Goal: Task Accomplishment & Management: Manage account settings

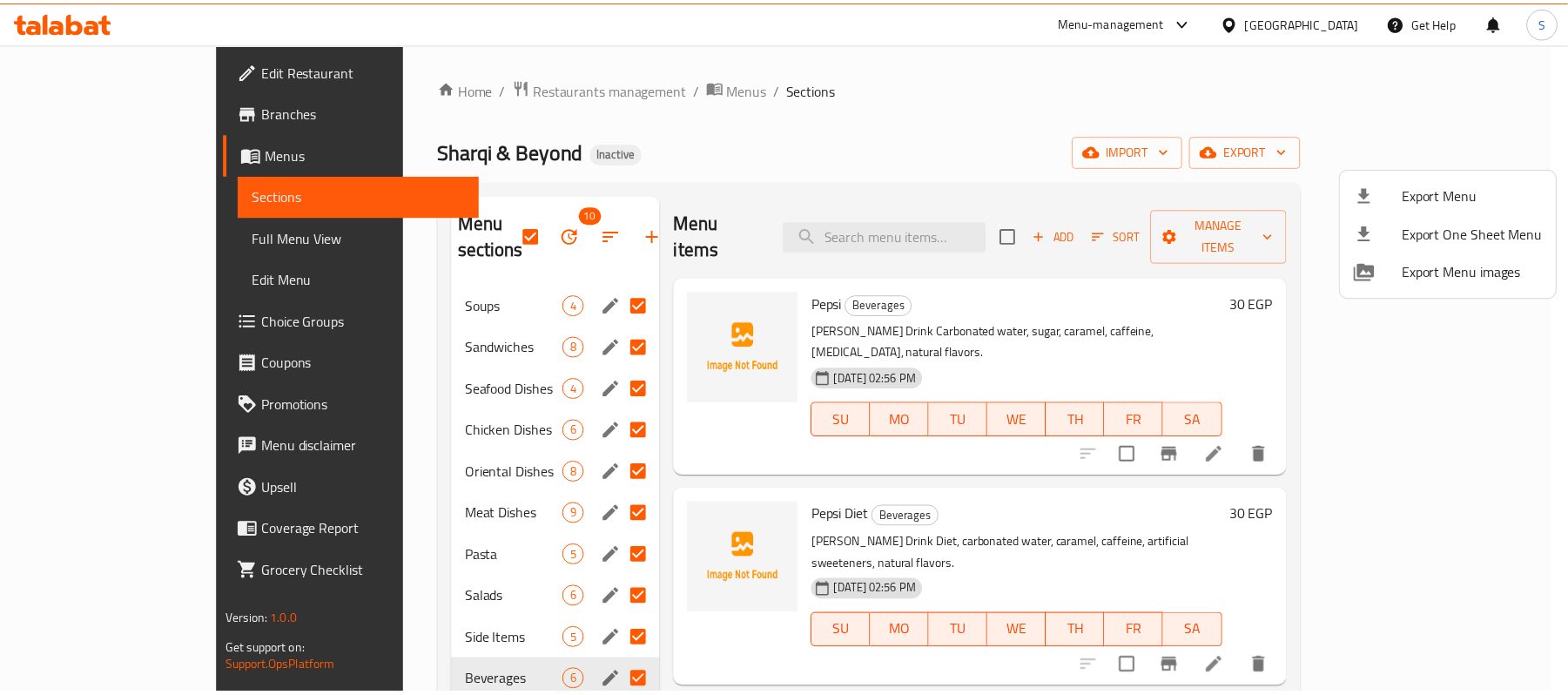
scroll to position [488, 0]
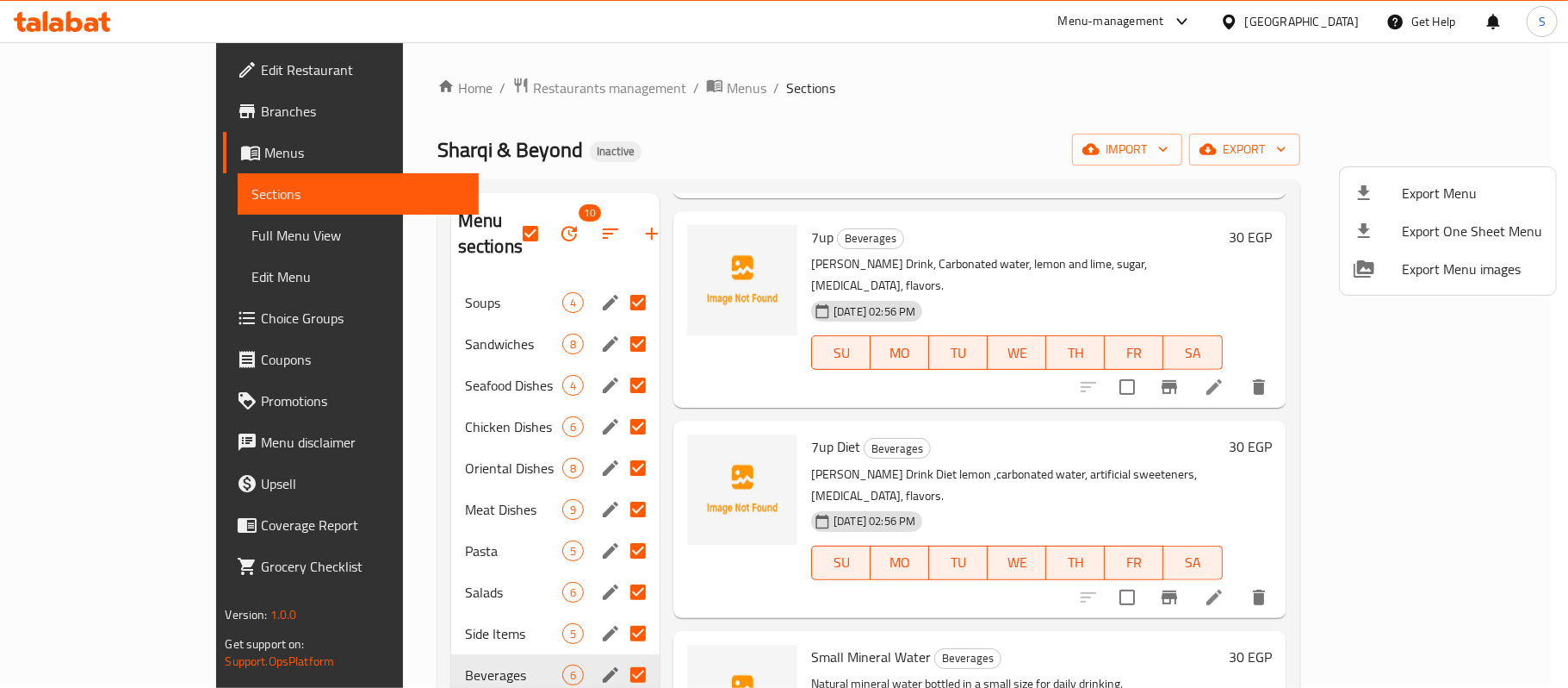
click at [1321, 32] on div at bounding box center [784, 344] width 1568 height 688
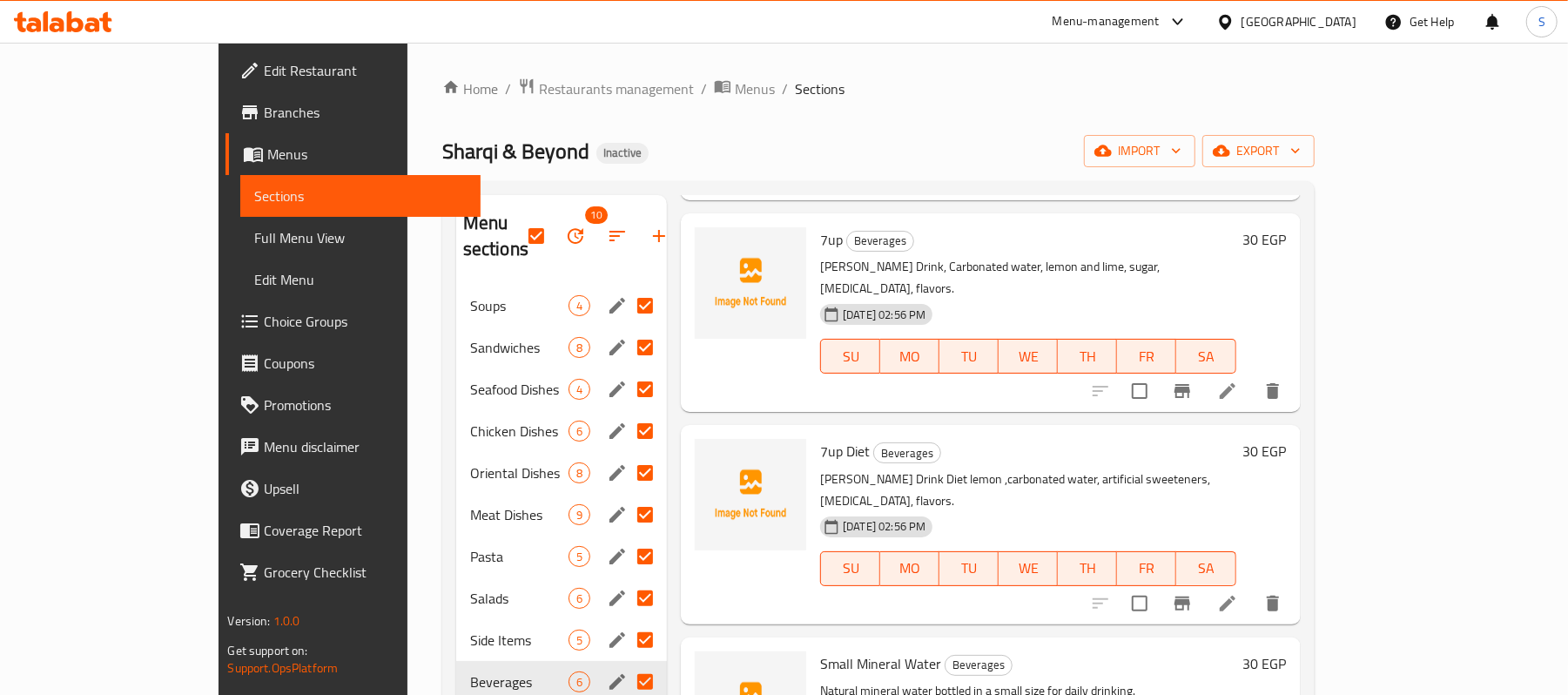
click at [1342, 25] on div "Egypt" at bounding box center [1299, 21] width 115 height 19
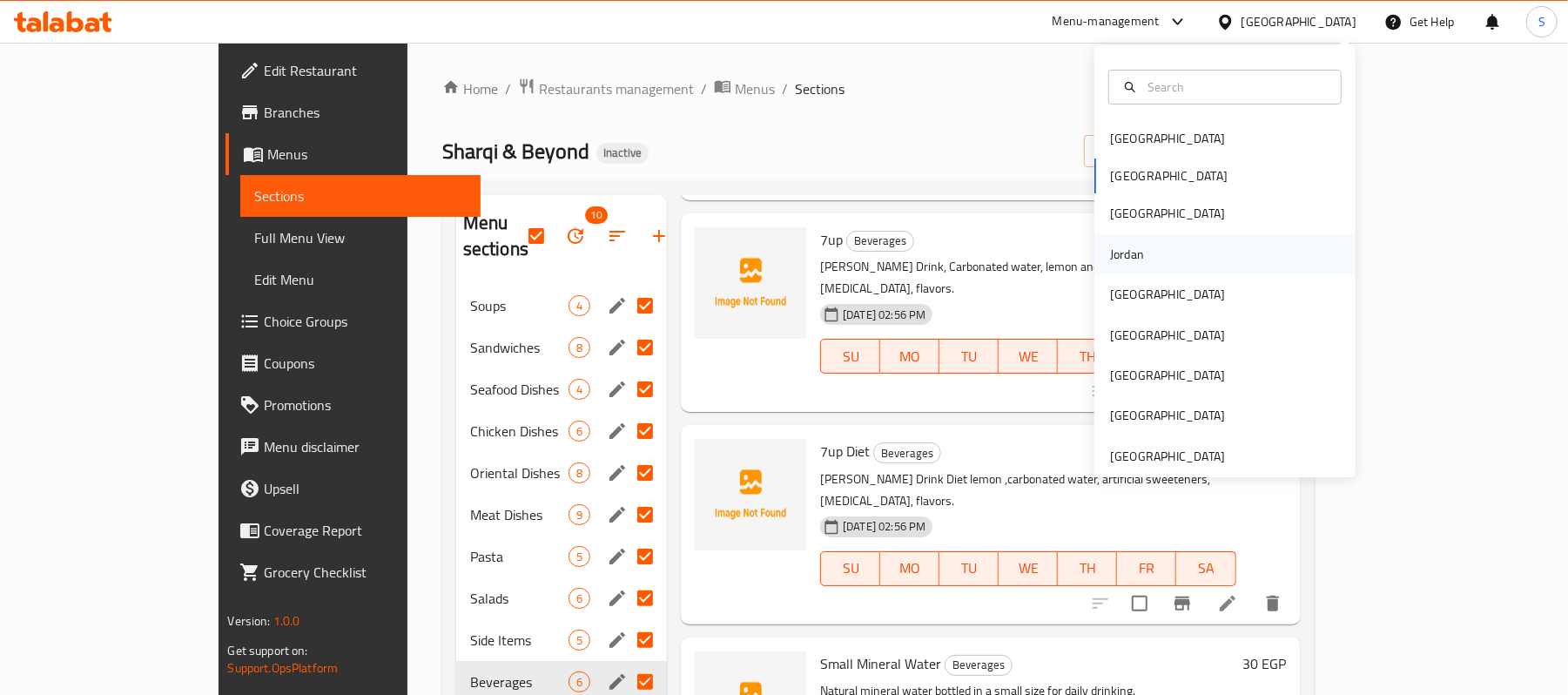
click at [1116, 251] on div "Jordan" at bounding box center [1127, 254] width 34 height 19
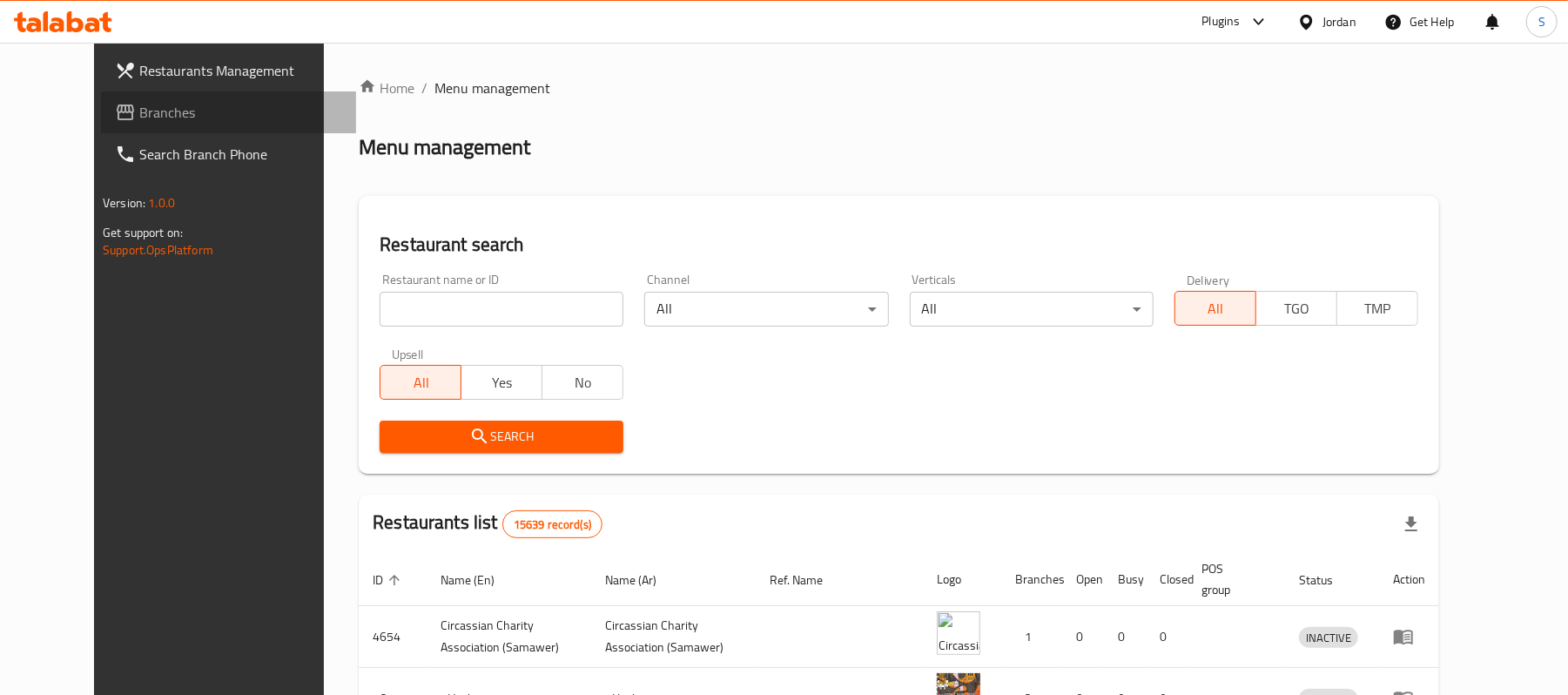
click at [139, 115] on span "Branches" at bounding box center [240, 112] width 203 height 21
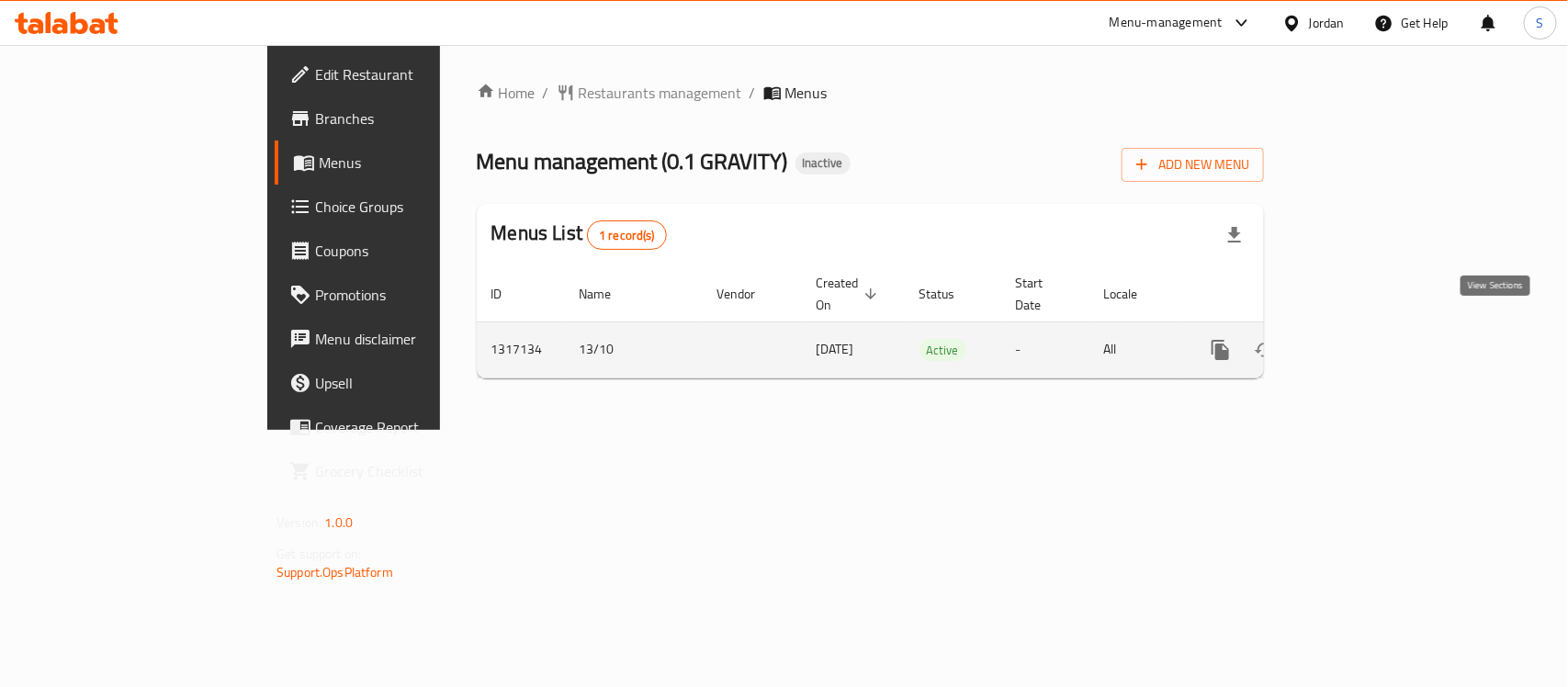
click at [1364, 339] on icon "enhanced table" at bounding box center [1353, 349] width 22 height 22
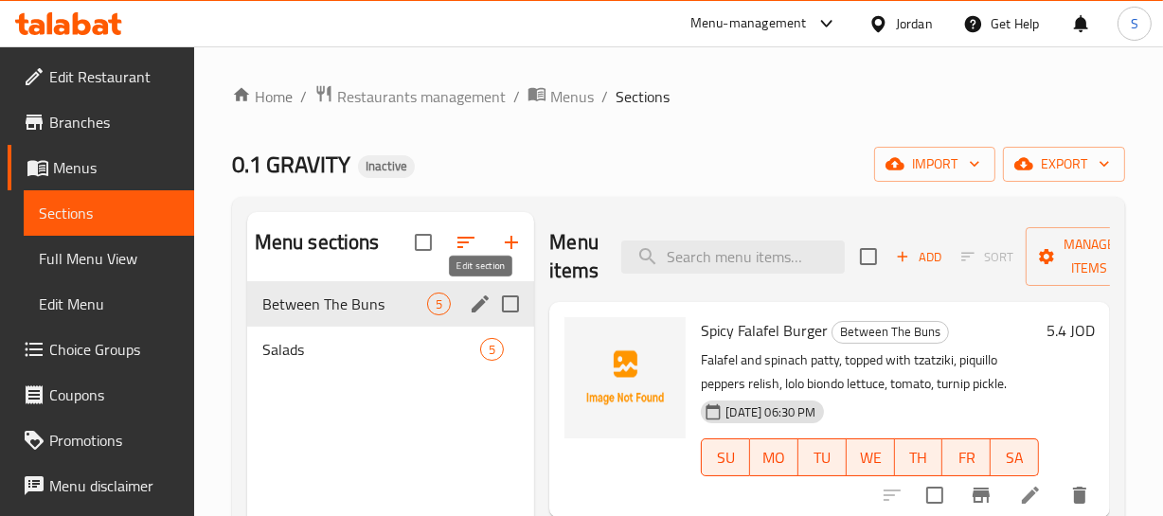
click at [473, 301] on icon "edit" at bounding box center [480, 304] width 23 height 23
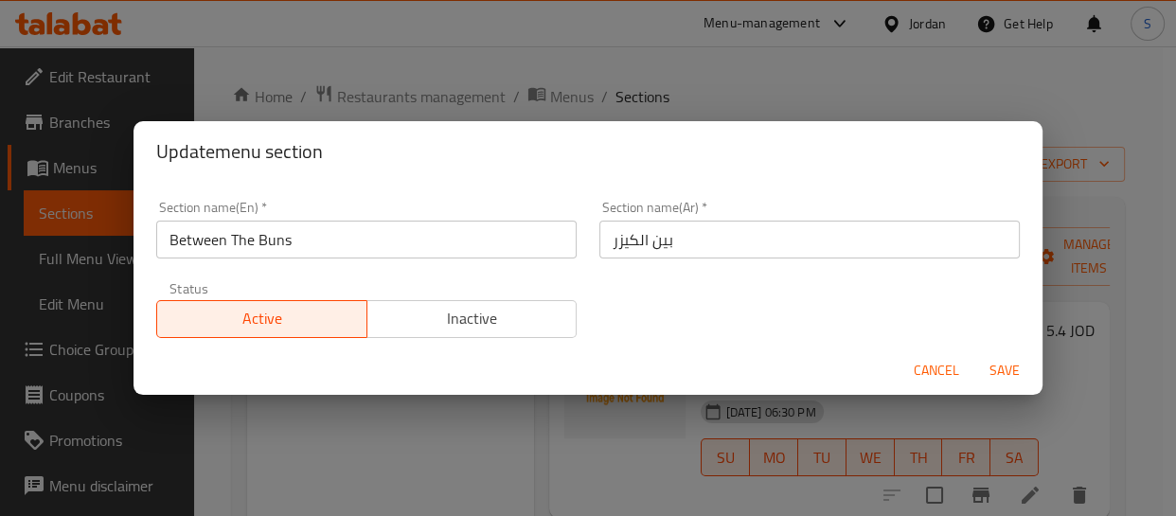
click at [721, 247] on input "بين الكيزر" at bounding box center [809, 240] width 420 height 38
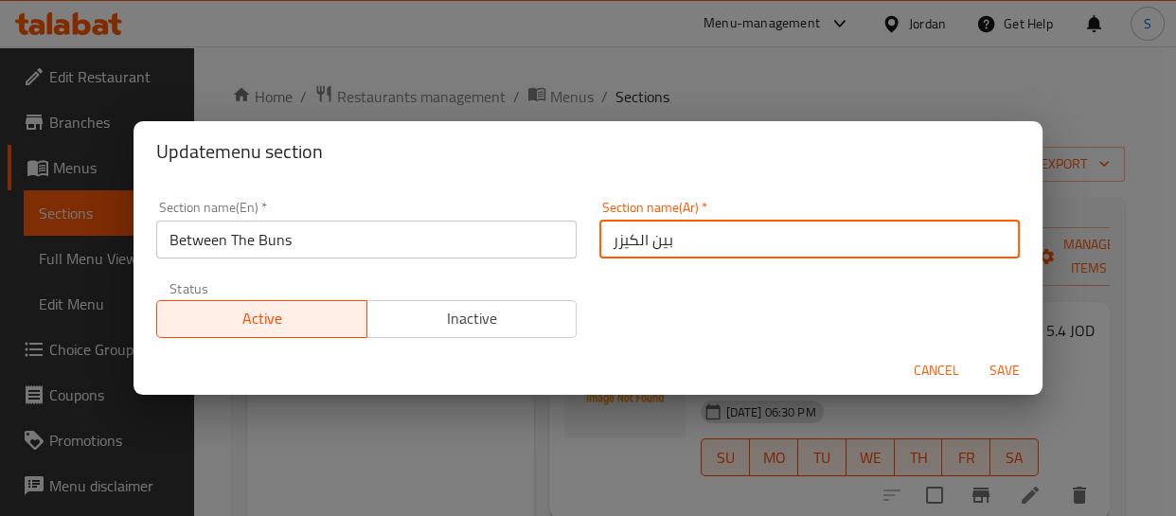
click at [721, 247] on input "بين الكيزر" at bounding box center [809, 240] width 420 height 38
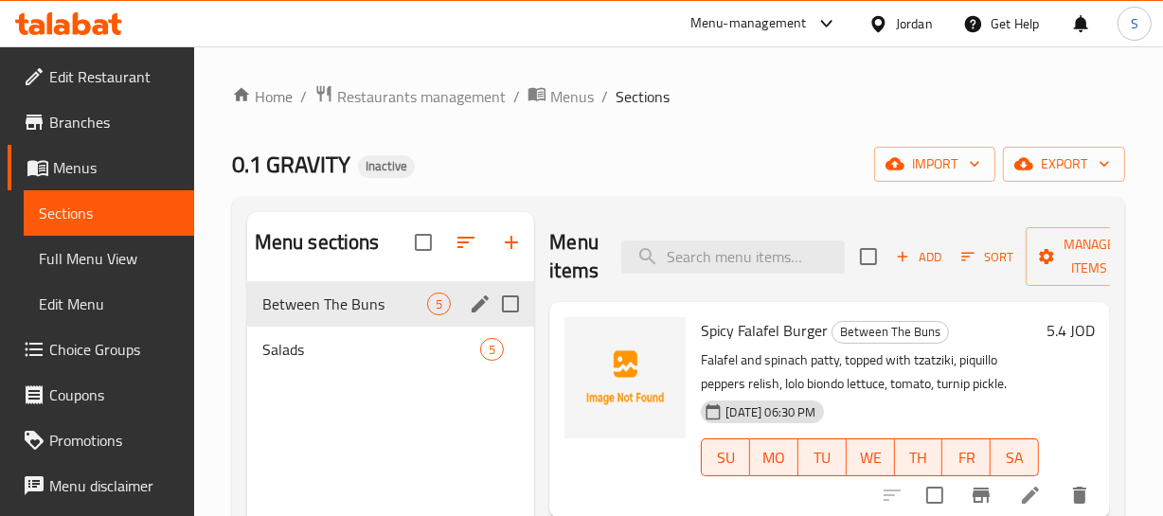
click at [472, 303] on icon "edit" at bounding box center [480, 304] width 23 height 23
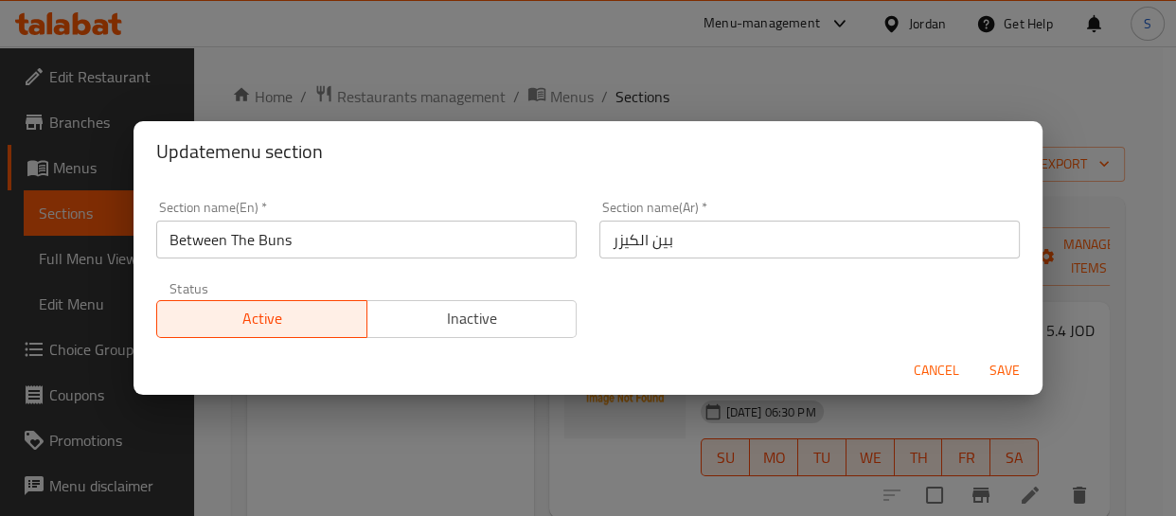
click at [472, 305] on span "Inactive" at bounding box center [472, 318] width 195 height 27
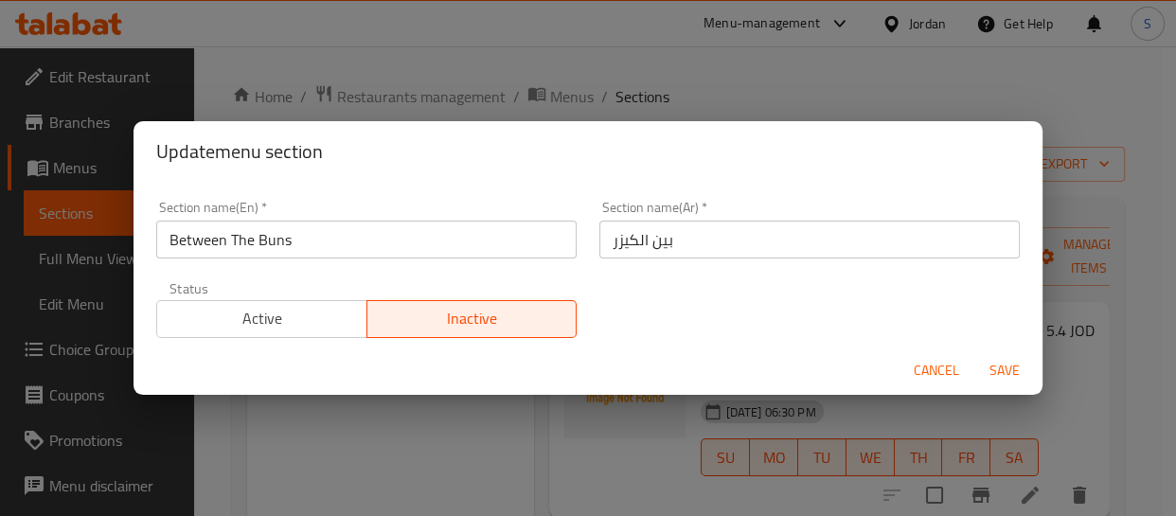
click at [730, 235] on input "بين الكيزر" at bounding box center [809, 240] width 420 height 38
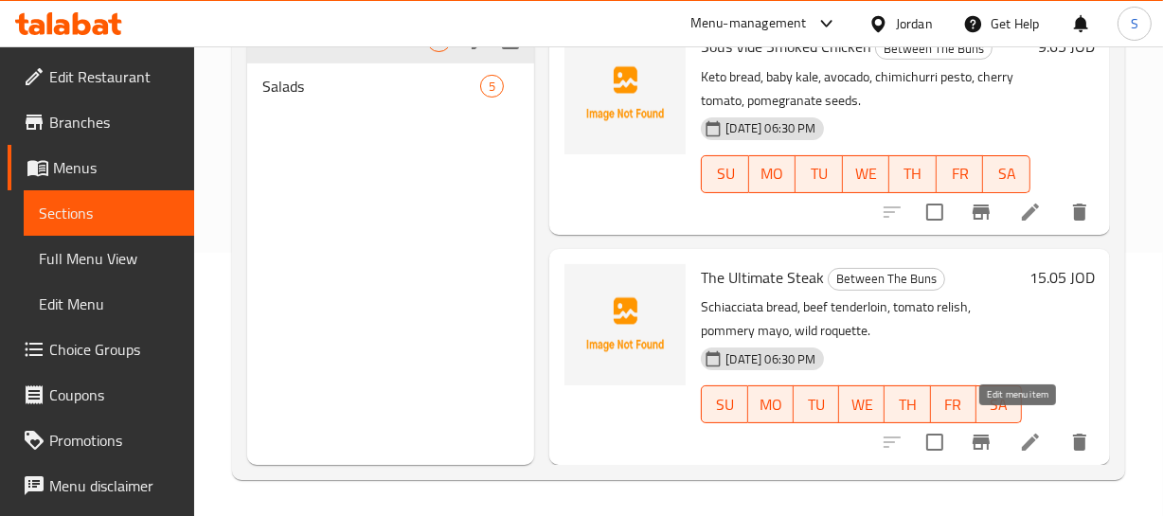
scroll to position [265, 0]
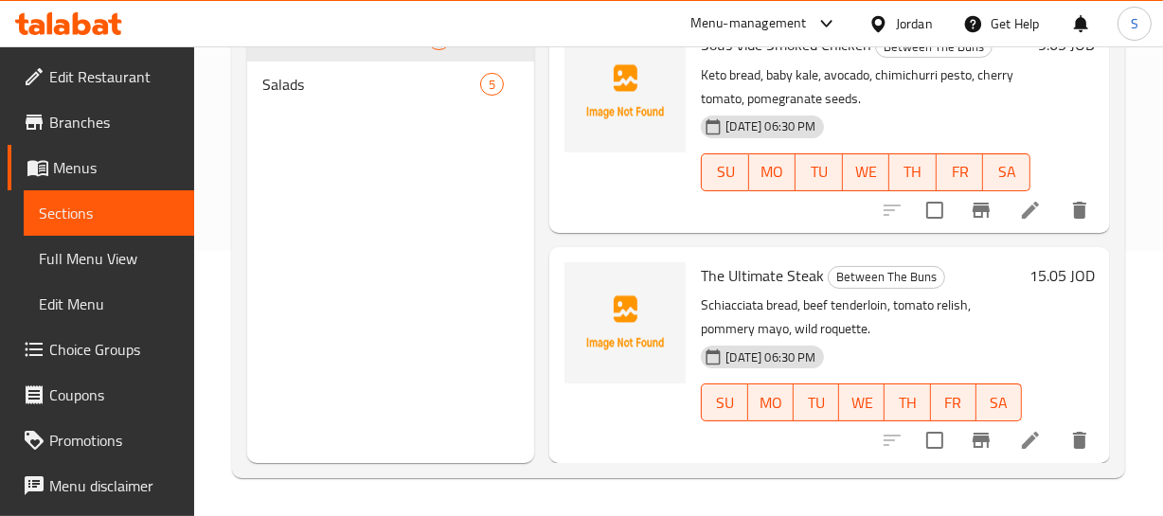
click at [963, 376] on div "SU MO TU WE TH FR SA" at bounding box center [861, 402] width 336 height 53
click at [347, 87] on span "Salads" at bounding box center [345, 84] width 166 height 23
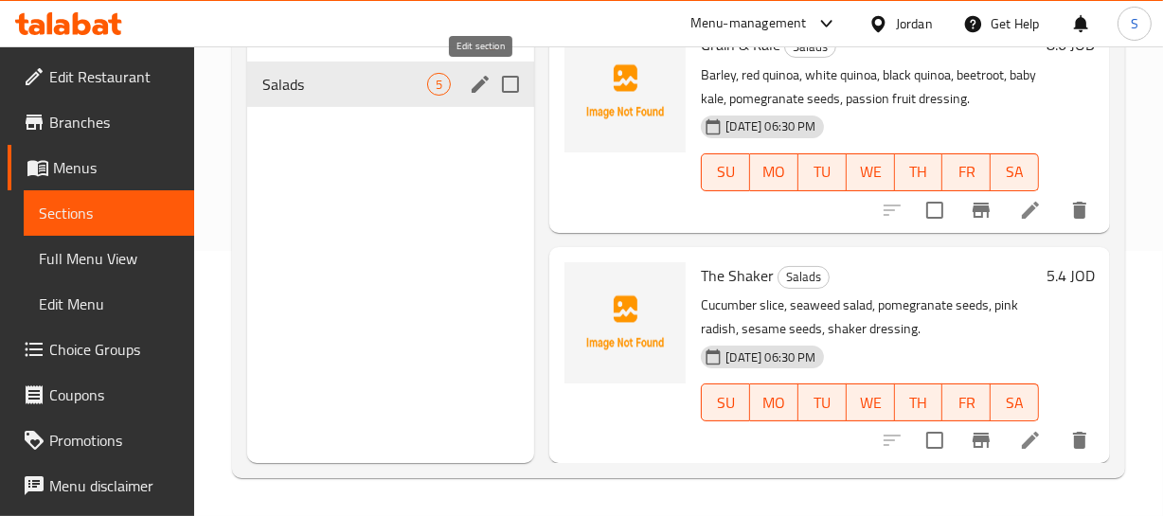
drag, startPoint x: 496, startPoint y: 105, endPoint x: 481, endPoint y: 85, distance: 25.0
click at [481, 85] on icon "edit" at bounding box center [480, 84] width 17 height 17
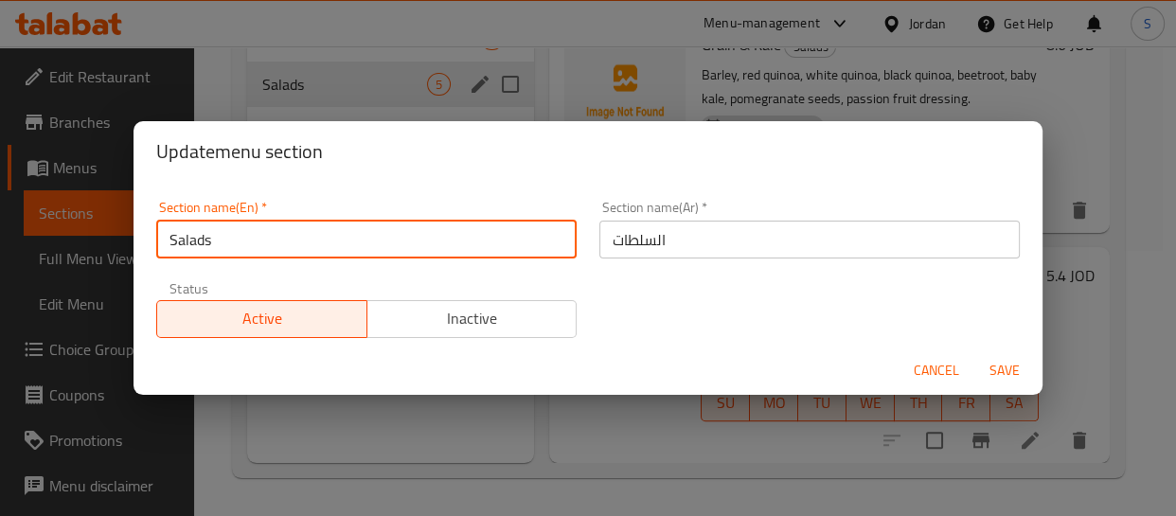
click at [294, 257] on input "Salads" at bounding box center [366, 240] width 420 height 38
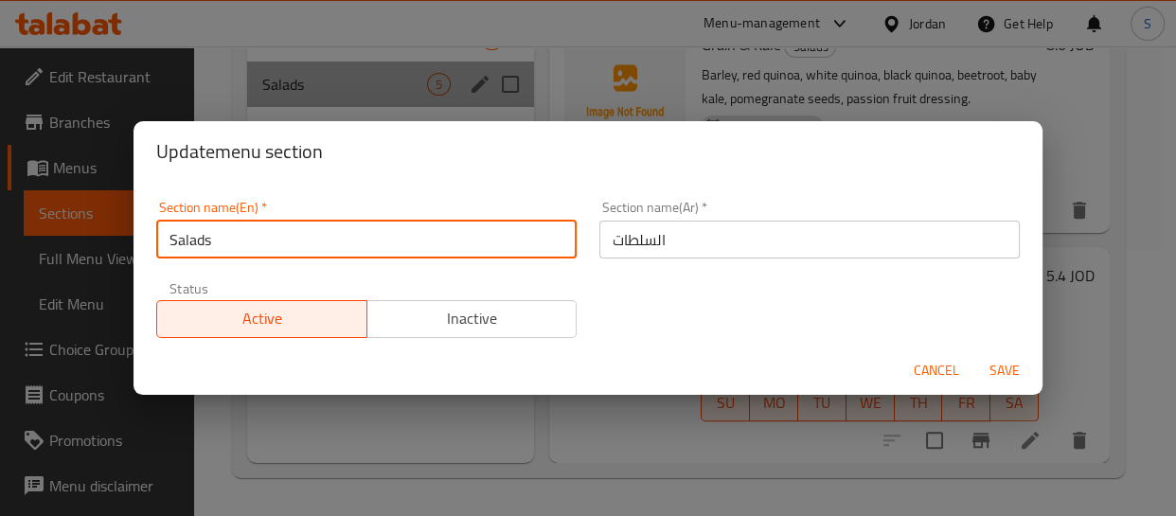
paste input "Fresh From Garden"
click at [294, 257] on input "Fresh From Garden" at bounding box center [366, 240] width 420 height 38
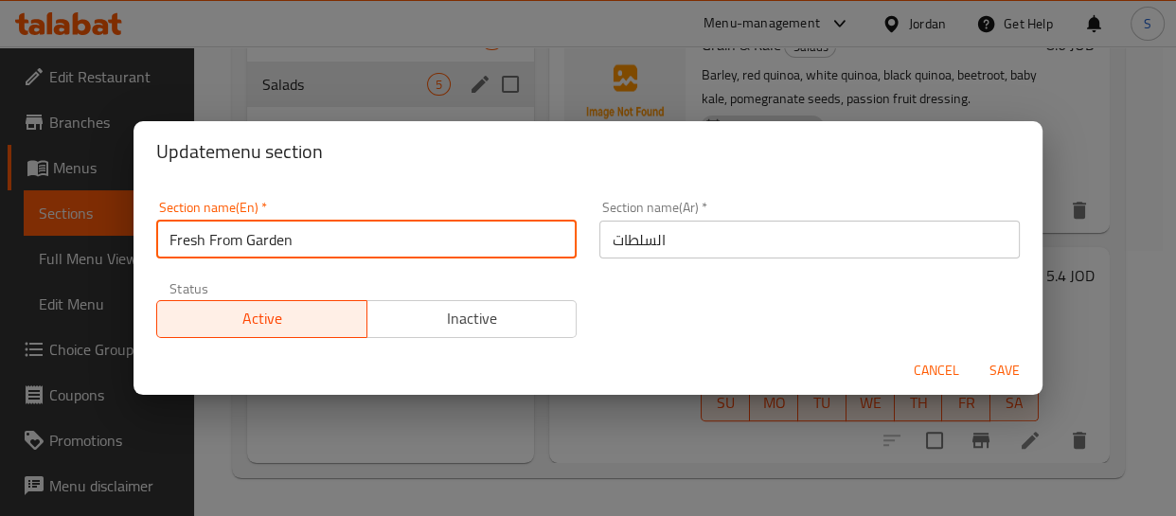
type input "Fresh From Garden"
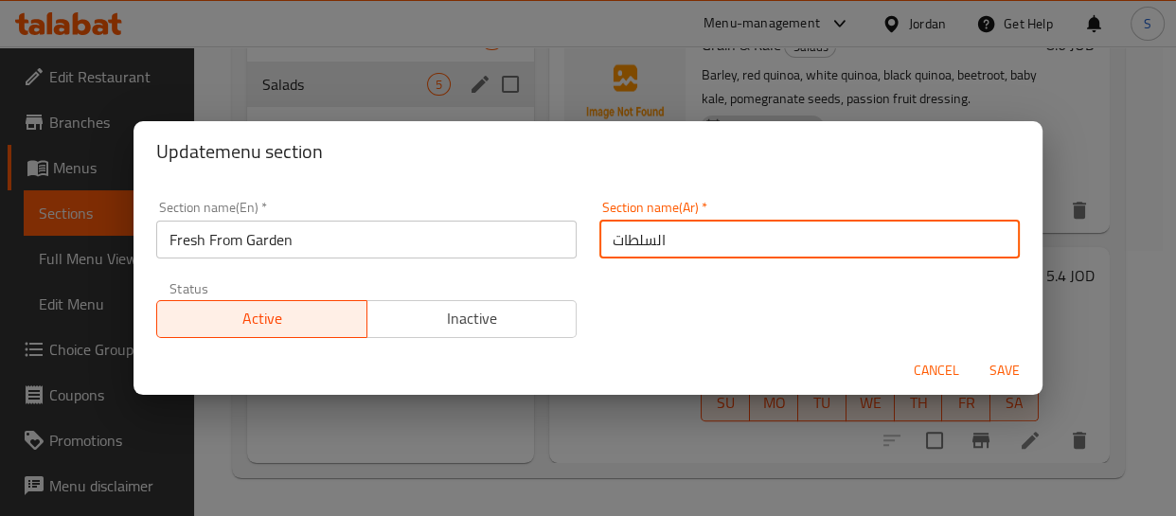
click at [693, 239] on input "السلطات" at bounding box center [809, 240] width 420 height 38
type input "فريش فروم ذا جاردن"
click at [974, 353] on button "Save" at bounding box center [1004, 370] width 61 height 35
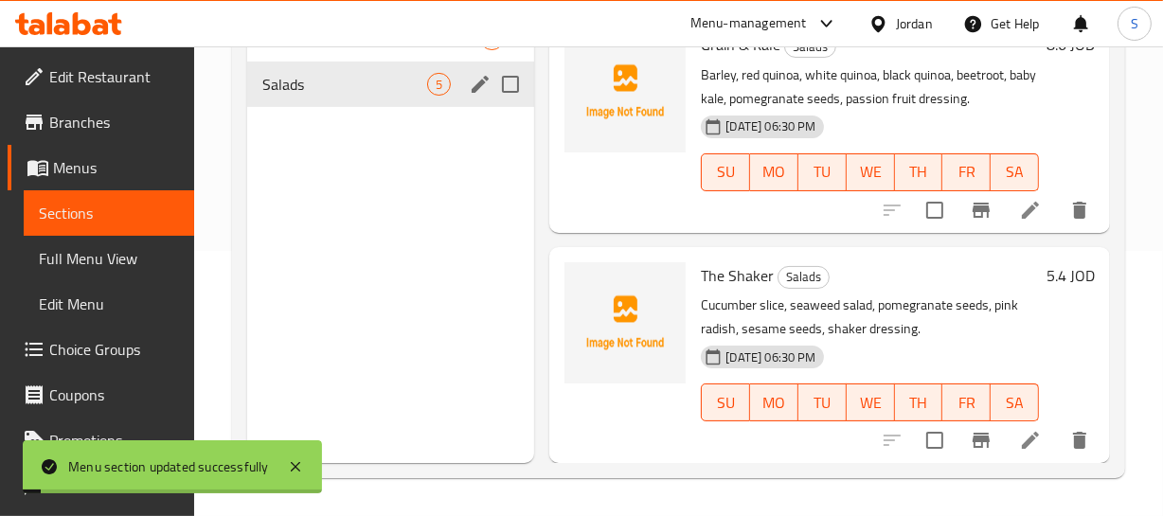
scroll to position [180, 0]
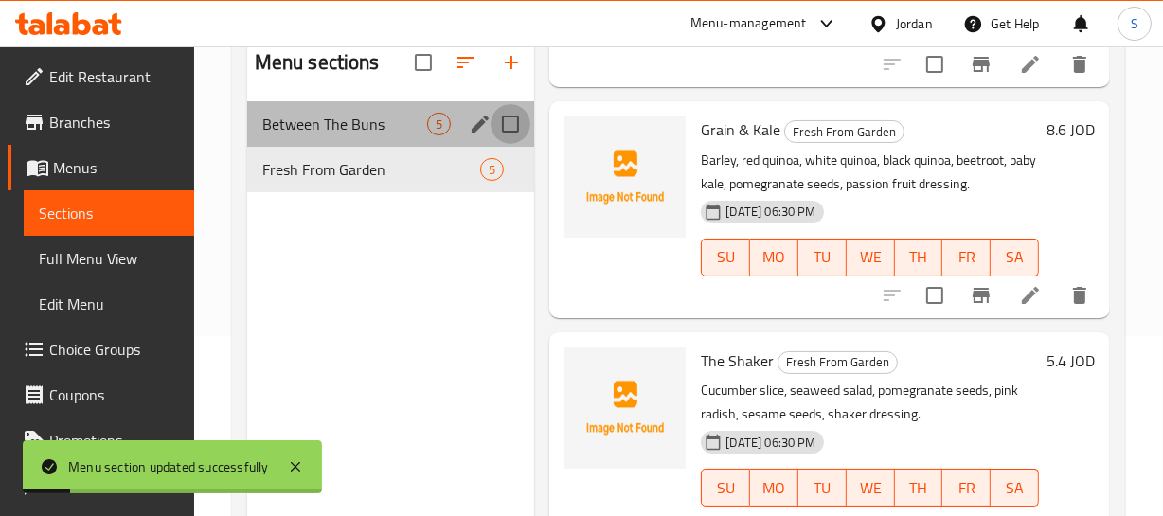
click at [508, 122] on input "Menu sections" at bounding box center [510, 124] width 40 height 40
checkbox input "true"
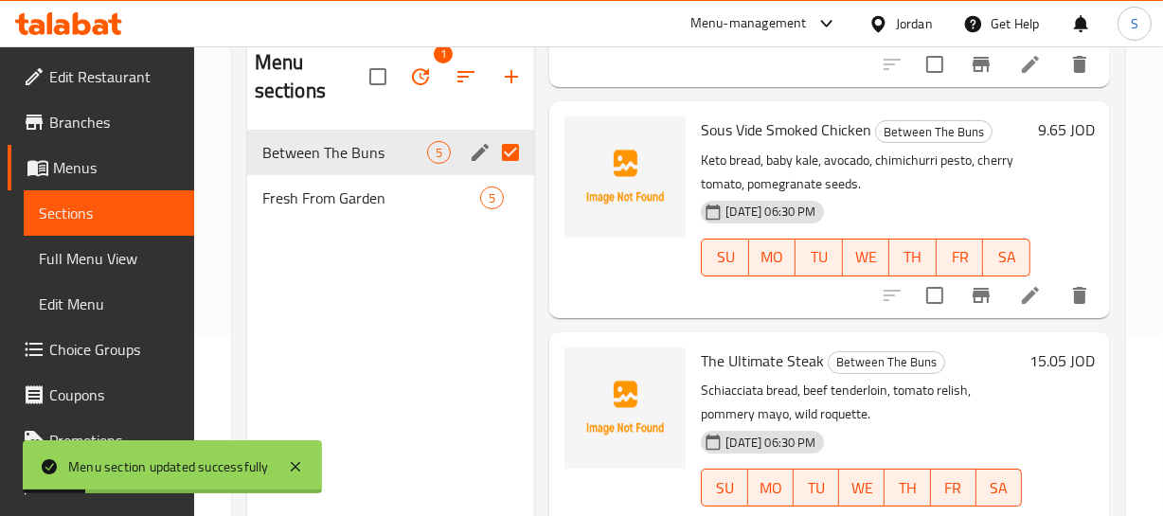
click at [521, 156] on input "Menu sections" at bounding box center [510, 153] width 40 height 40
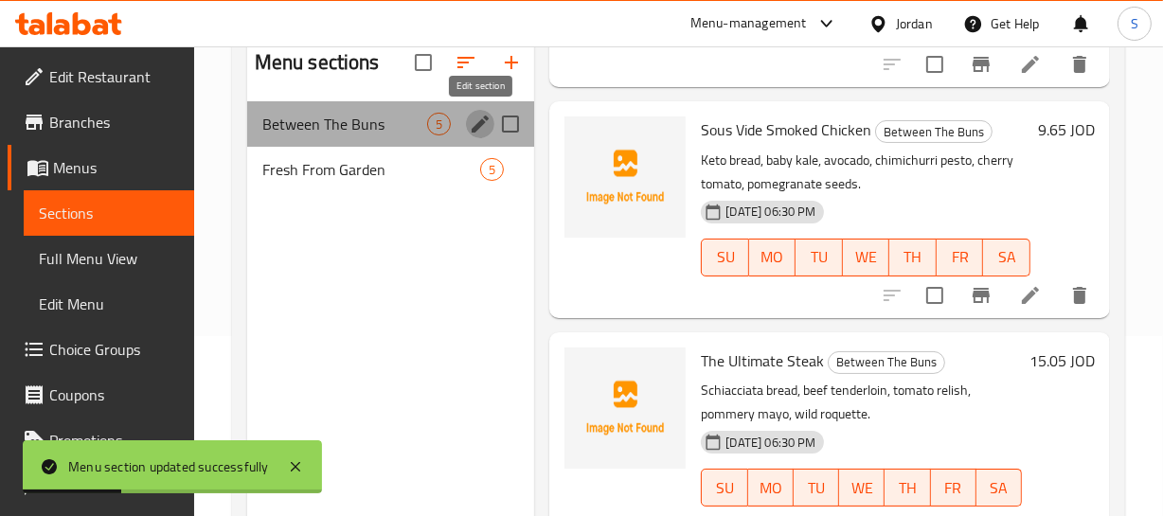
click at [481, 122] on icon "edit" at bounding box center [480, 124] width 17 height 17
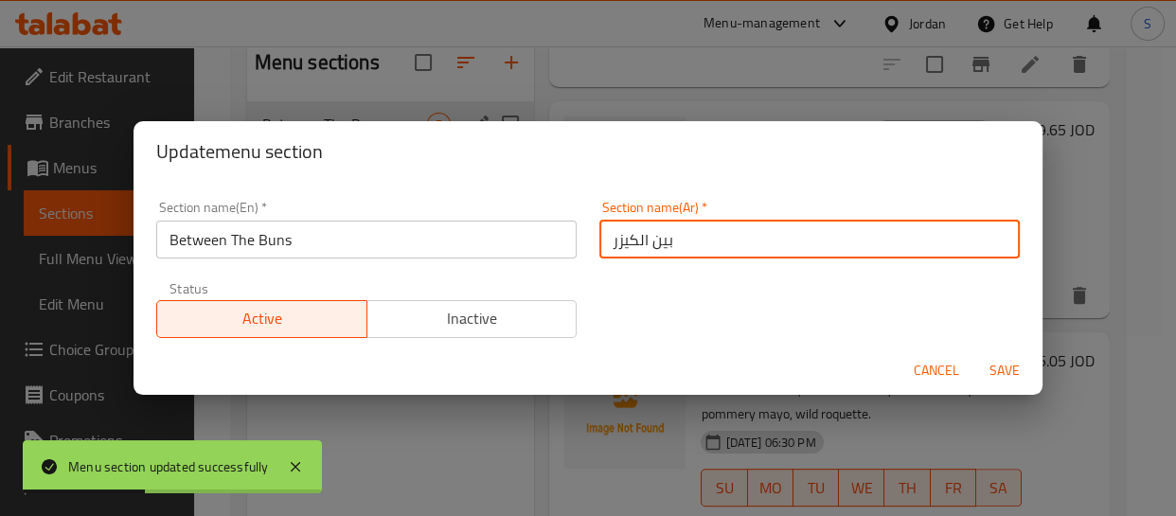
click at [713, 229] on input "بين الكيزر" at bounding box center [809, 240] width 420 height 38
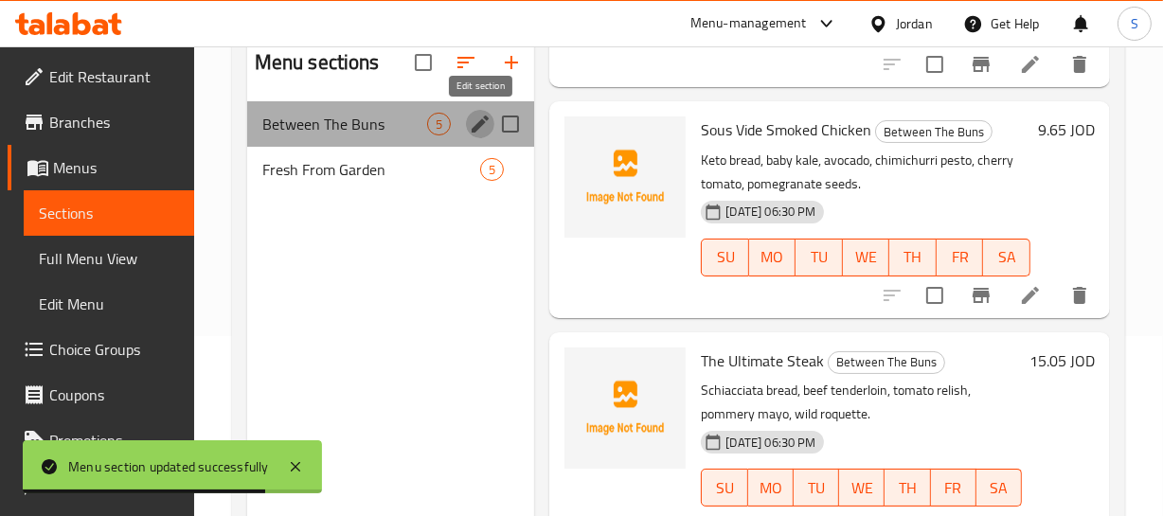
click at [471, 125] on icon "edit" at bounding box center [480, 124] width 23 height 23
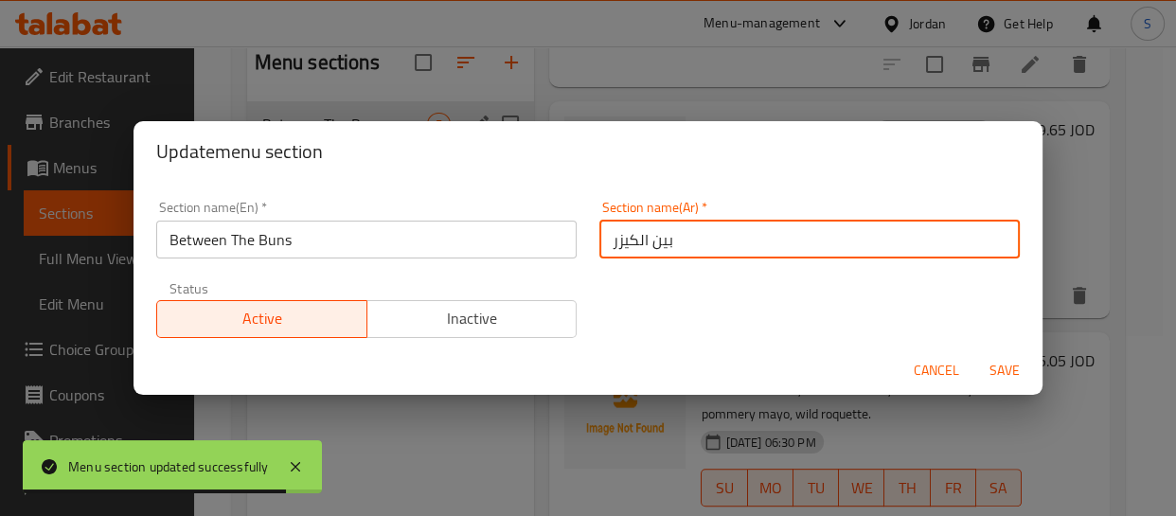
click at [705, 254] on input "بين الكيزر" at bounding box center [809, 240] width 420 height 38
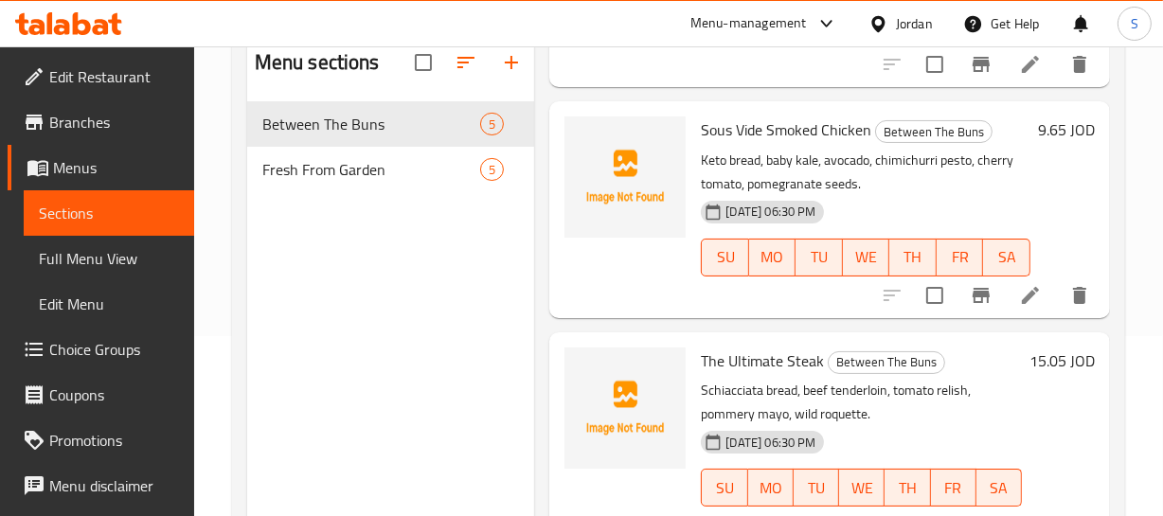
drag, startPoint x: 674, startPoint y: 279, endPoint x: 685, endPoint y: 266, distance: 17.5
click at [471, 126] on icon "edit" at bounding box center [480, 124] width 23 height 23
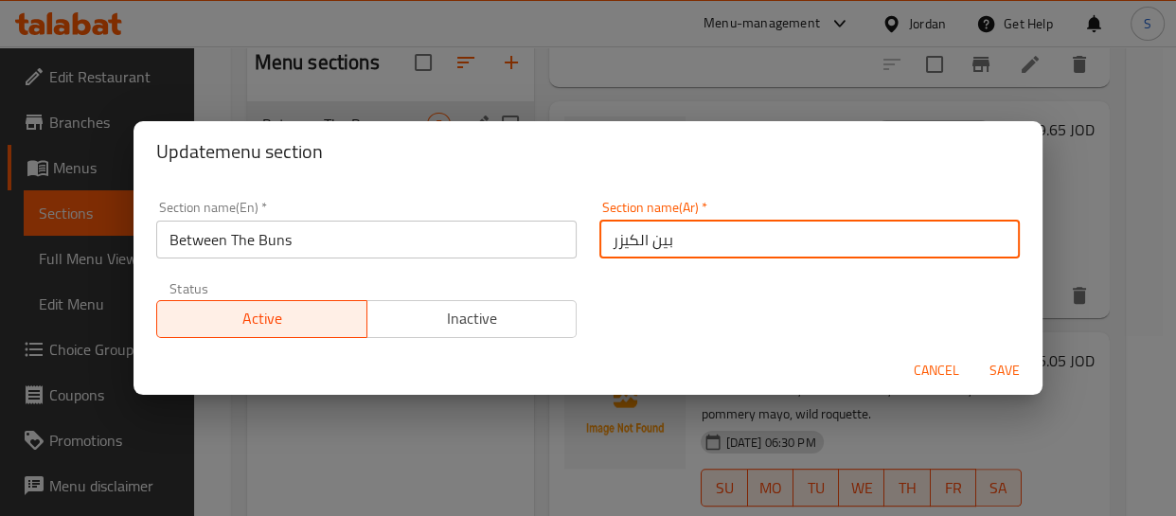
click at [638, 233] on input "بين الكيزر" at bounding box center [809, 240] width 420 height 38
type input "بيتوين ذا بانز"
click at [974, 353] on button "Save" at bounding box center [1004, 370] width 61 height 35
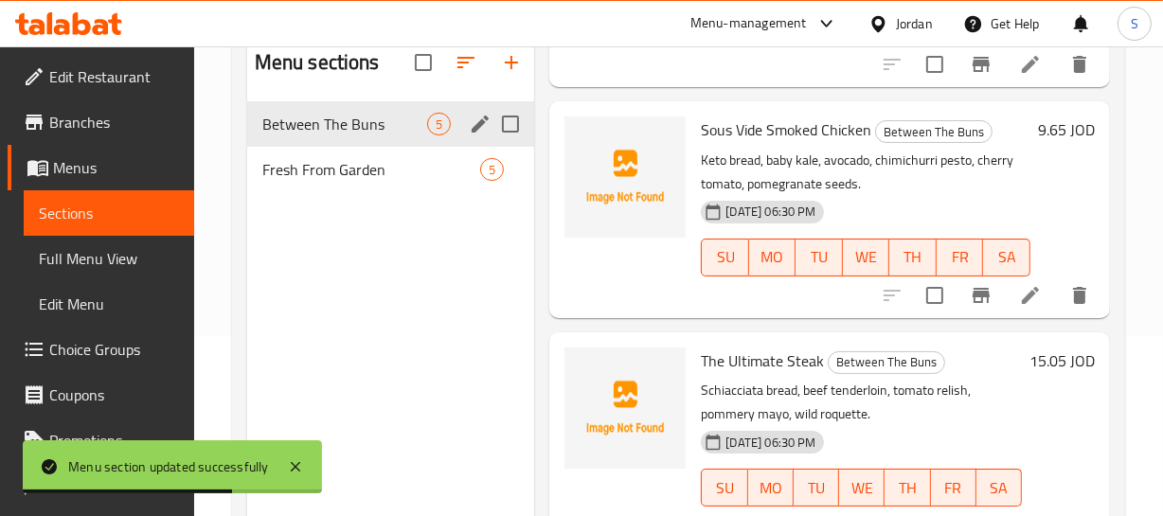
drag, startPoint x: 985, startPoint y: 389, endPoint x: 998, endPoint y: 384, distance: 14.1
click at [986, 390] on p "Schiacciata bread, beef tenderloin, tomato relish, pommery mayo, wild roquette." at bounding box center [861, 402] width 321 height 47
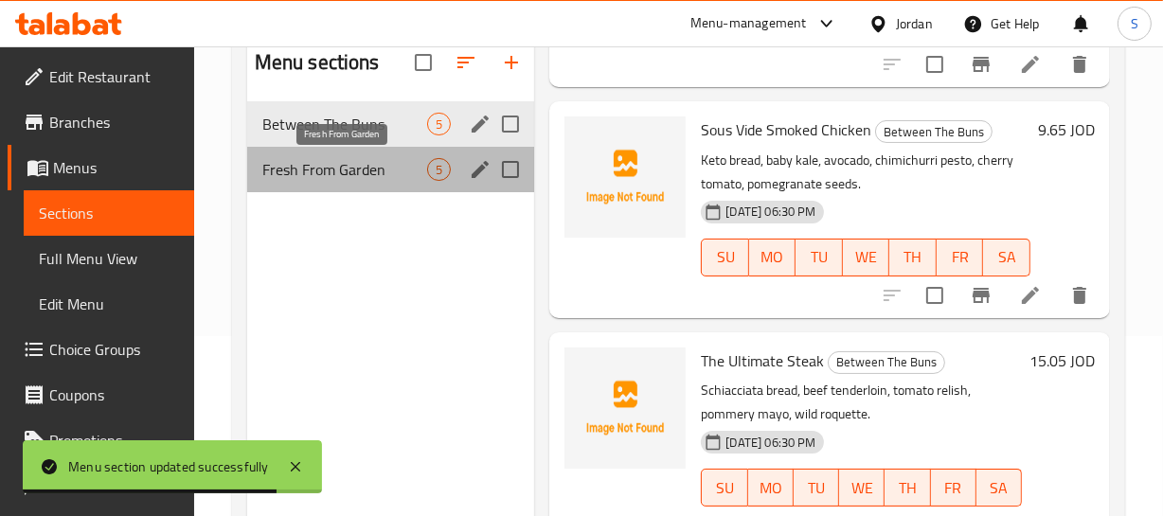
click at [319, 163] on span "Fresh From Garden" at bounding box center [345, 169] width 166 height 23
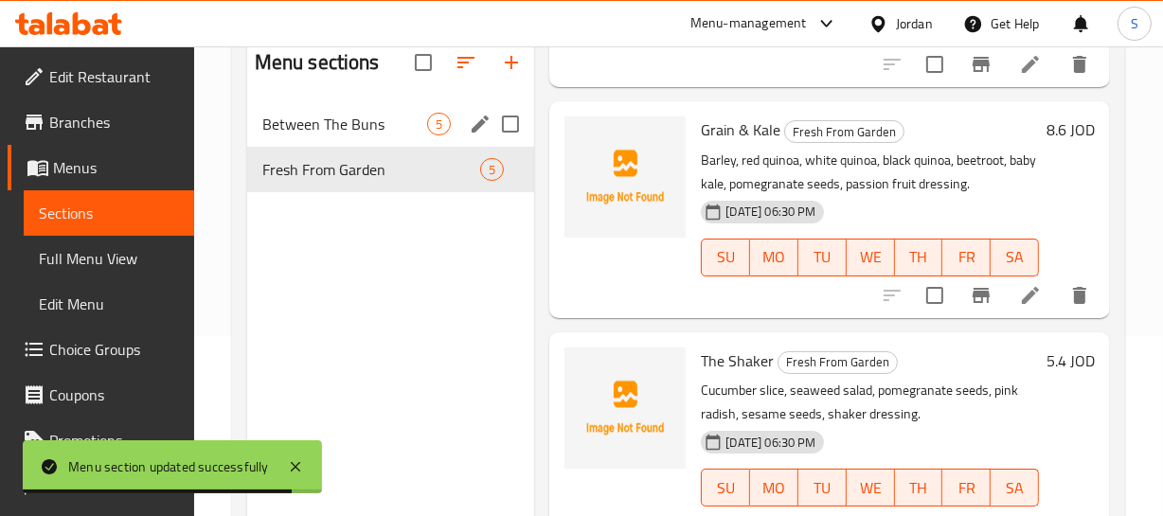
click at [976, 220] on div "13-10-2025 06:30 PM SU MO TU WE TH FR SA" at bounding box center [869, 244] width 353 height 102
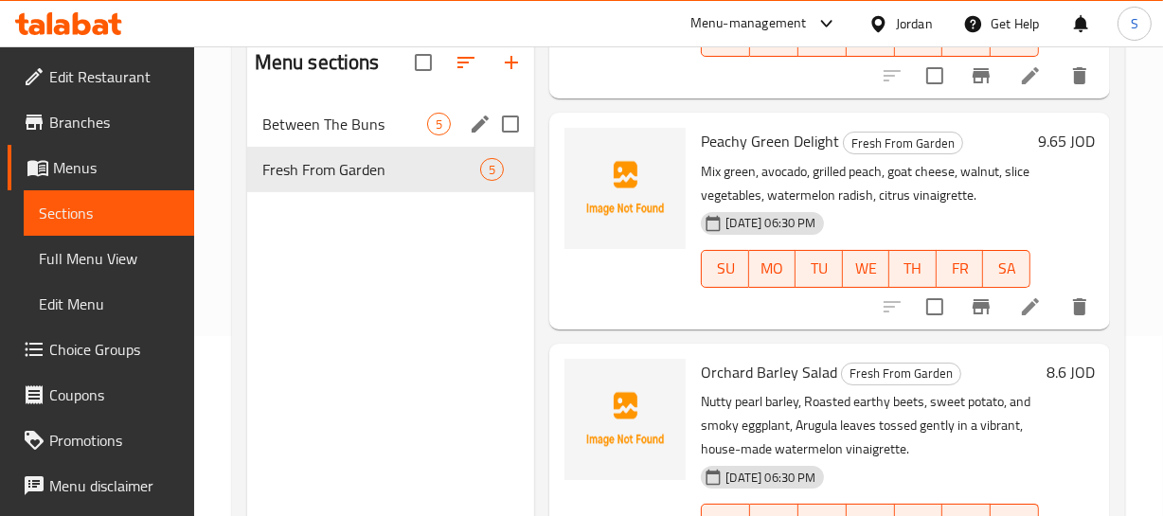
scroll to position [293, 0]
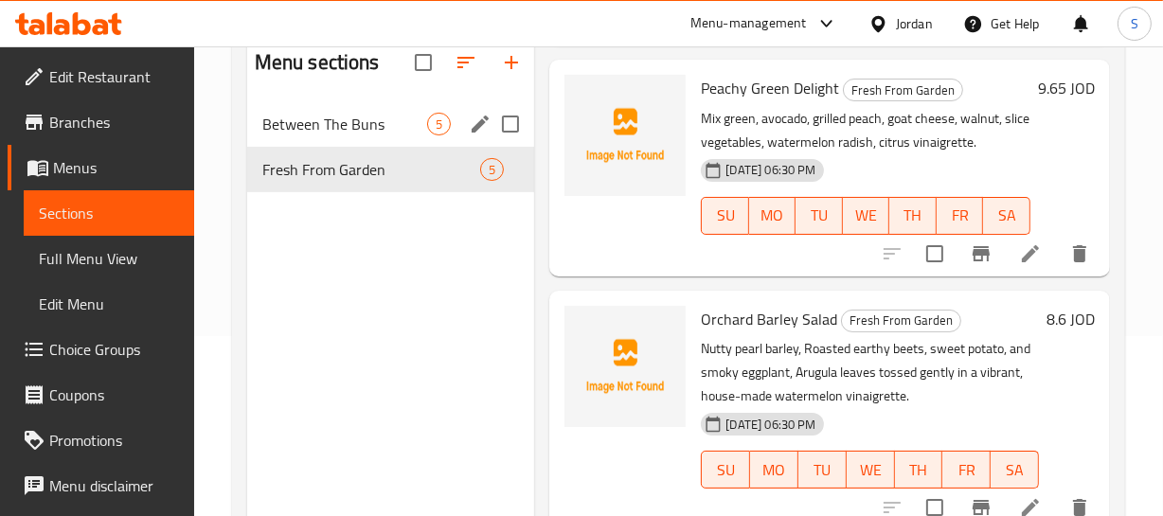
click at [877, 379] on p "Nutty pearl barley, Roasted earthy beets, sweet potato, and smoky eggplant, Aru…" at bounding box center [870, 372] width 338 height 71
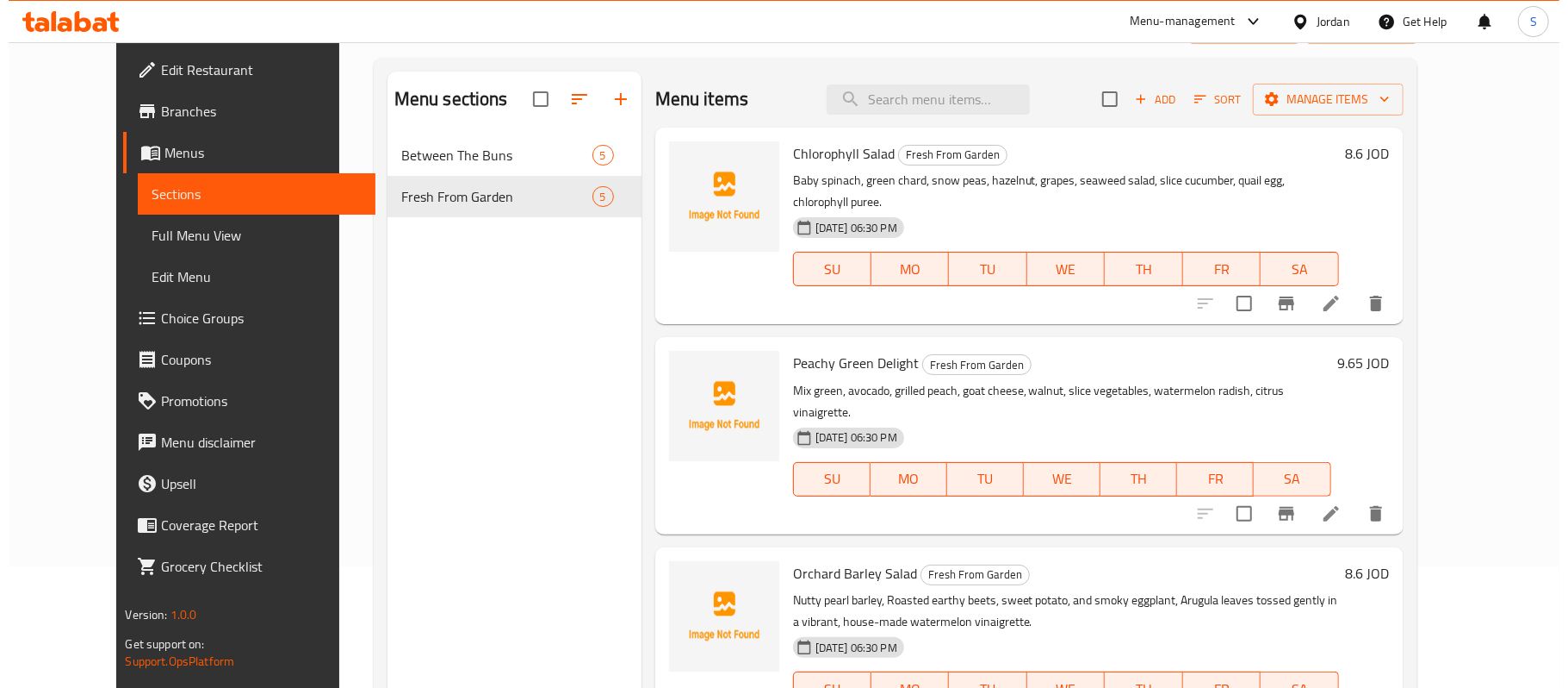
scroll to position [49, 0]
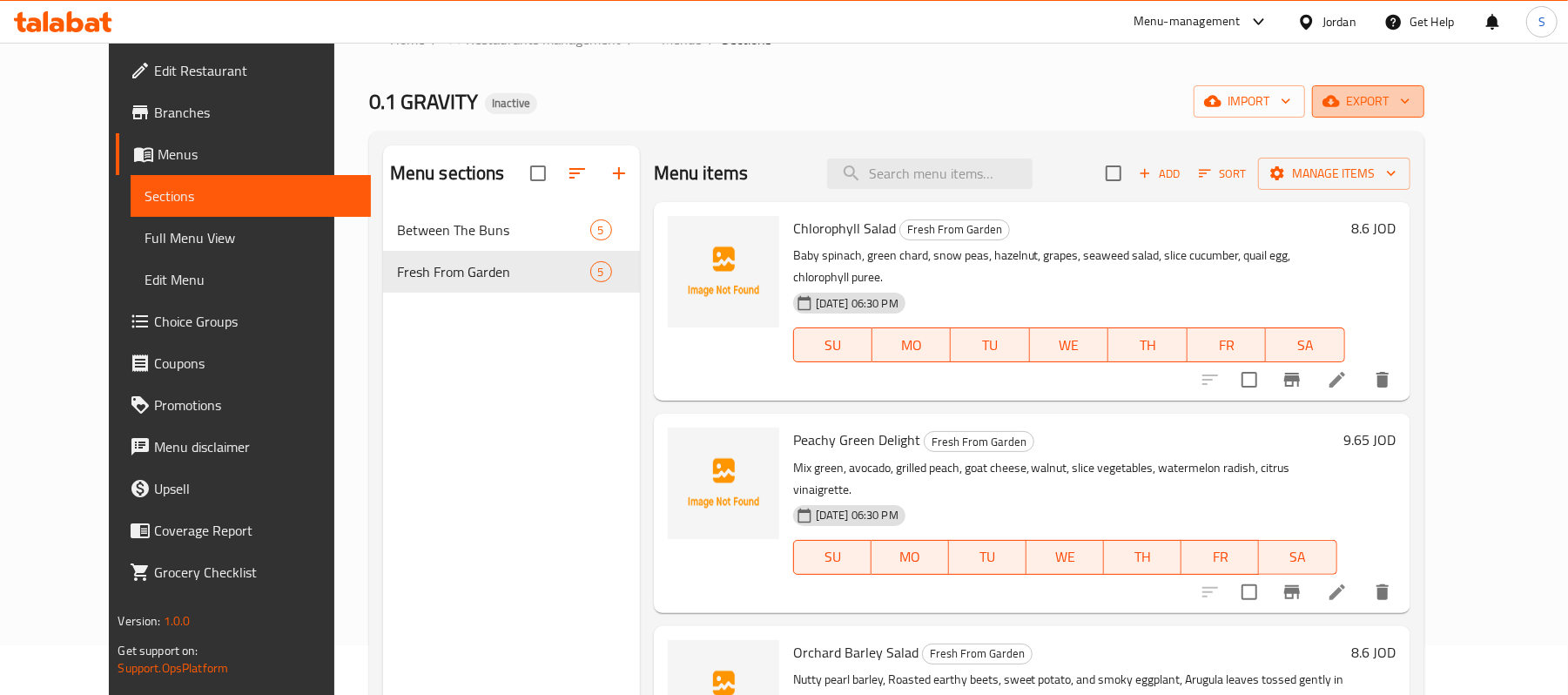
click at [1340, 97] on icon "button" at bounding box center [1331, 100] width 17 height 17
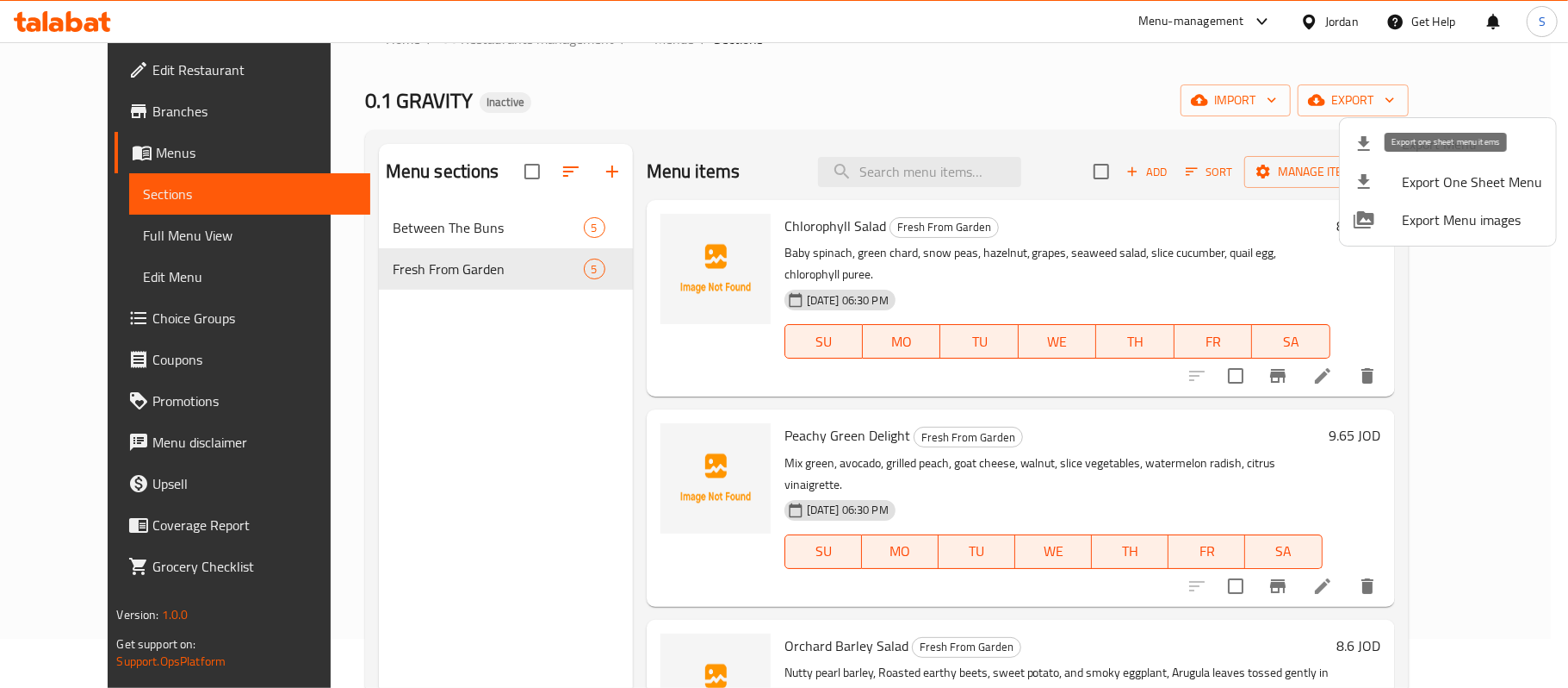
click at [1416, 158] on li "Export Menu" at bounding box center [1448, 144] width 216 height 38
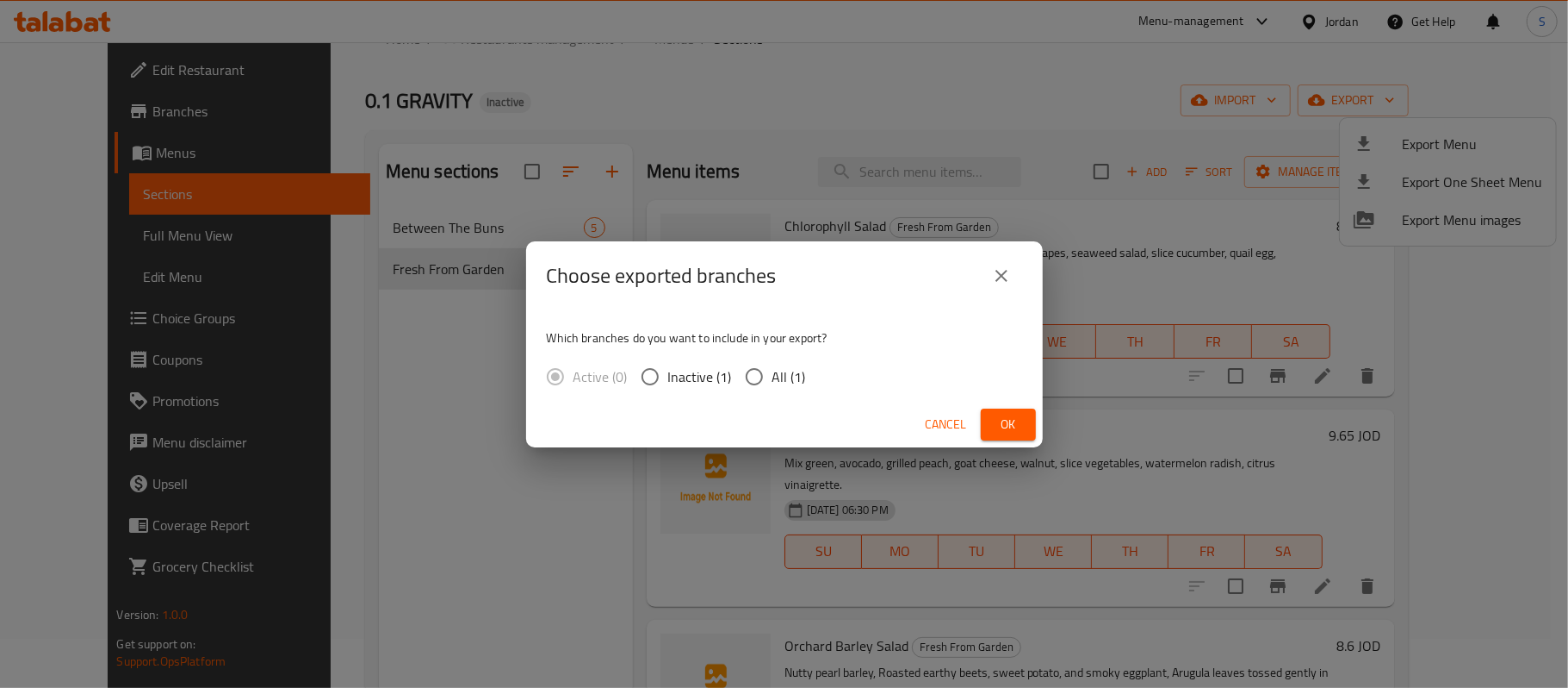
click at [799, 382] on span "All (1)" at bounding box center [789, 376] width 34 height 21
click at [772, 382] on input "All (1)" at bounding box center [755, 377] width 36 height 36
radio input "true"
click at [1021, 426] on button "Ok" at bounding box center [1008, 424] width 55 height 32
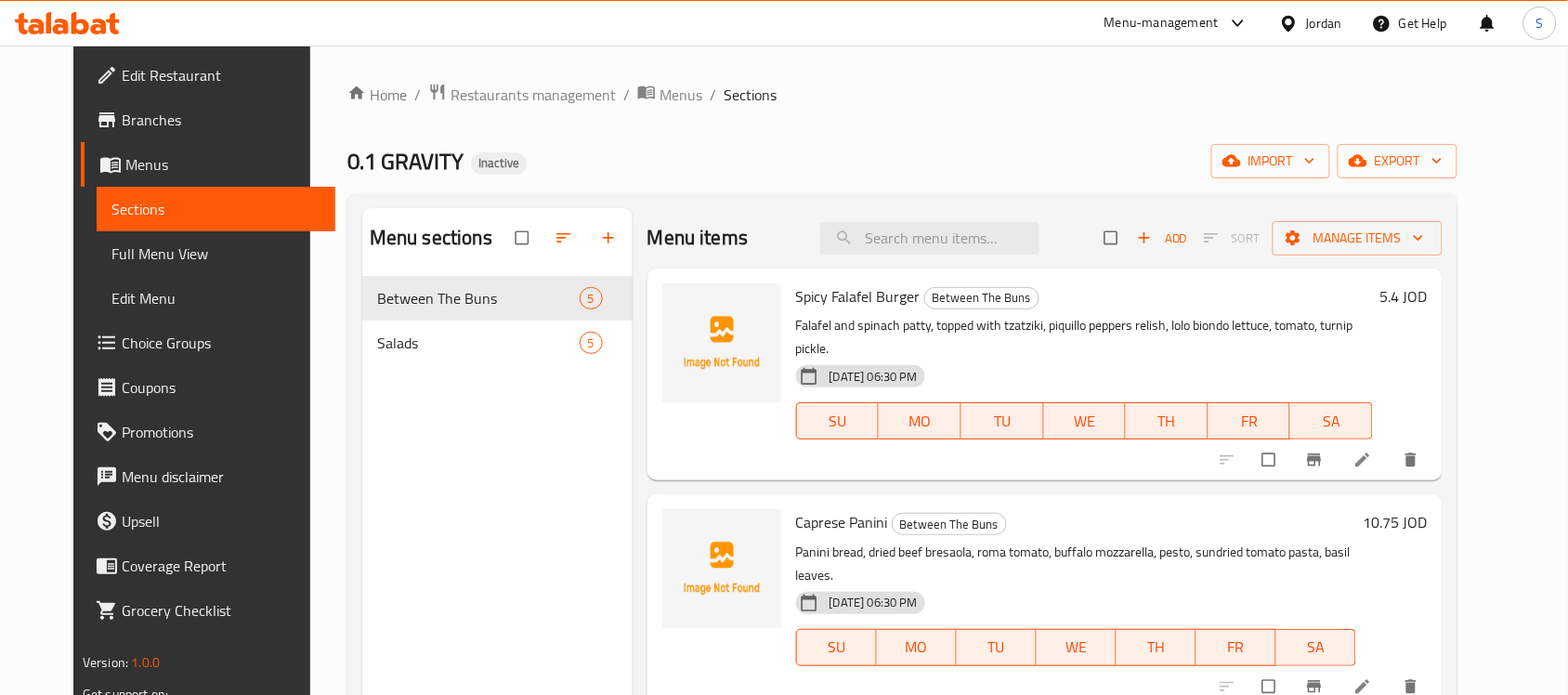
drag, startPoint x: 98, startPoint y: 248, endPoint x: 241, endPoint y: 247, distance: 143.0
click at [112, 248] on span "Full Menu View" at bounding box center [216, 253] width 209 height 23
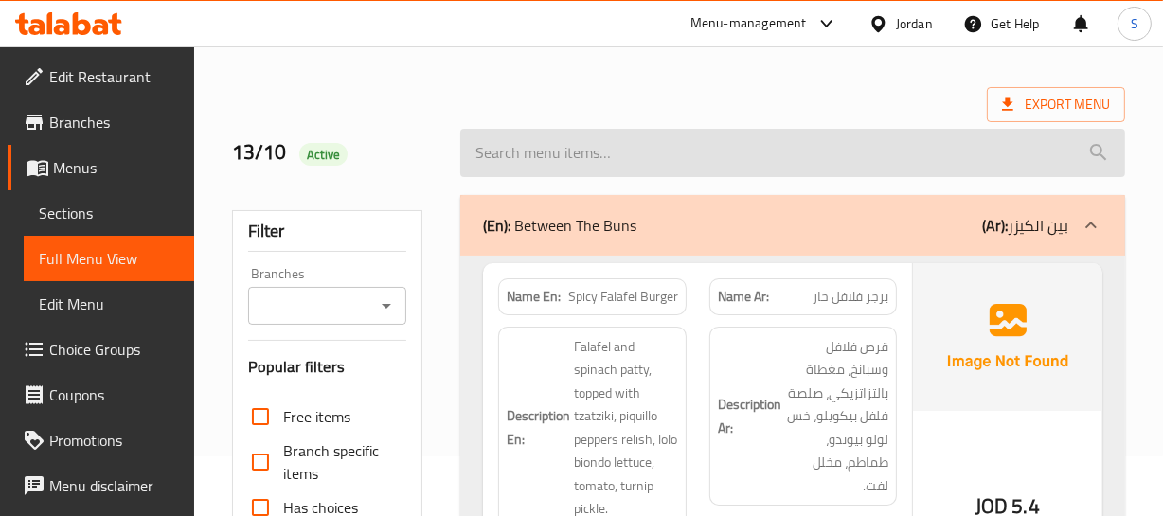
scroll to position [85, 0]
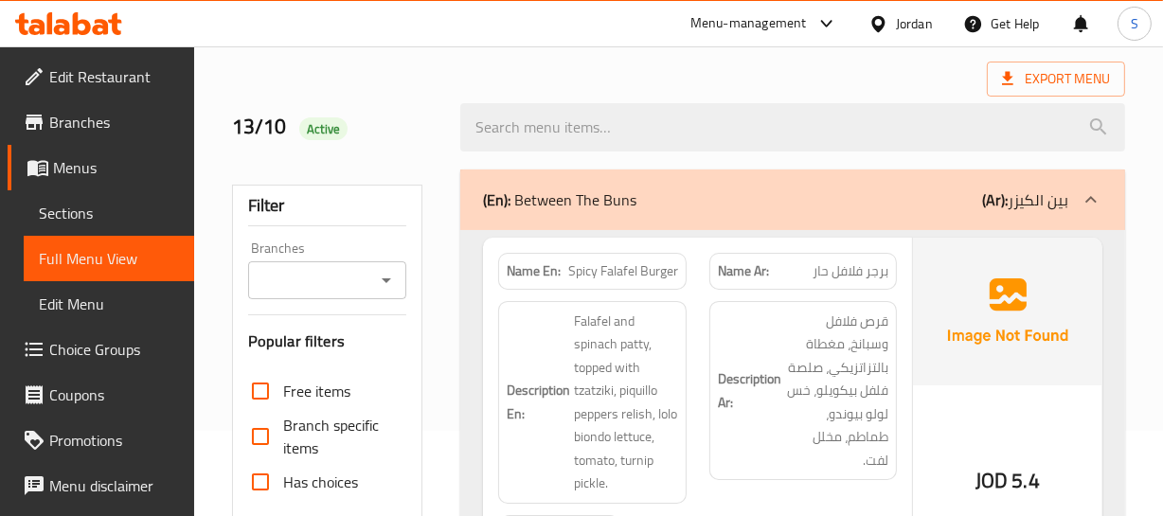
click at [606, 274] on span "Spicy Falafel Burger" at bounding box center [623, 271] width 110 height 20
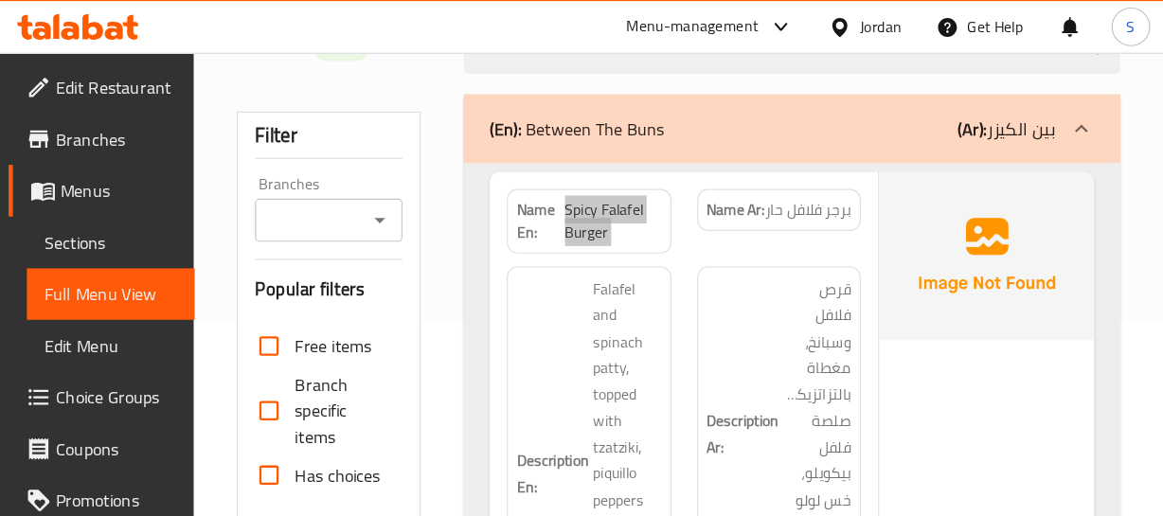
scroll to position [171, 0]
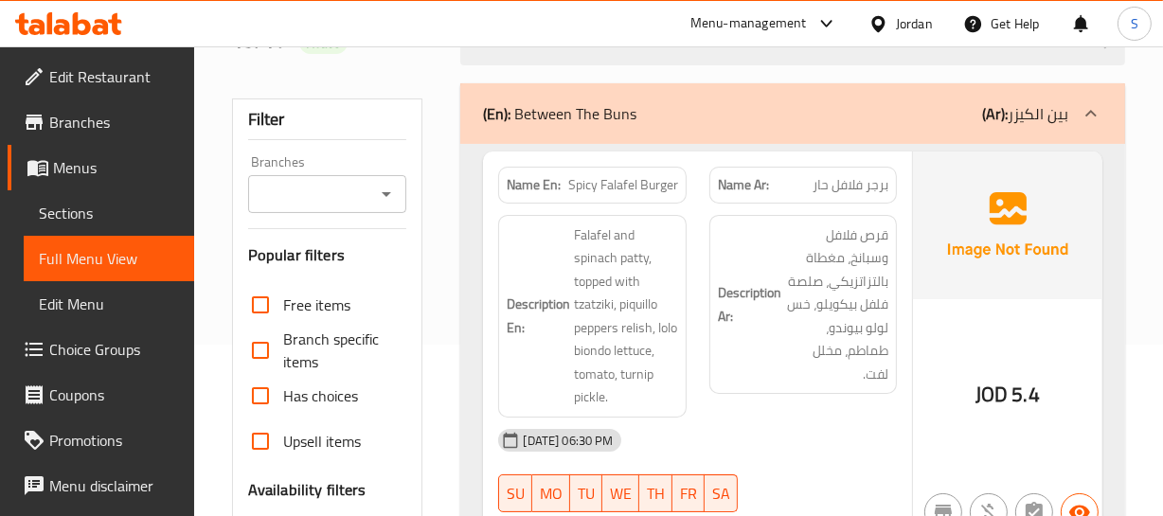
click at [711, 322] on div "Description Ar: قرص فلافل وسبانخ، مغطاة بالتزاتزيكي، صلصة فلفل بيكويلو، خس لولو…" at bounding box center [802, 305] width 187 height 180
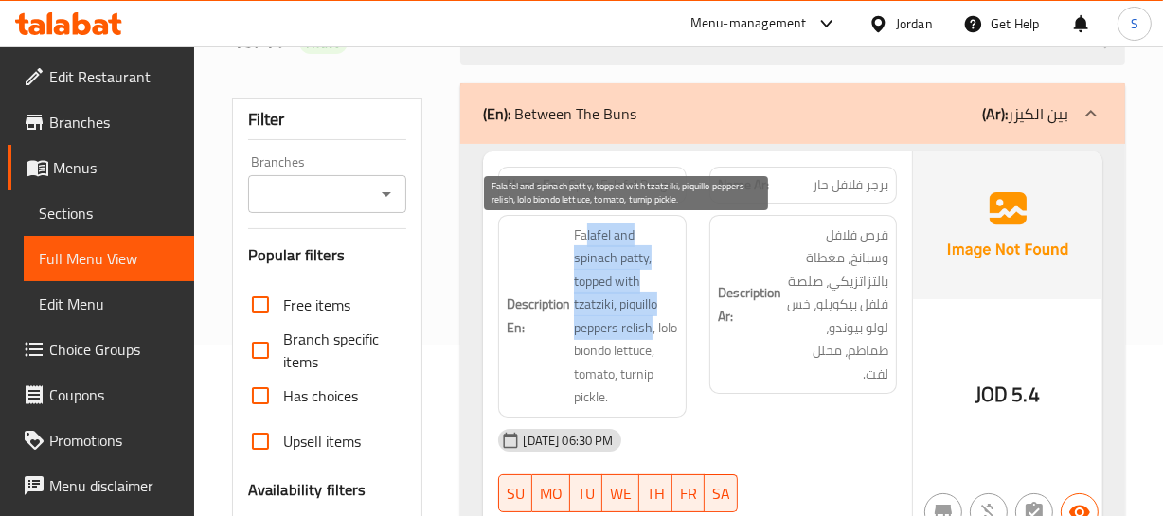
drag, startPoint x: 586, startPoint y: 224, endPoint x: 650, endPoint y: 318, distance: 113.2
click at [650, 325] on span "Falafel and spinach patty, topped with tzatziki, piquillo peppers relish, lolo …" at bounding box center [625, 316] width 103 height 186
click at [649, 317] on span "Falafel and spinach patty, topped with tzatziki, piquillo peppers relish, lolo …" at bounding box center [625, 316] width 103 height 186
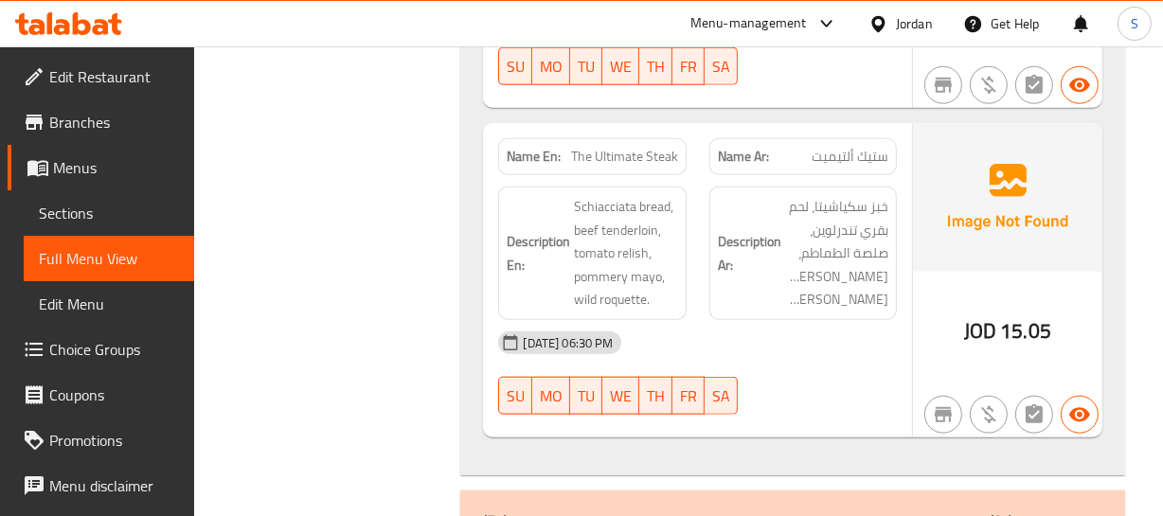
scroll to position [1894, 0]
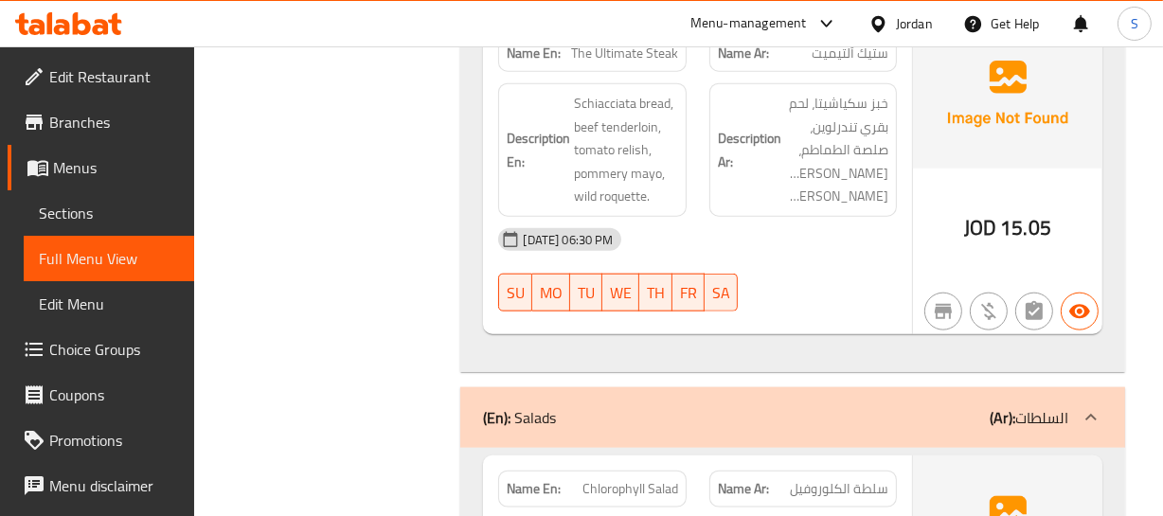
click at [642, 63] on span "The Ultimate Steak" at bounding box center [624, 54] width 107 height 20
copy span "The Ultimate Steak"
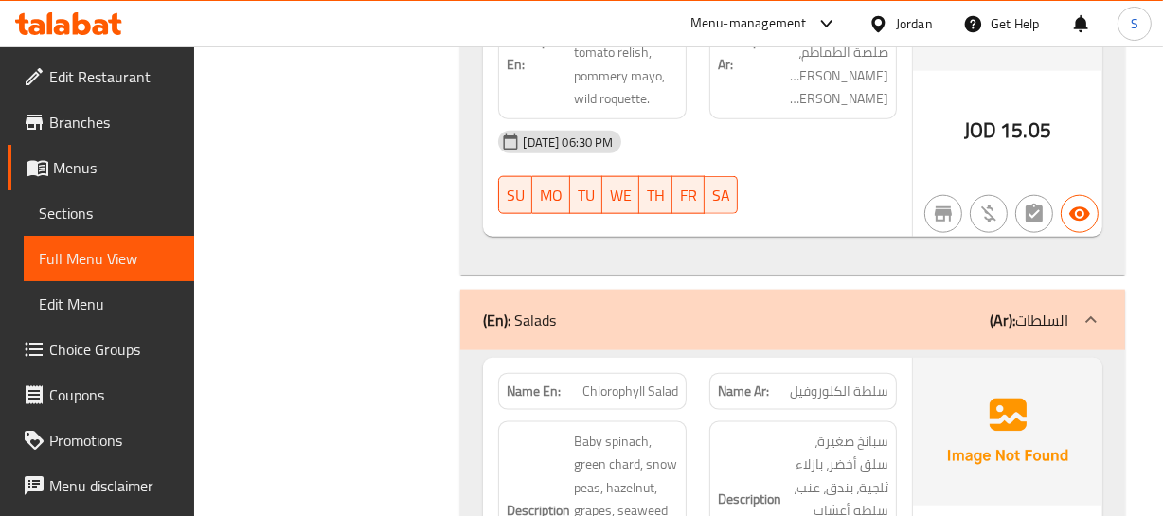
scroll to position [2065, 0]
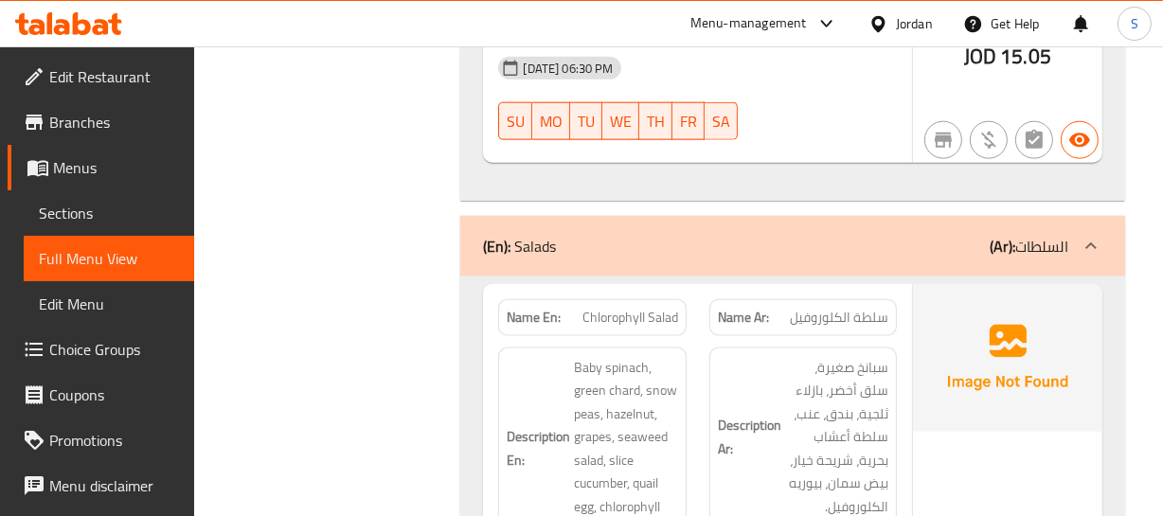
click at [873, 336] on div "Name Ar: سلطة الكلوروفيل" at bounding box center [802, 317] width 187 height 37
click at [682, 454] on div "Description En: Baby spinach, green chard, snow peas, hazelnut, grapes, seaweed…" at bounding box center [591, 448] width 187 height 203
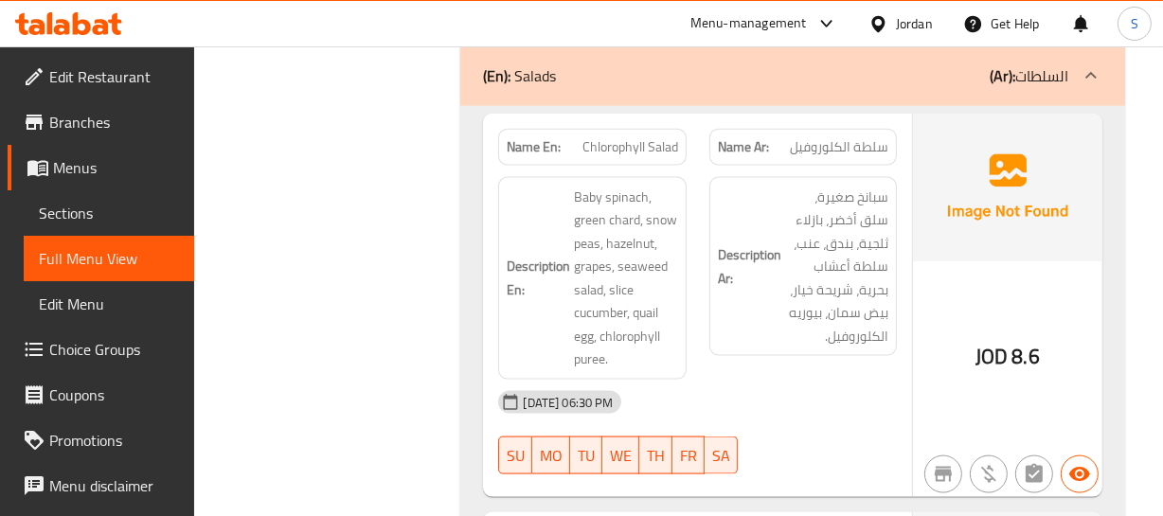
scroll to position [2237, 0]
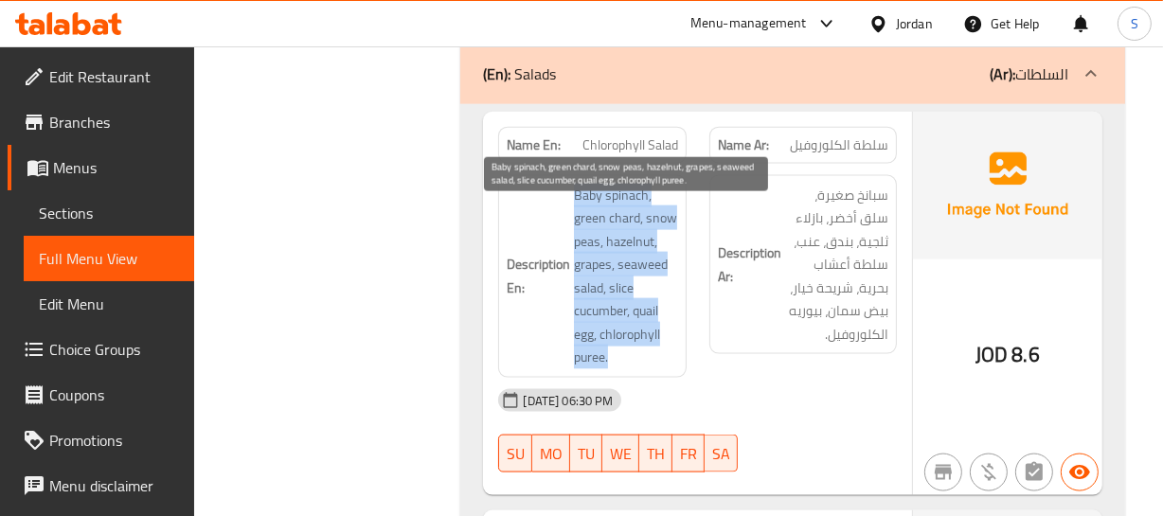
drag, startPoint x: 554, startPoint y: 196, endPoint x: 645, endPoint y: 365, distance: 191.5
click at [648, 368] on div "Description En: Baby spinach, green chard, snow peas, hazelnut, grapes, seaweed…" at bounding box center [591, 276] width 187 height 203
click at [645, 362] on span "Baby spinach, green chard, snow peas, hazelnut, grapes, seaweed salad, slice cu…" at bounding box center [625, 277] width 103 height 186
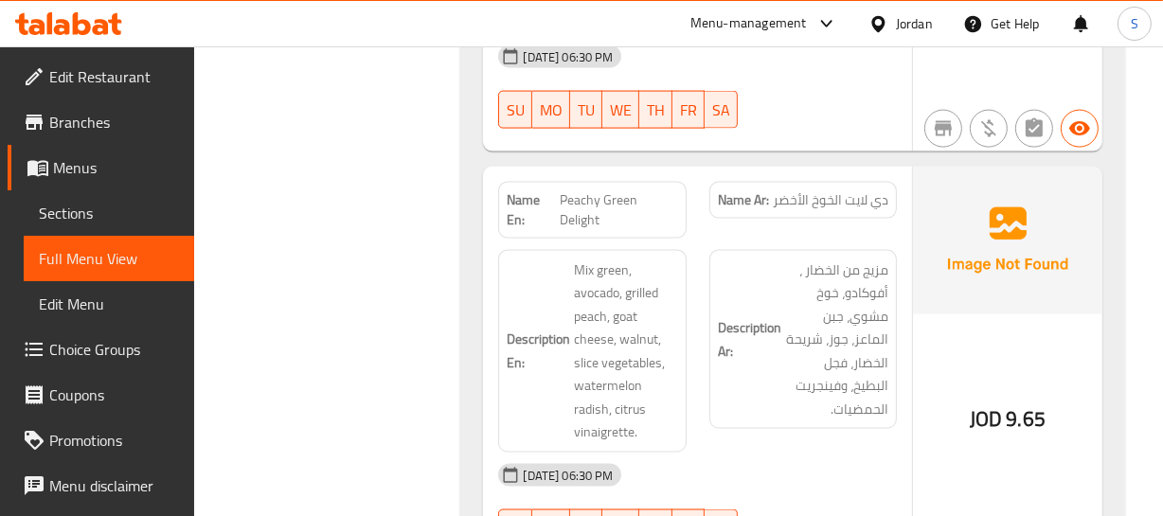
scroll to position [2582, 0]
click at [625, 226] on span "Peachy Green Delight" at bounding box center [618, 209] width 117 height 40
copy span "Peachy Green Delight"
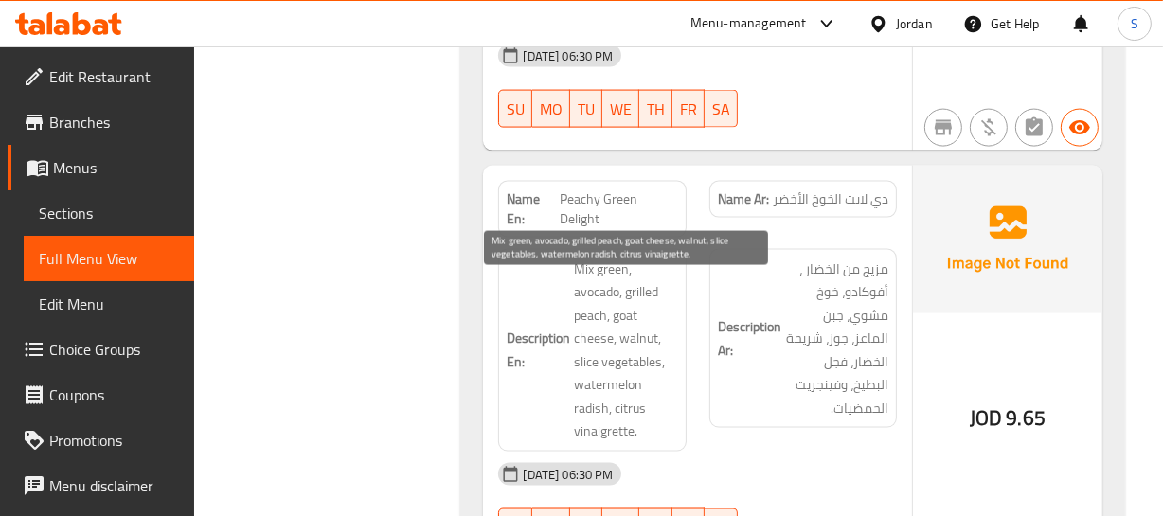
click at [634, 279] on span "Mix green, avocado, grilled peach, goat cheese, walnut, slice vegetables, water…" at bounding box center [625, 351] width 103 height 186
drag, startPoint x: 568, startPoint y: 284, endPoint x: 549, endPoint y: 3, distance: 281.8
click at [613, 309] on h6 "Description En: Mix green, avocado, grilled peach, goat cheese, walnut, slice v…" at bounding box center [592, 351] width 170 height 186
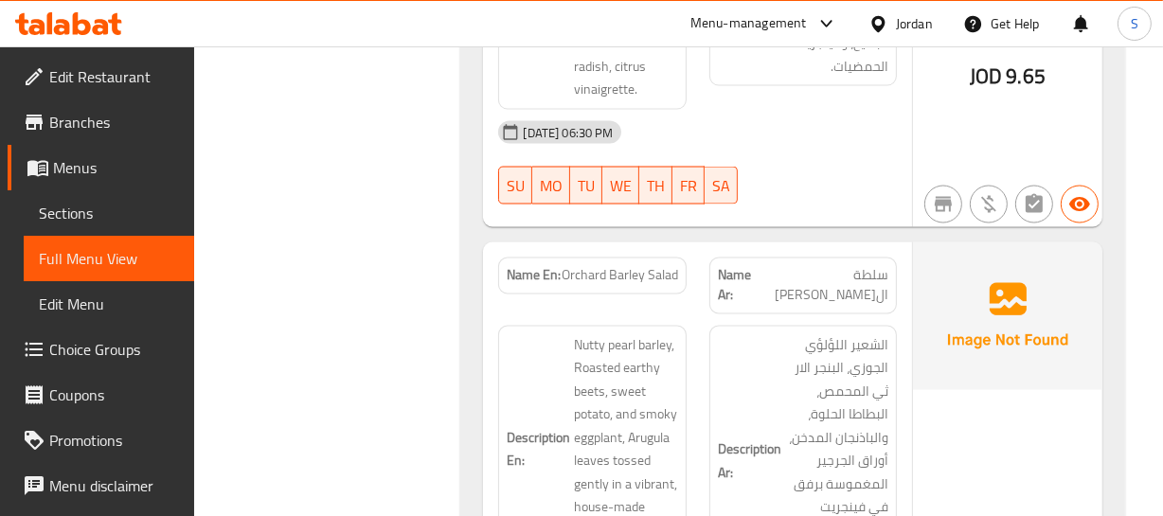
scroll to position [2926, 0]
click at [847, 303] on span "سلطة ال[PERSON_NAME]" at bounding box center [824, 284] width 128 height 40
click at [847, 303] on span "سلطة الشعير البستاني" at bounding box center [824, 284] width 128 height 40
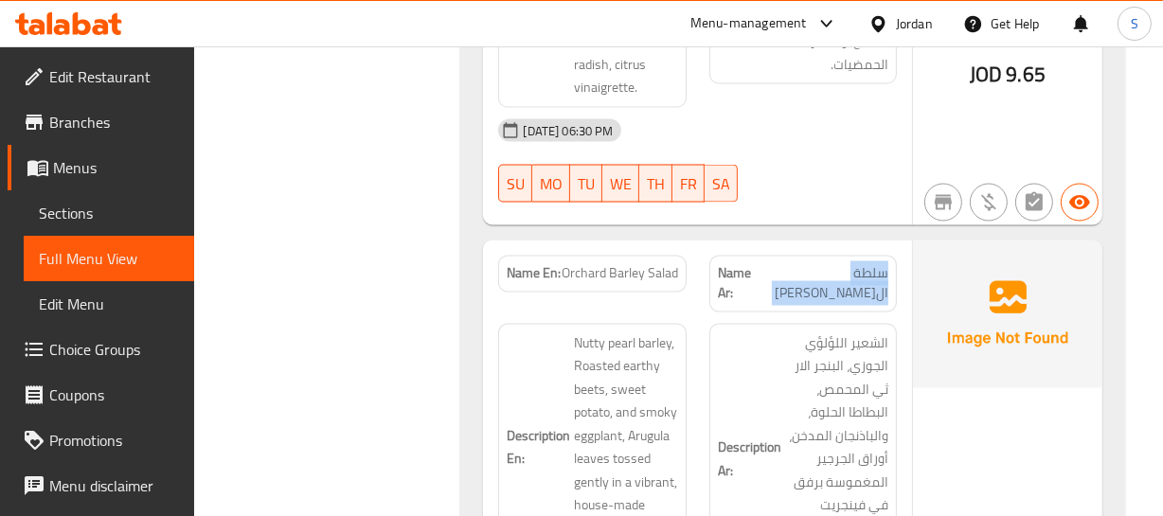
click at [847, 303] on span "سلطة الشعير البستاني" at bounding box center [824, 284] width 128 height 40
click at [623, 284] on span "Orchard Barley Salad" at bounding box center [619, 274] width 116 height 20
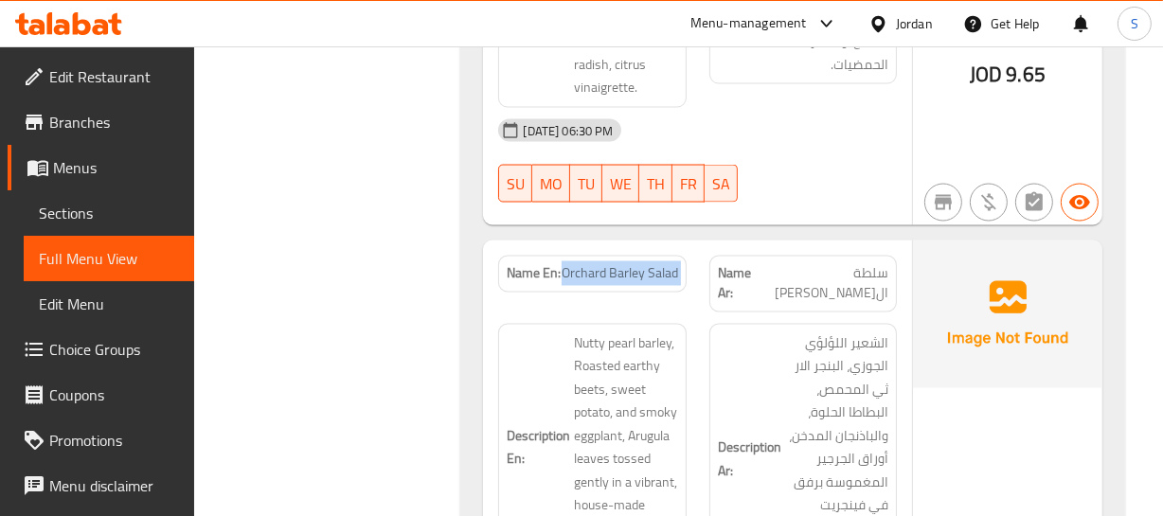
click at [623, 284] on span "Orchard Barley Salad" at bounding box center [619, 274] width 116 height 20
copy span "Orchard Barley Salad"
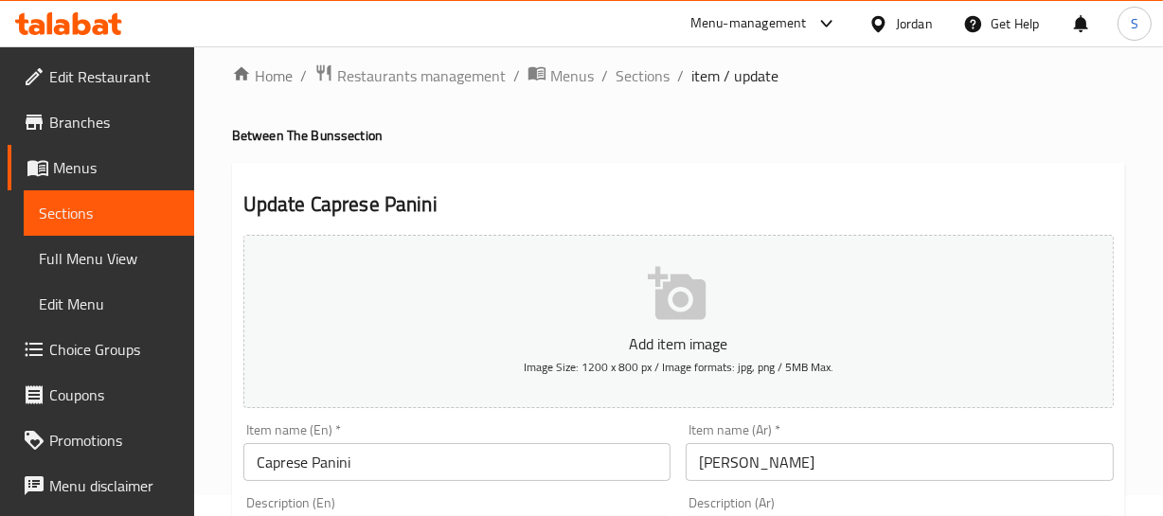
scroll to position [171, 0]
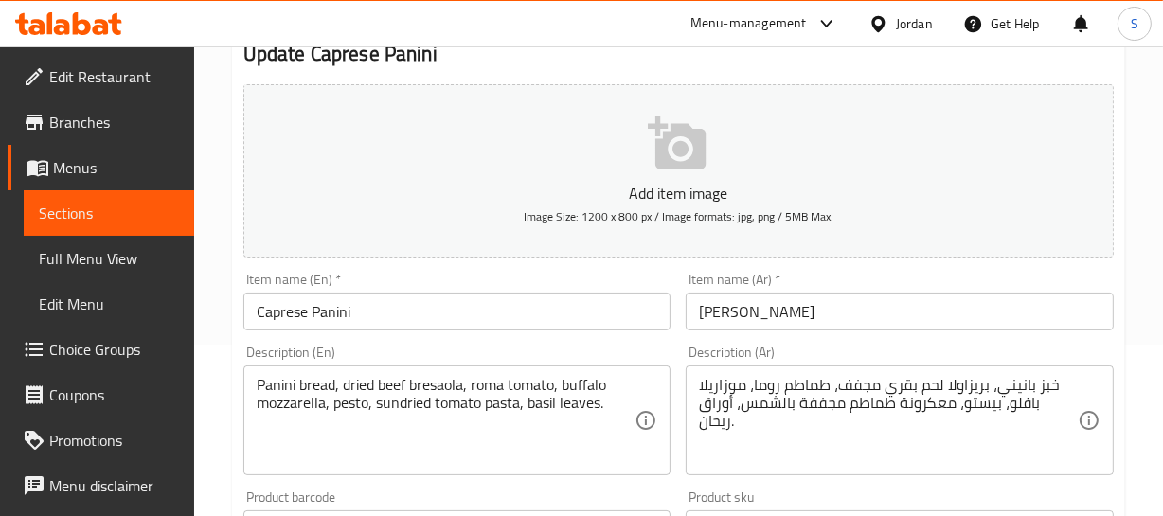
click at [273, 311] on input "Caprese Panini" at bounding box center [457, 312] width 428 height 38
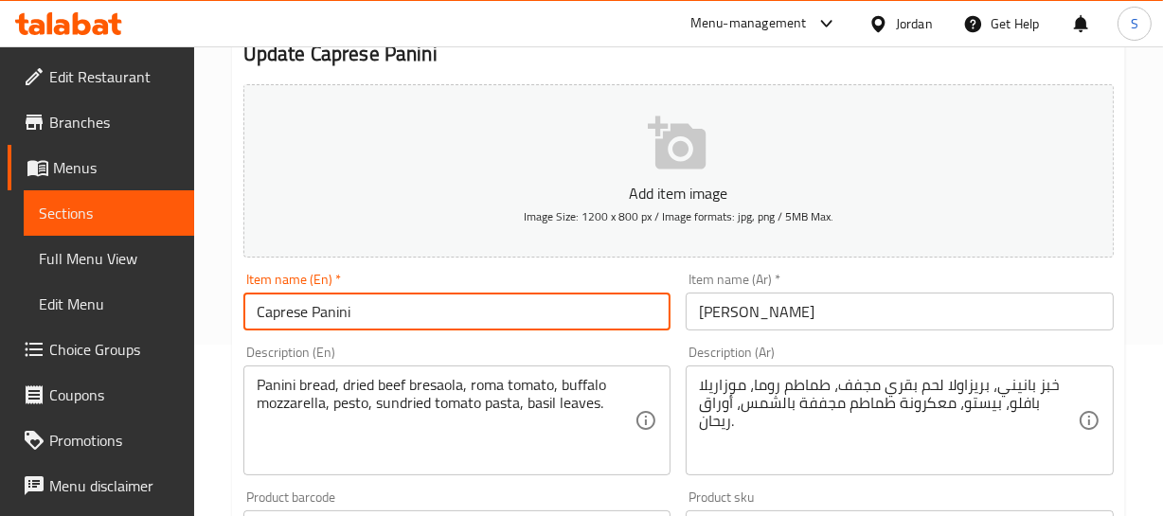
click at [273, 311] on input "Caprese Panini" at bounding box center [457, 312] width 428 height 38
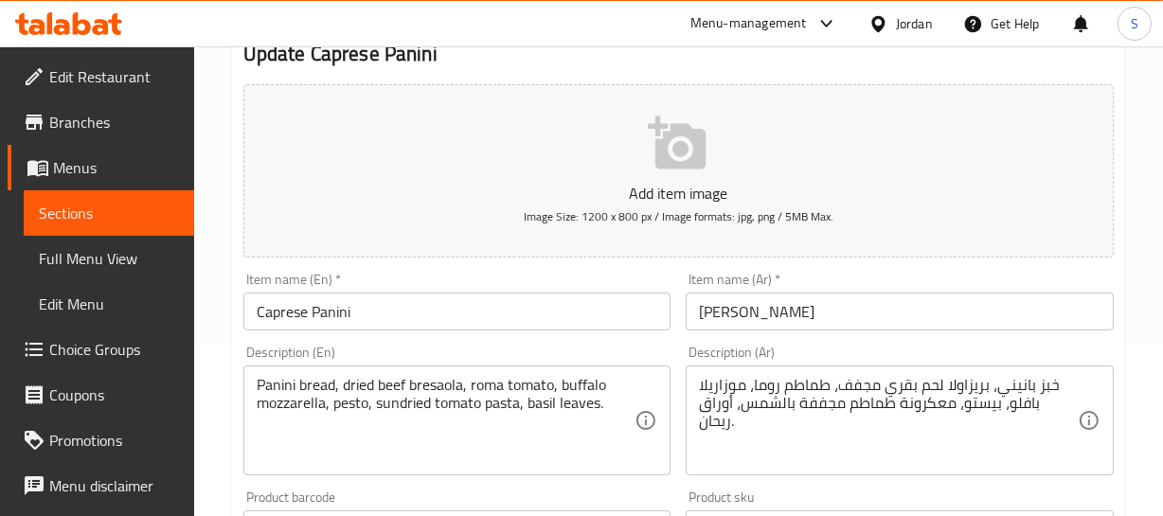
click at [1155, 251] on div "Home / Restaurants management / Menus / Sections / item / update Between The Bu…" at bounding box center [678, 520] width 969 height 1291
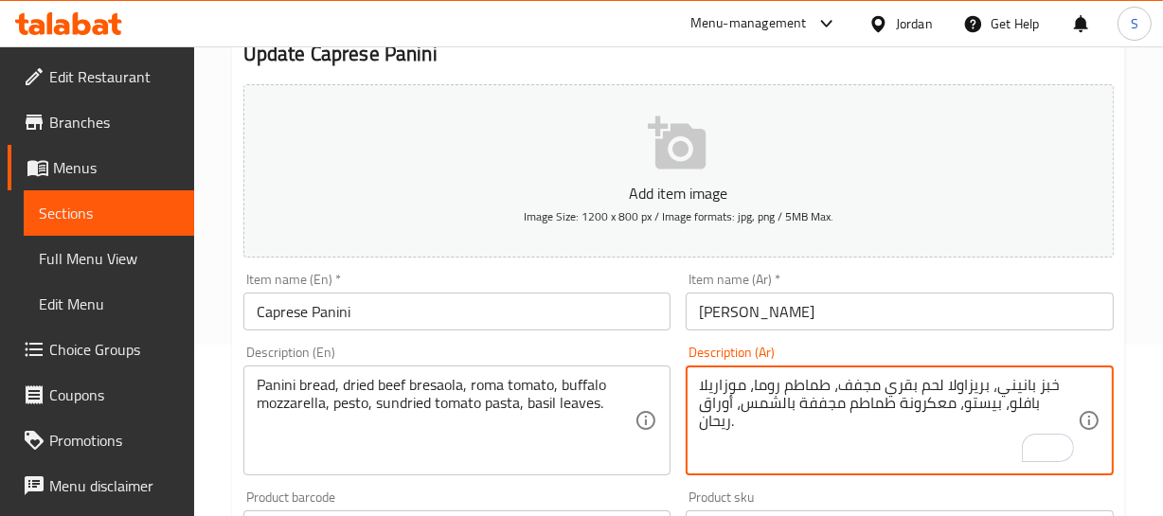
click at [803, 413] on textarea "خبز بانيني، بريزاولا لحم بقري مجفف، طماطم روما، موزاريلا بافلو، بيستو، معكرونة …" at bounding box center [888, 421] width 379 height 90
click at [803, 412] on textarea "خبز بانيني، بريزاولا لحم بقري مجفف، طماطم روما، موزاريلا بافلو، بيستو، معكرونة …" at bounding box center [888, 421] width 379 height 90
type textarea "خبز بانيني، بريزاولا لحم بقري مجفف، طماطم روما، موزاريلا بافلو، بيستو، معكرونة …"
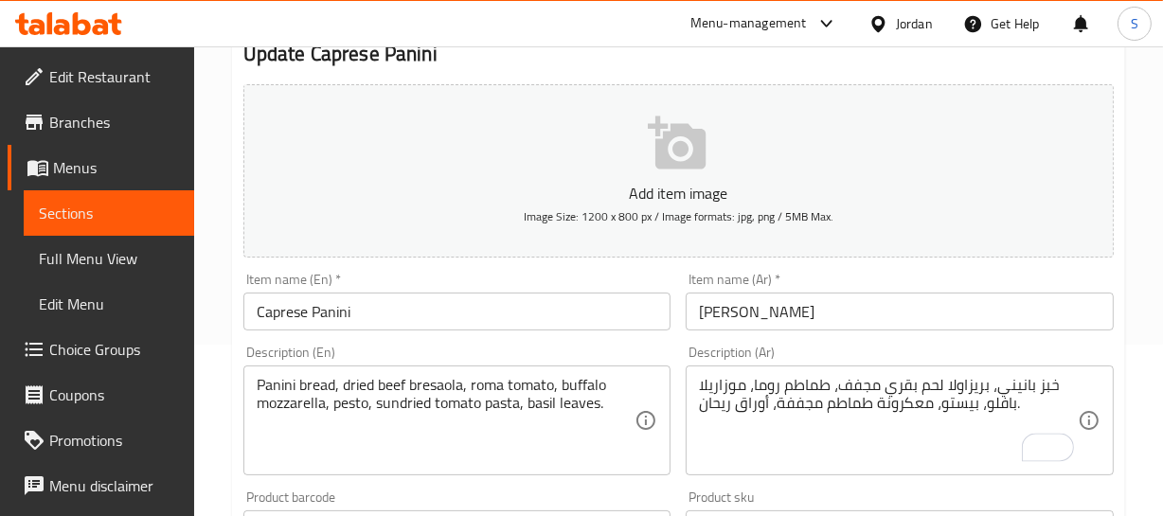
click at [400, 329] on div "Item name (En)   * Caprese Panini Item name (En) *" at bounding box center [457, 301] width 443 height 73
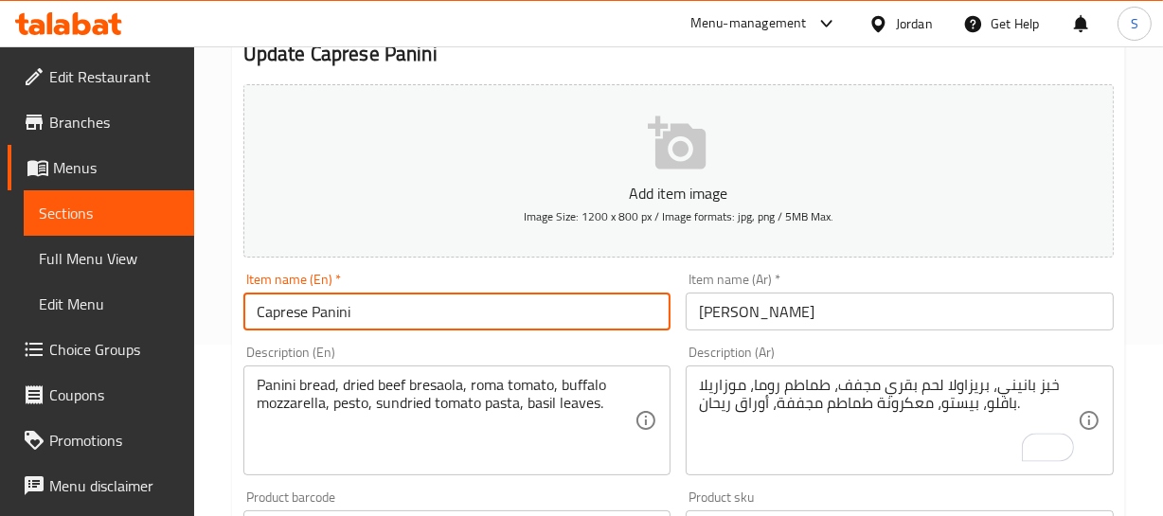
click at [366, 294] on input "Caprese Panini" at bounding box center [457, 312] width 428 height 38
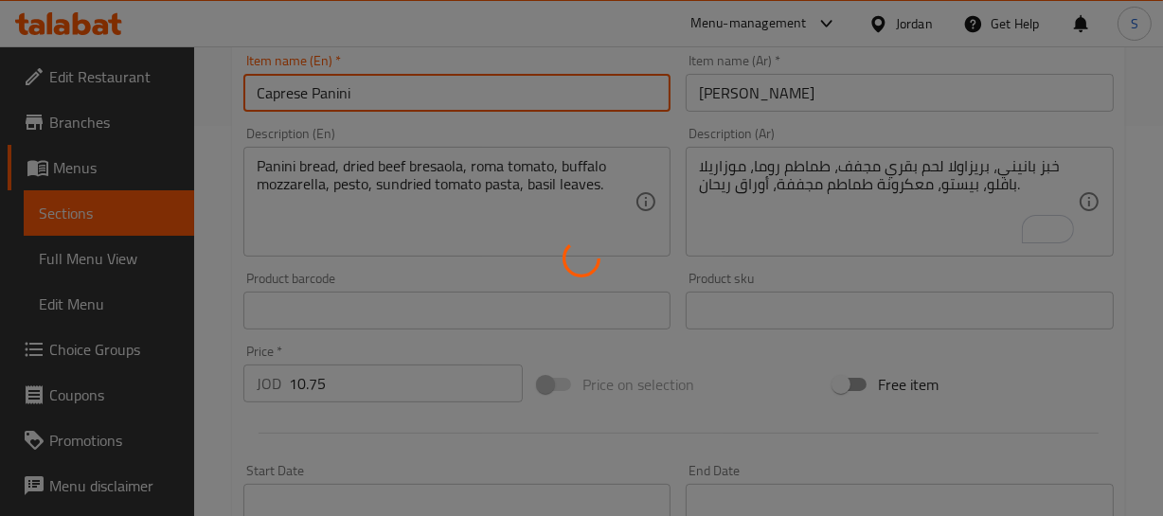
scroll to position [430, 0]
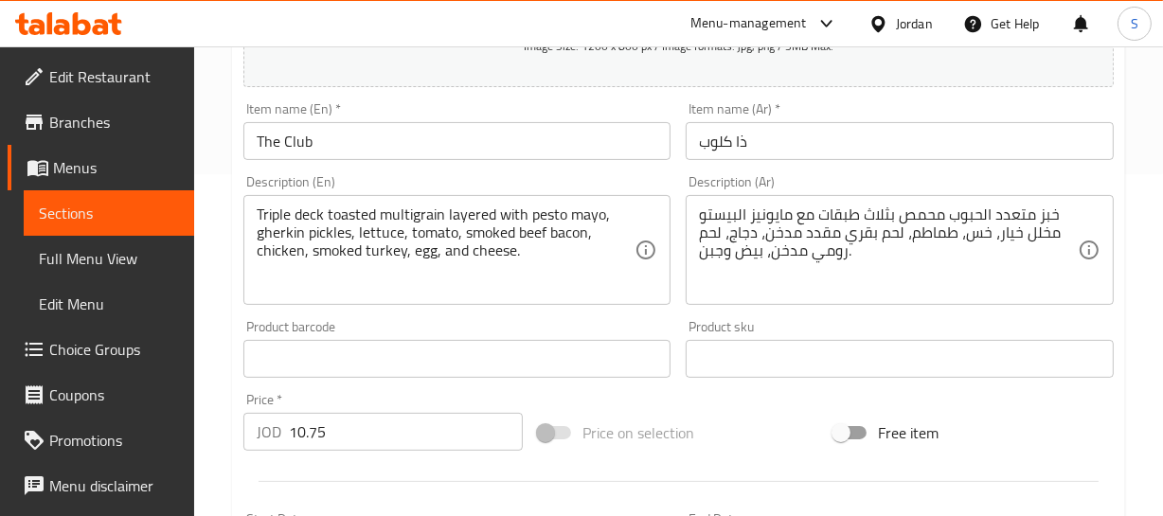
scroll to position [344, 0]
click at [1135, 230] on div "Home / Restaurants management / Menus / Sections / item / update Between The Bu…" at bounding box center [678, 348] width 969 height 1291
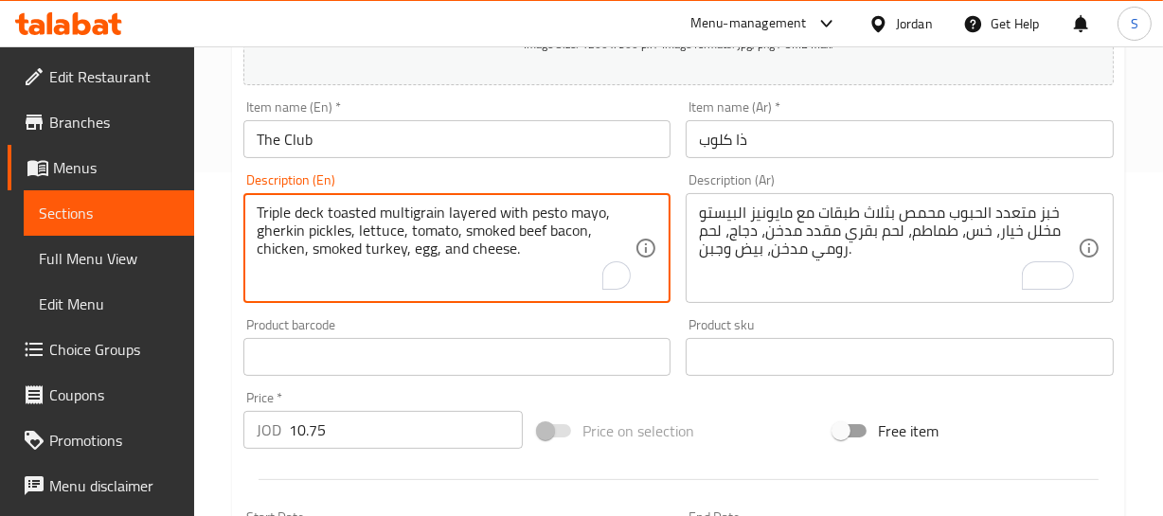
drag, startPoint x: 492, startPoint y: 207, endPoint x: 227, endPoint y: 211, distance: 265.1
drag, startPoint x: 295, startPoint y: 209, endPoint x: 374, endPoint y: 199, distance: 79.3
click at [374, 199] on div "Triple deck toasted multigrain layered with pesto mayo, gherkin pickles, lettuc…" at bounding box center [457, 248] width 428 height 110
click at [369, 284] on textarea "Triple deck toasted multigrain layered with pesto mayo, gherkin pickles, lettuc…" at bounding box center [446, 249] width 379 height 90
drag, startPoint x: 296, startPoint y: 210, endPoint x: 442, endPoint y: 207, distance: 145.8
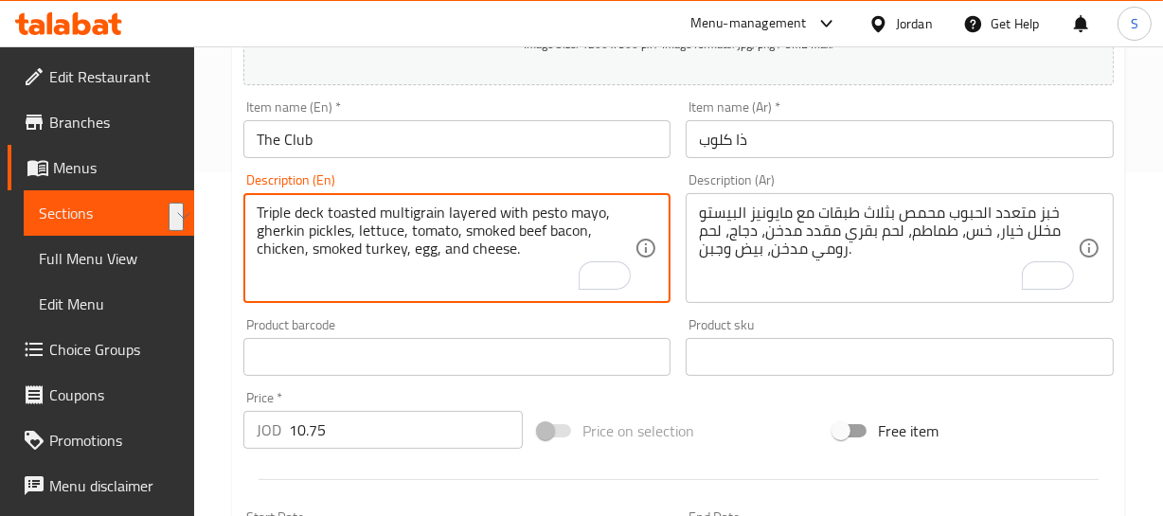
click at [442, 207] on textarea "Triple deck toasted multigrain layered with pesto mayo, gherkin pickles, lettuc…" at bounding box center [446, 249] width 379 height 90
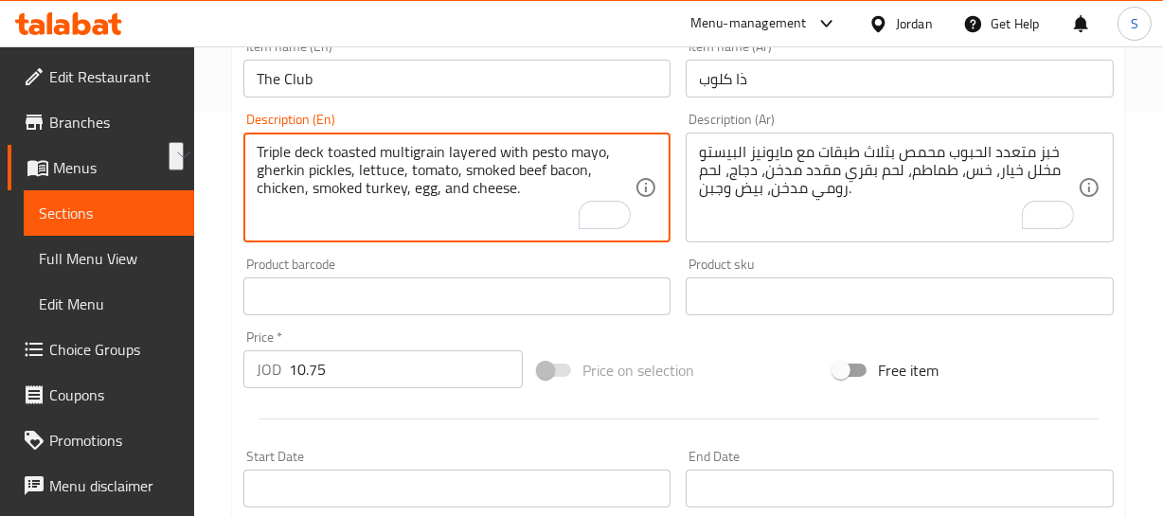
scroll to position [430, 0]
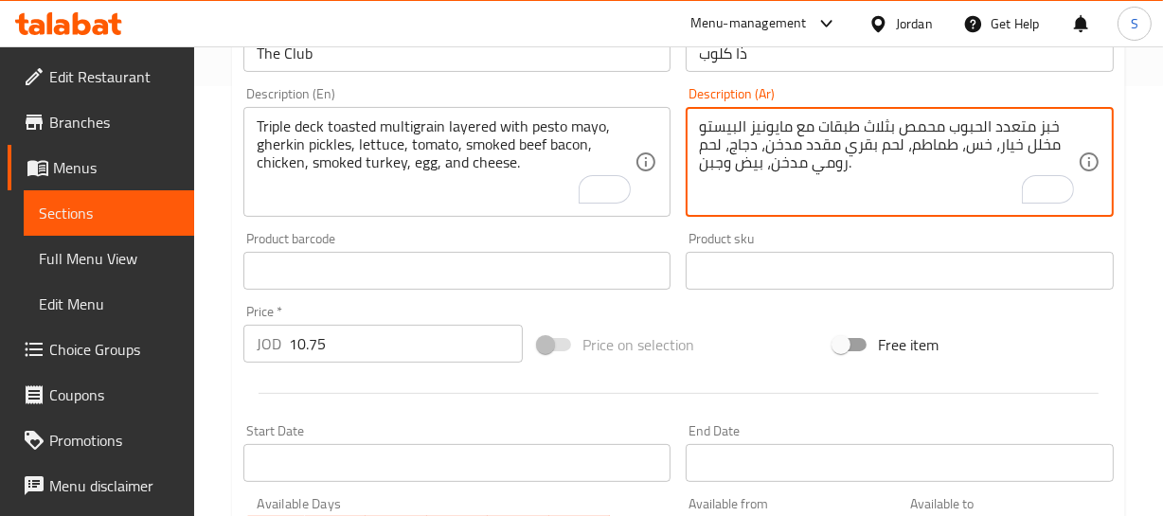
click at [1041, 122] on textarea "خبز متعدد الحبوب محمص بثلاث طبقات مع مايونيز البيستو مخلل خيار، خس، طماطم، لحم …" at bounding box center [888, 162] width 379 height 90
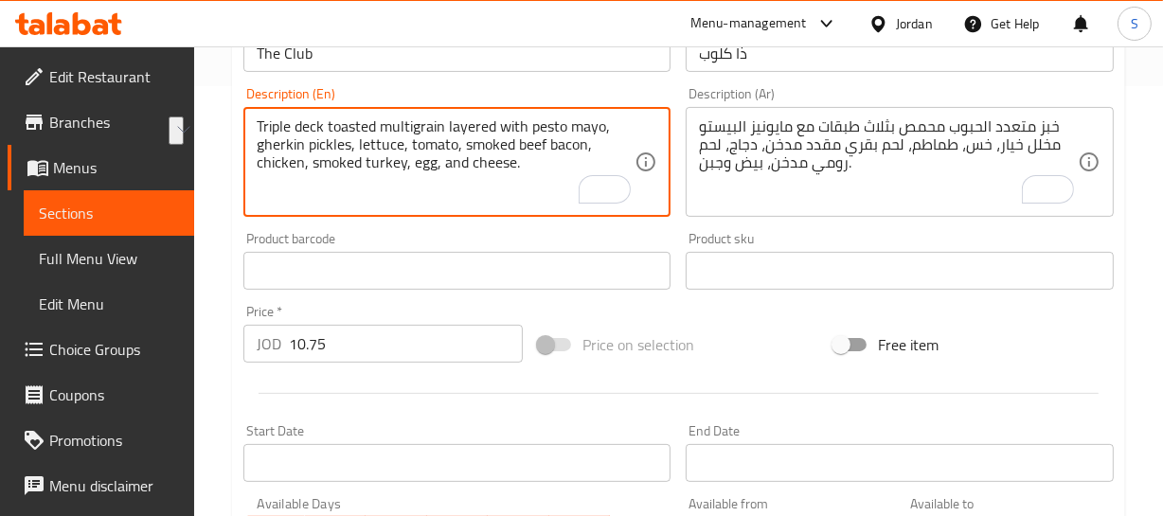
drag, startPoint x: 347, startPoint y: 139, endPoint x: 246, endPoint y: 144, distance: 100.5
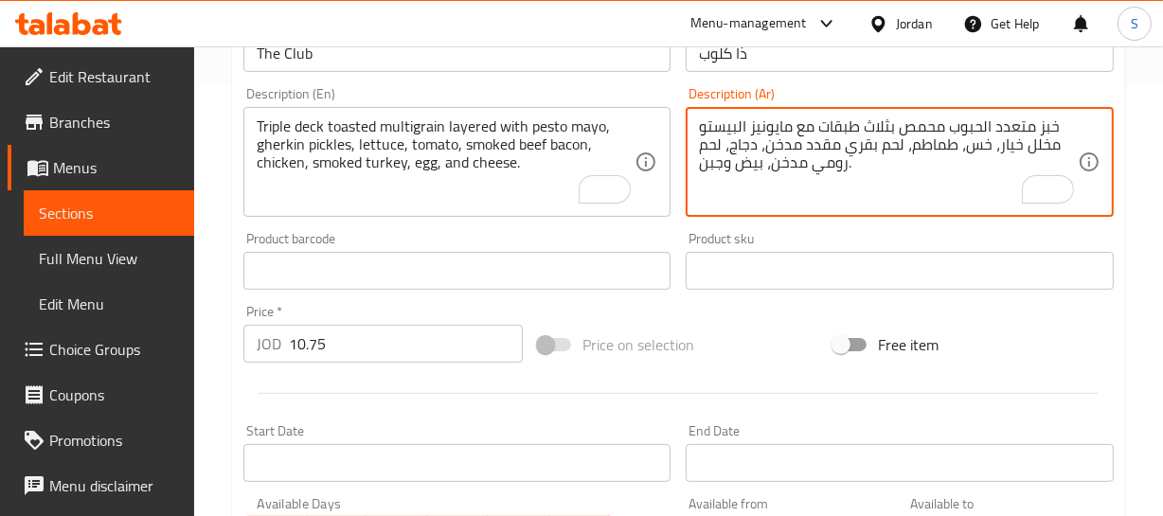
click at [986, 151] on textarea "خبز متعدد الحبوب محمص بثلاث طبقات مع مايونيز البيستو مخلل خيار، خس، طماطم، لحم …" at bounding box center [888, 162] width 379 height 90
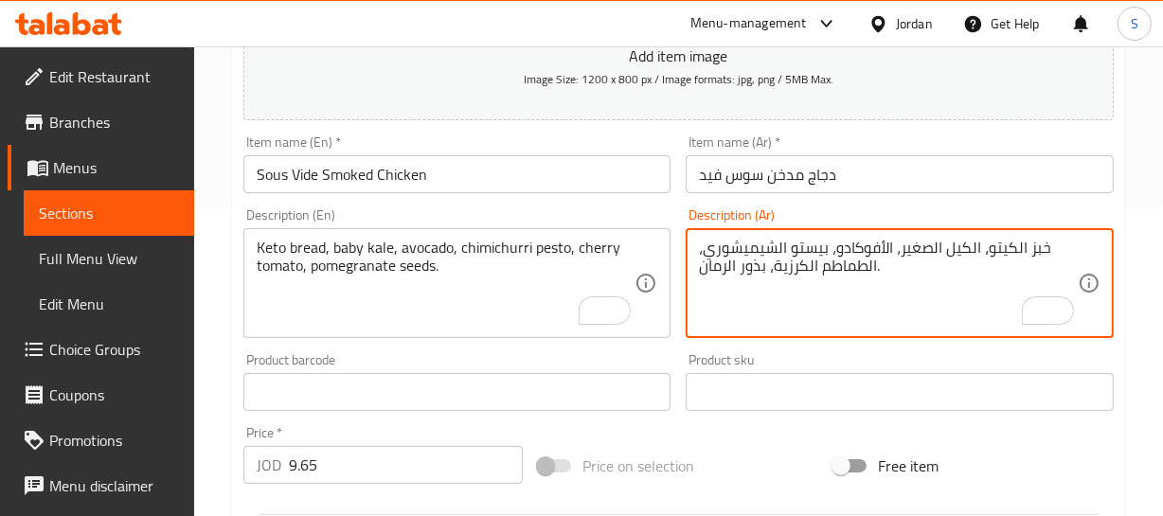
scroll to position [395, 0]
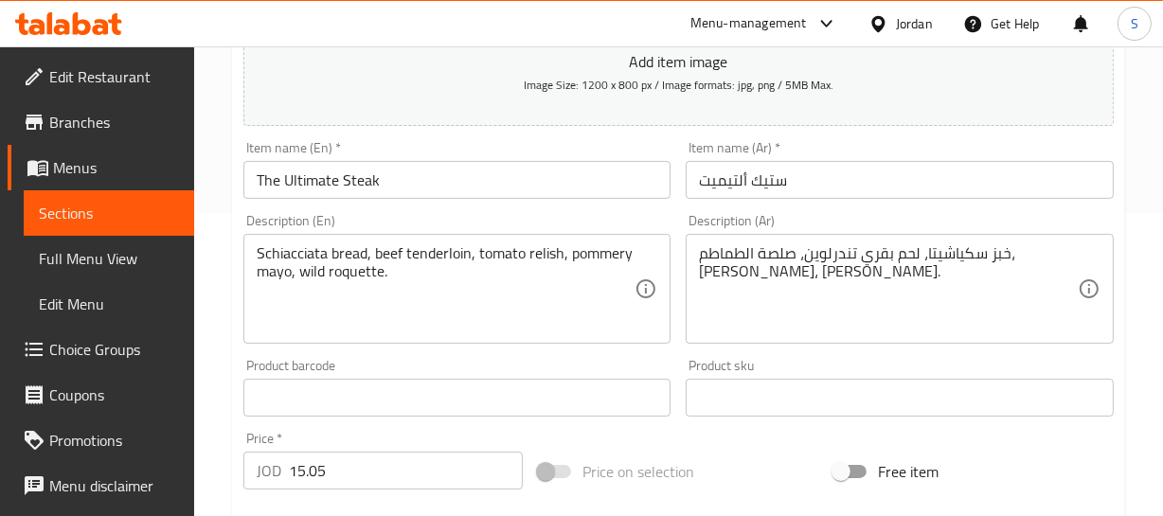
scroll to position [344, 0]
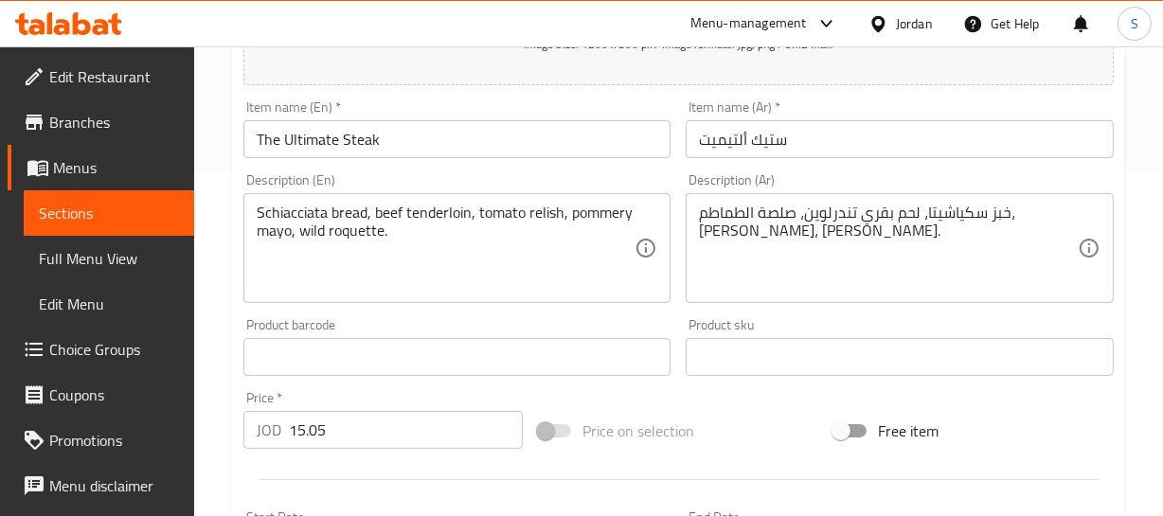
click at [1117, 210] on div "Description (Ar) خبز سكياشيتا، لحم بقري تندرلوين، صلصة الطماطم، [PERSON_NAME]، …" at bounding box center [899, 238] width 443 height 145
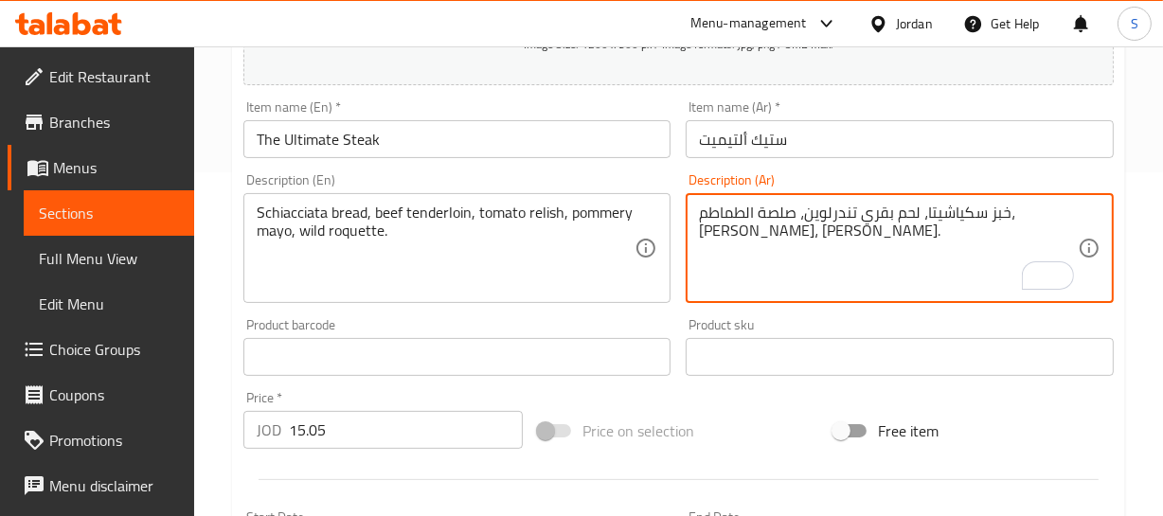
click at [823, 205] on textarea "خبز سكياشيتا، لحم بقري تندرلوين، صلصة الطماطم، [PERSON_NAME]، [PERSON_NAME]." at bounding box center [888, 249] width 379 height 90
type textarea "[PERSON_NAME]، لحم بقري تندرلوين، ريليش طماطم، [PERSON_NAME]، [PERSON_NAME]."
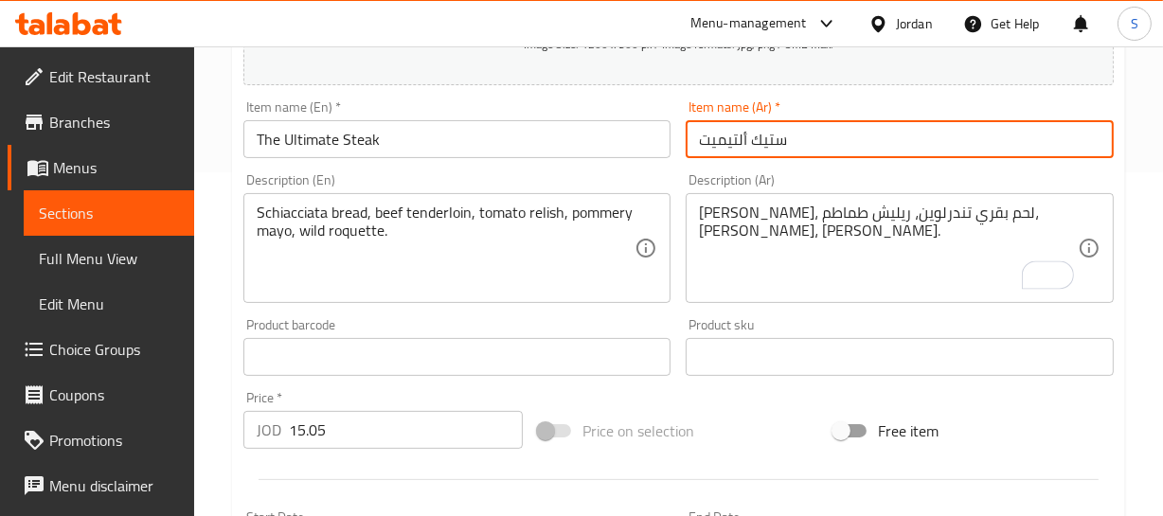
click at [773, 138] on input "ستيك ألتيميت" at bounding box center [899, 139] width 428 height 38
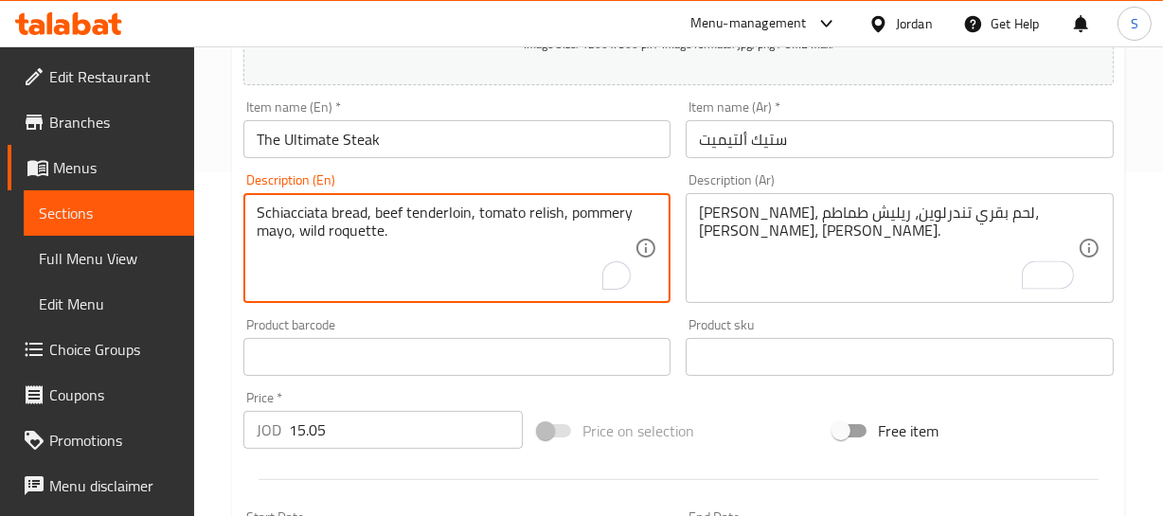
click at [338, 234] on textarea "Schiacciata bread, beef tenderloin, tomato relish, pommery mayo, wild roquette." at bounding box center [446, 249] width 379 height 90
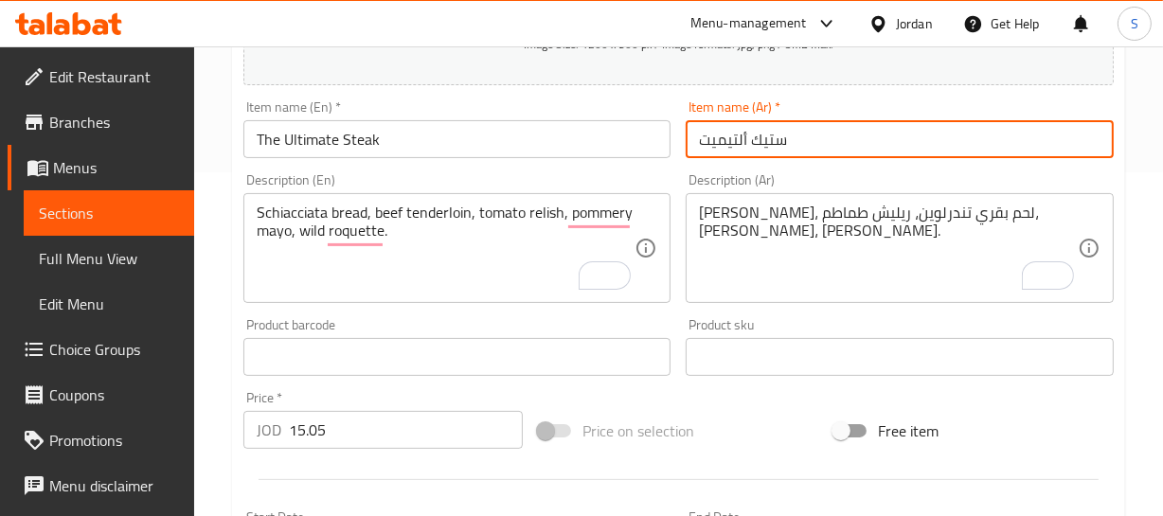
click at [723, 138] on input "ستيك ألتيميت" at bounding box center [899, 139] width 428 height 38
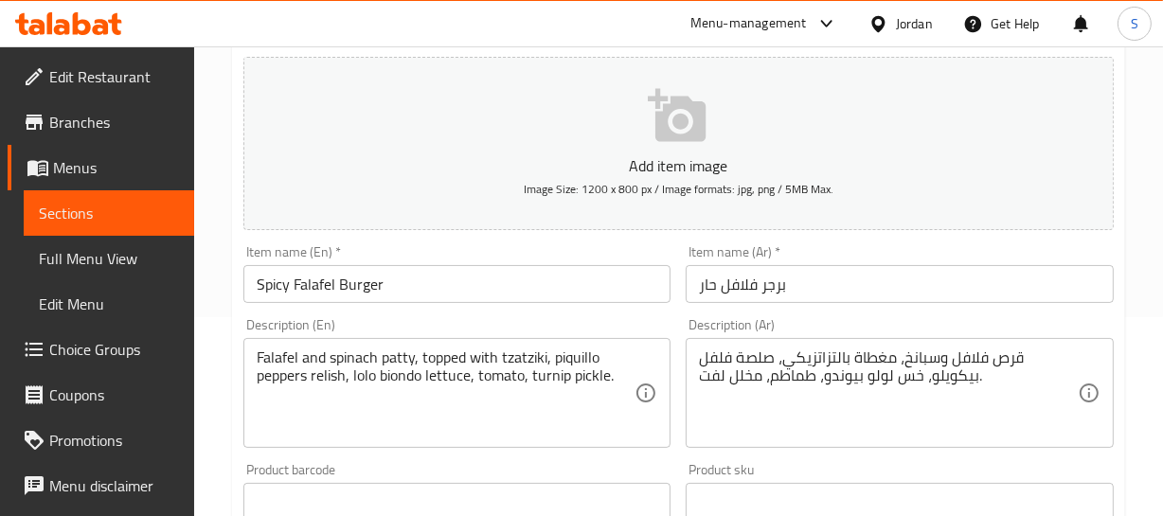
scroll to position [258, 0]
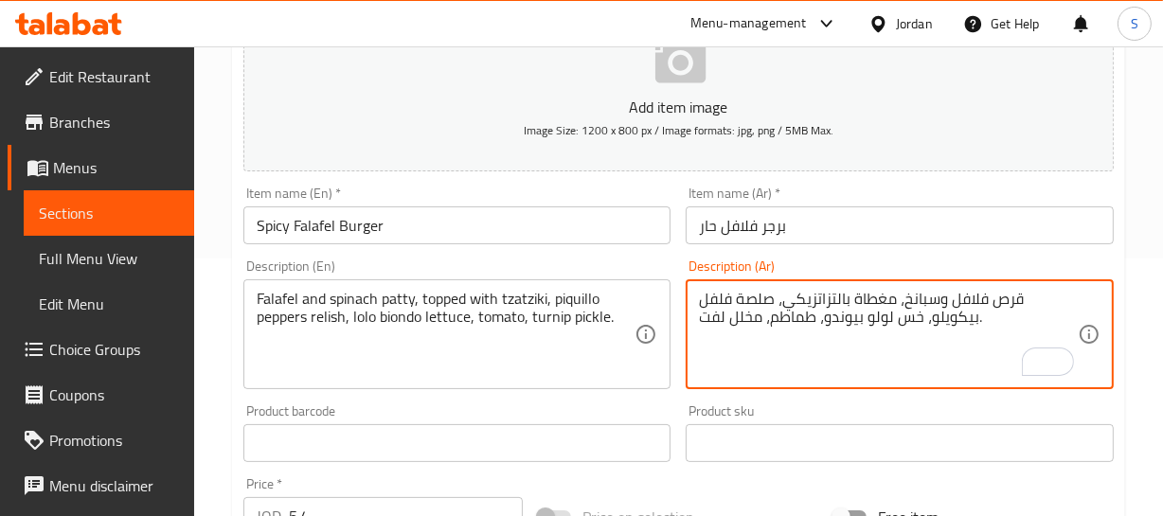
click at [803, 300] on textarea "قرص فلافل وسبانخ، مغطاة بالتزاتزيكي، صلصة فلفل بيكويلو، خس لولو بيوندو، طماطم، …" at bounding box center [888, 335] width 379 height 90
type textarea "قرص فلافل وسبانخ، مغطاة بالتزاتزيكي، ريليش فلفل بيكويلو، خس لولو بيوندو، طماطم،…"
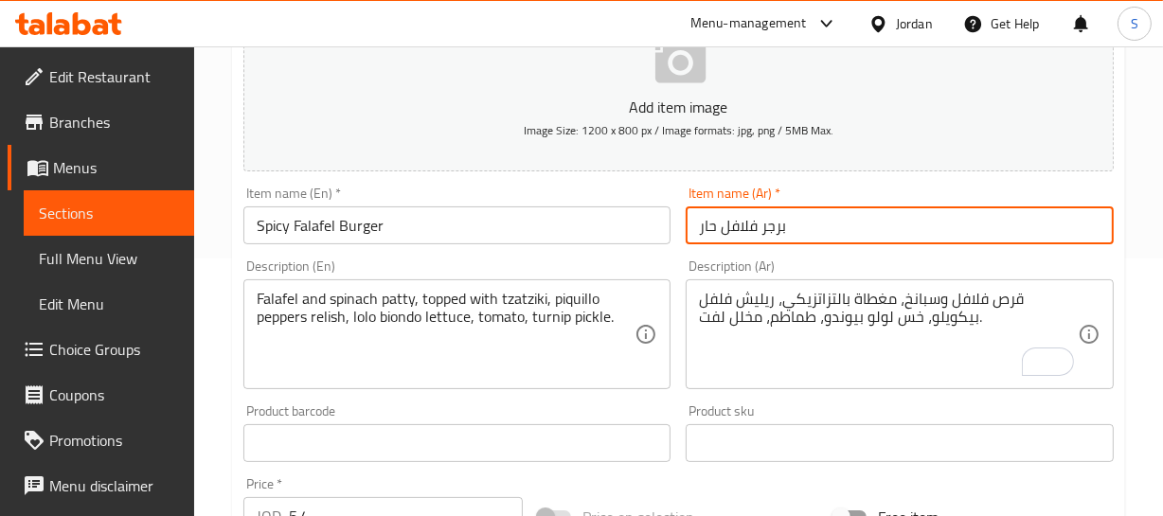
click at [801, 231] on input "برجر فلافل حار" at bounding box center [899, 225] width 428 height 38
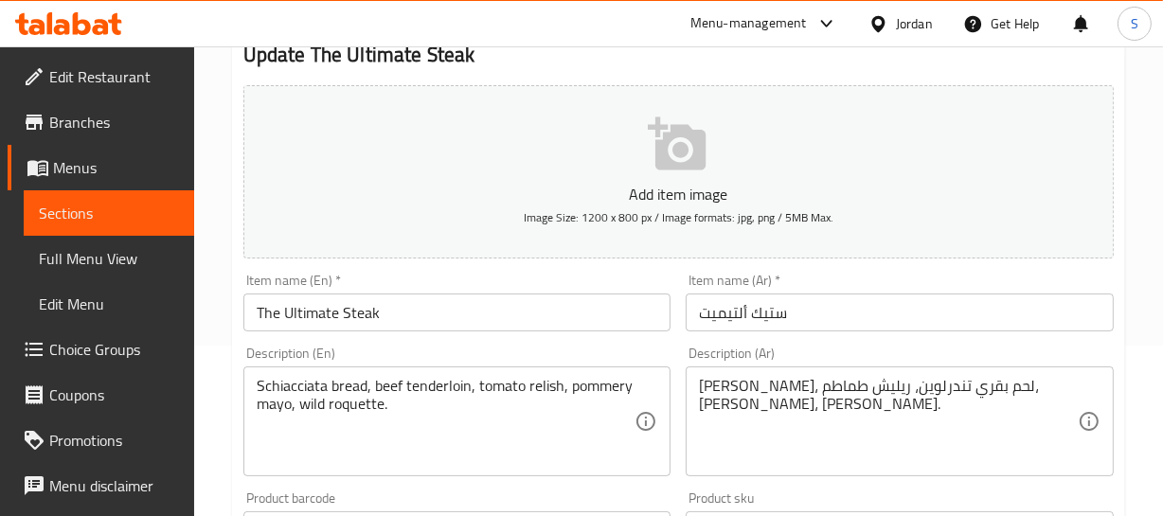
scroll to position [171, 0]
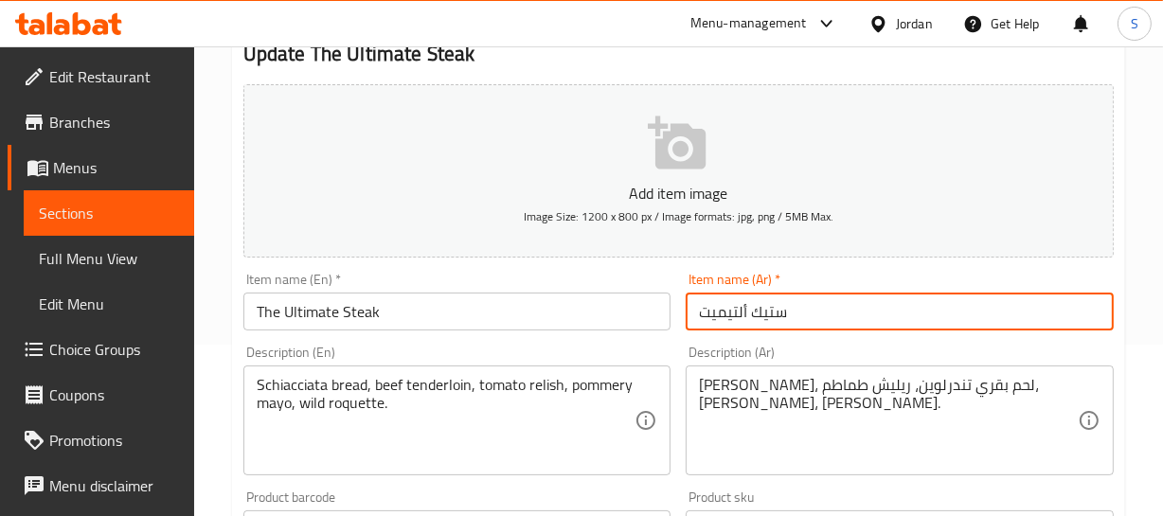
click at [724, 313] on input "ستيك ألتيميت" at bounding box center [899, 312] width 428 height 38
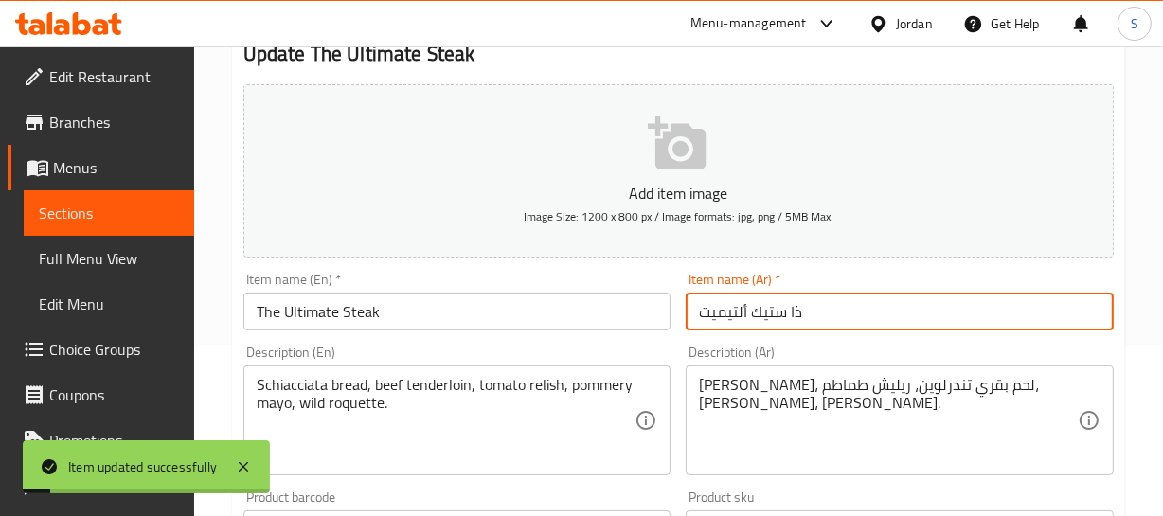
click at [764, 312] on input "ذا ستيك ألتيميت" at bounding box center [899, 312] width 428 height 38
click at [874, 311] on input "ذا ألتيميت" at bounding box center [899, 312] width 428 height 38
paste input "ستيك"
type input "ذا ألتيميت ستيك"
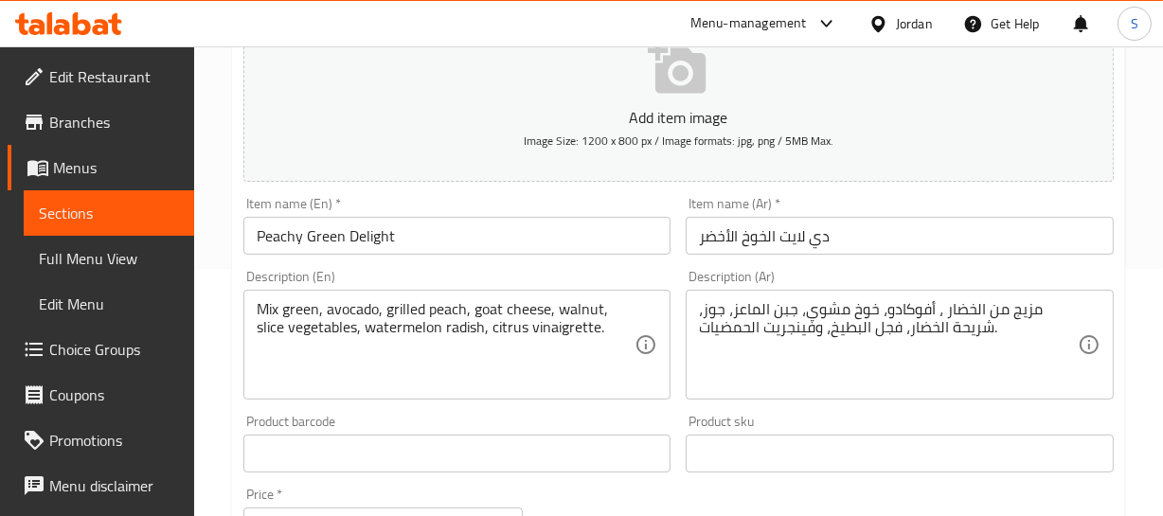
scroll to position [258, 0]
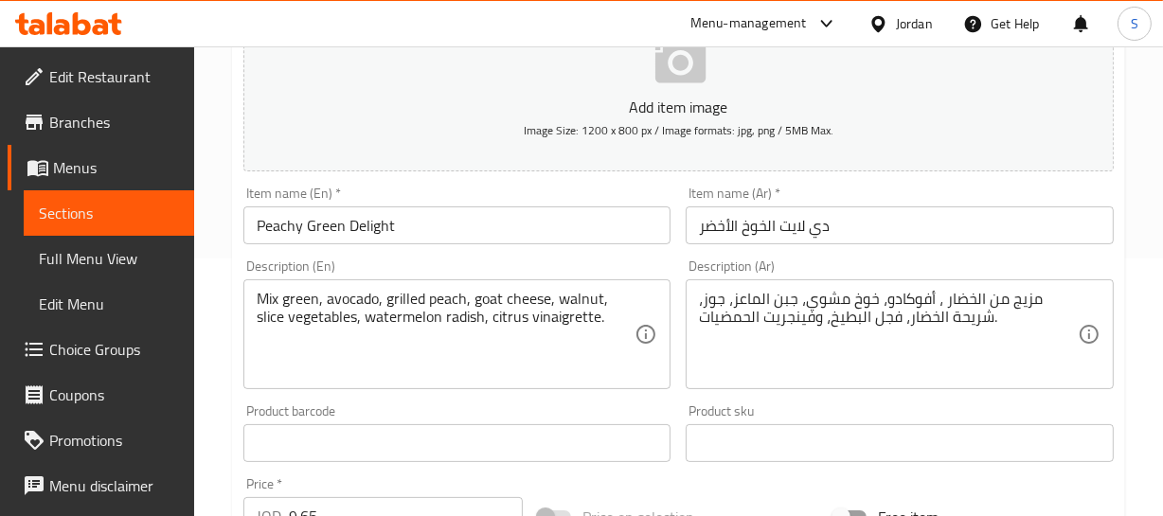
click at [752, 225] on input "دي لايت الخوخ الأخضر" at bounding box center [899, 225] width 428 height 38
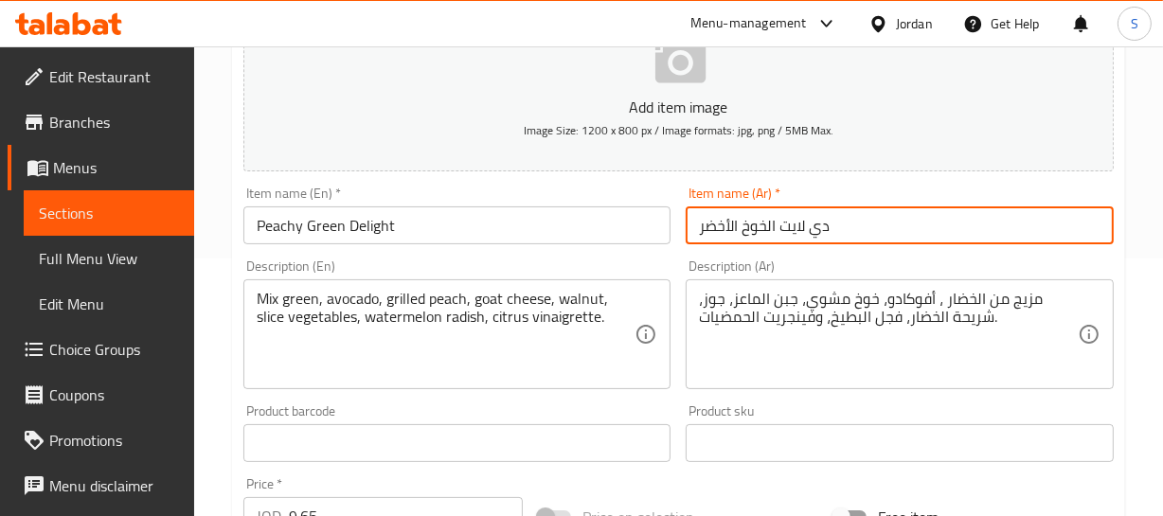
click at [752, 225] on input "دي لايت الخوخ الأخضر" at bounding box center [899, 225] width 428 height 38
click at [732, 227] on input "دي لايت الأخضر" at bounding box center [899, 225] width 428 height 38
click at [881, 222] on input "بيتنشي [PERSON_NAME]" at bounding box center [899, 225] width 428 height 38
type input "بيتنشي [PERSON_NAME]"
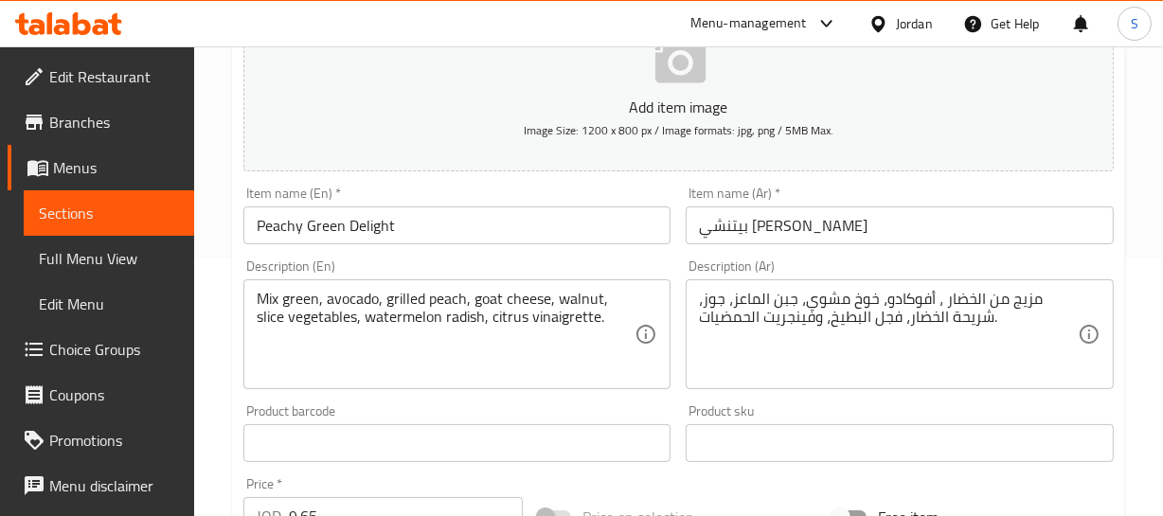
click at [1137, 250] on div "Home / Restaurants management / Menus / Sections / item / update Fresh From Gar…" at bounding box center [678, 434] width 969 height 1291
click at [1131, 250] on div "Home / Restaurants management / Menus / Sections / item / update Fresh From Gar…" at bounding box center [678, 434] width 969 height 1291
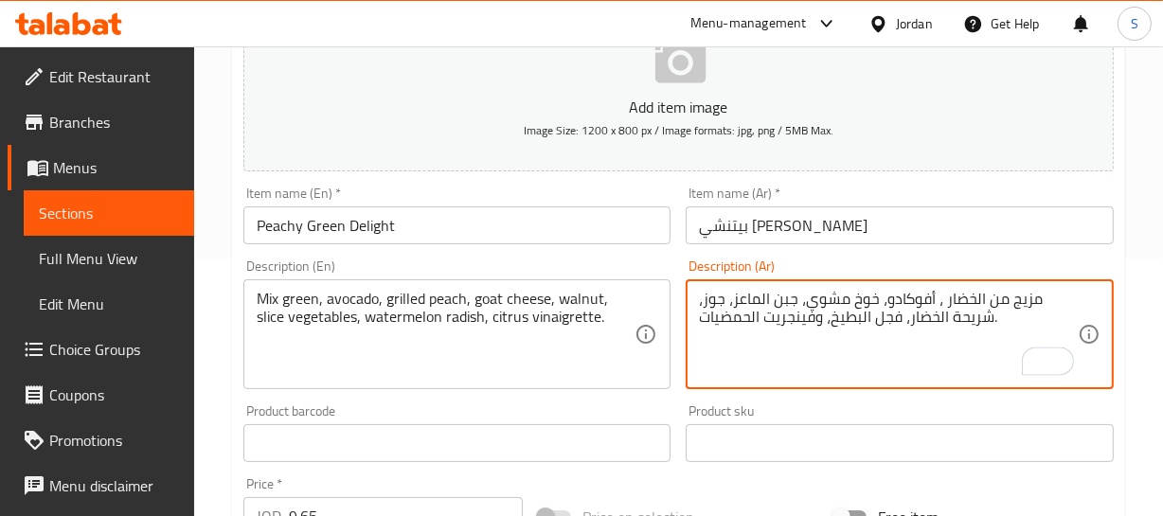
click at [1019, 303] on textarea "مزيج من الخضار ، أفوكادو، خوخ مشوي، جبن الماعز، جوز، شريحة الخضار، فجل البطيخ، …" at bounding box center [888, 335] width 379 height 90
click at [1033, 296] on textarea "مزيج من الخضار ، أفوكادو، خوخ مشوي، جبن الماعز، جوز، شريحة الخضار، فجل البطيخ، …" at bounding box center [888, 335] width 379 height 90
drag, startPoint x: 937, startPoint y: 303, endPoint x: 1034, endPoint y: 298, distance: 96.7
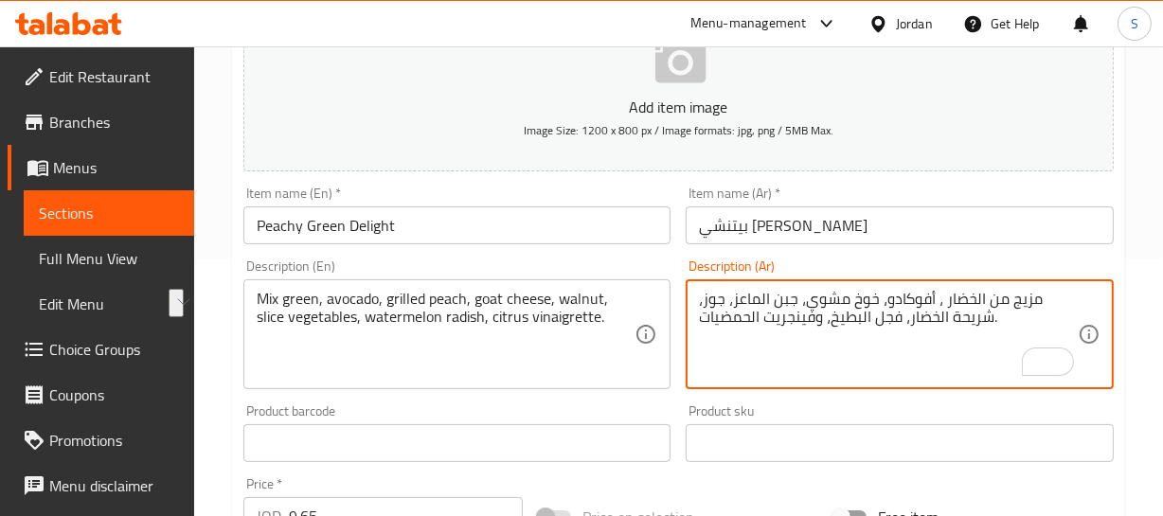
click at [1034, 298] on textarea "مزيج من الخضار ، أفوكادو، خوخ مشوي، جبن الماعز، جوز، شريحة الخضار، فجل البطيخ، …" at bounding box center [888, 335] width 379 height 90
click at [874, 322] on textarea "ميكس جرين، أفوكادو، خوخ مشوي، جبن الماعز، جوز، شريحة الخضار، فجل البطيخ، وفينجر…" at bounding box center [888, 335] width 379 height 90
click at [747, 314] on textarea "ميكس جرين، أفوكادو، خوخ مشوي، جبن الماعز، جوز، شريحة الخضار، فجل، بطيخ، وفينجري…" at bounding box center [888, 335] width 379 height 90
type textarea "ميكس جرين، أفوكادو، خوخ مشوي، جبن الماعز، جوز، شريحة الخضار، فجل، بطيخ، وفينجري…"
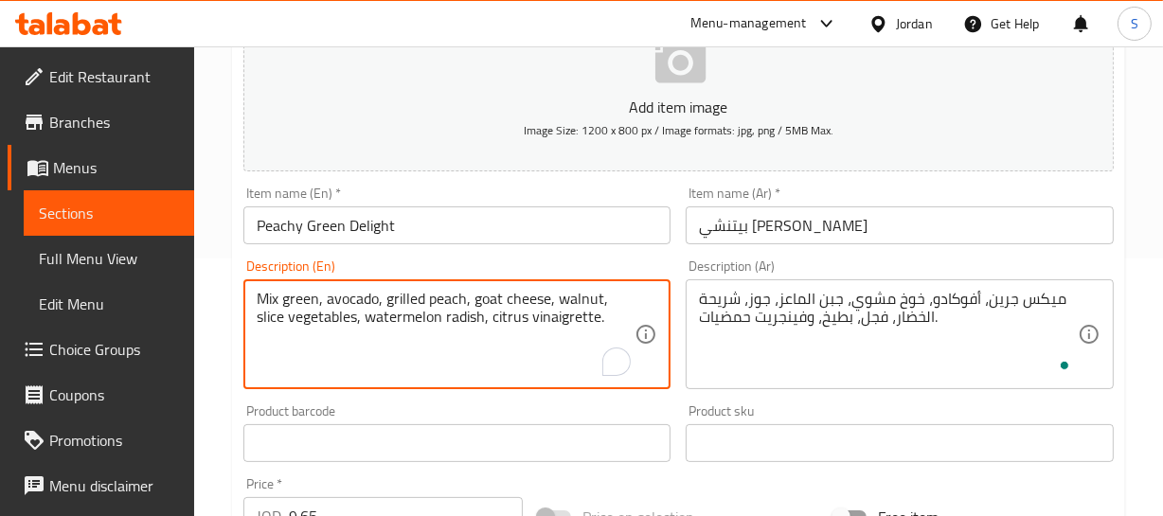
drag, startPoint x: 400, startPoint y: 317, endPoint x: 435, endPoint y: 314, distance: 34.2
type textarea "Mix green, avocado, grilled peach, goat cheese, walnut, slice vegetables, water…"
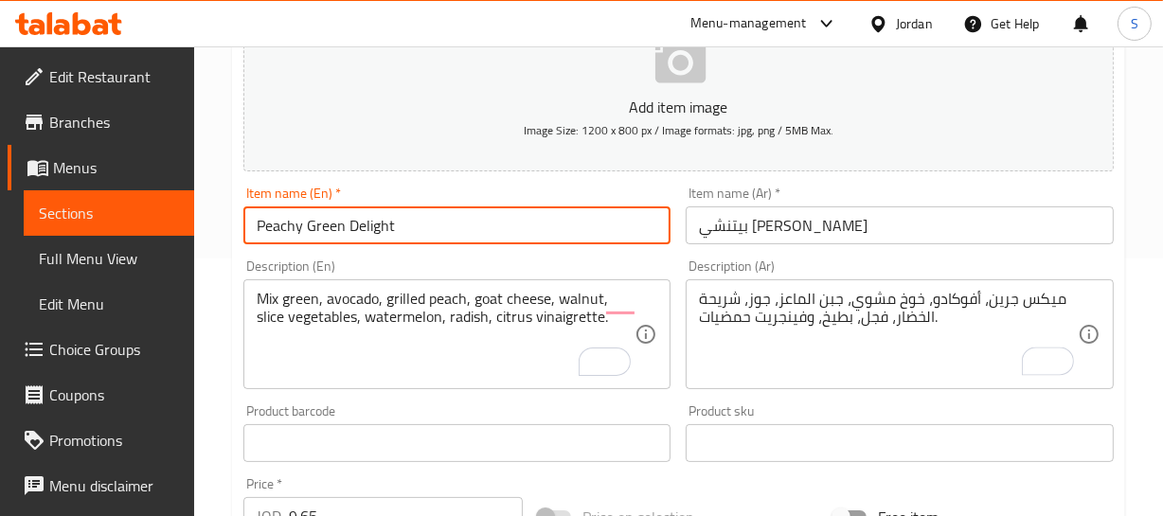
click at [453, 226] on input "Peachy Green Delight" at bounding box center [457, 225] width 428 height 38
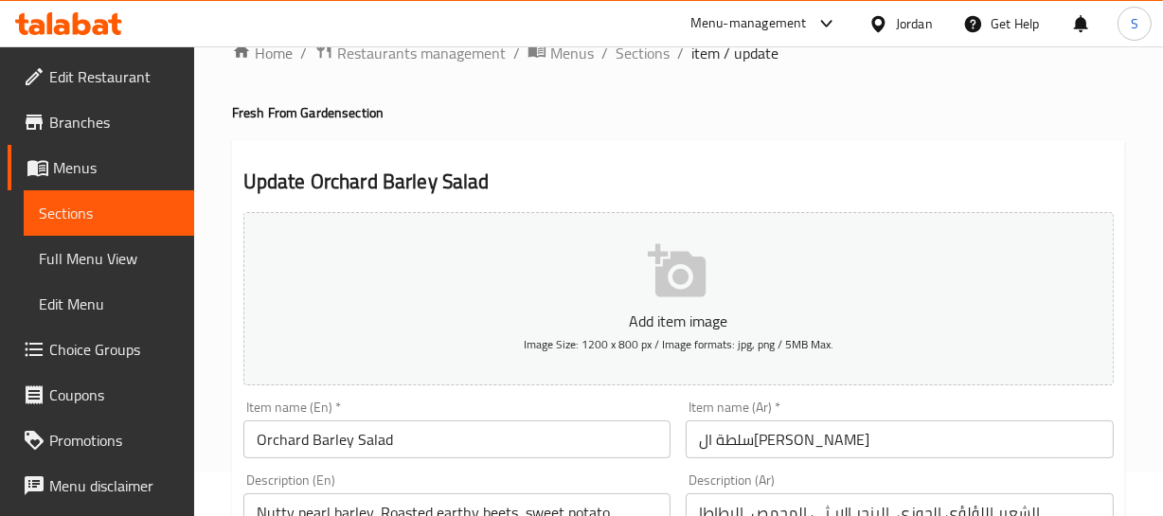
scroll to position [85, 0]
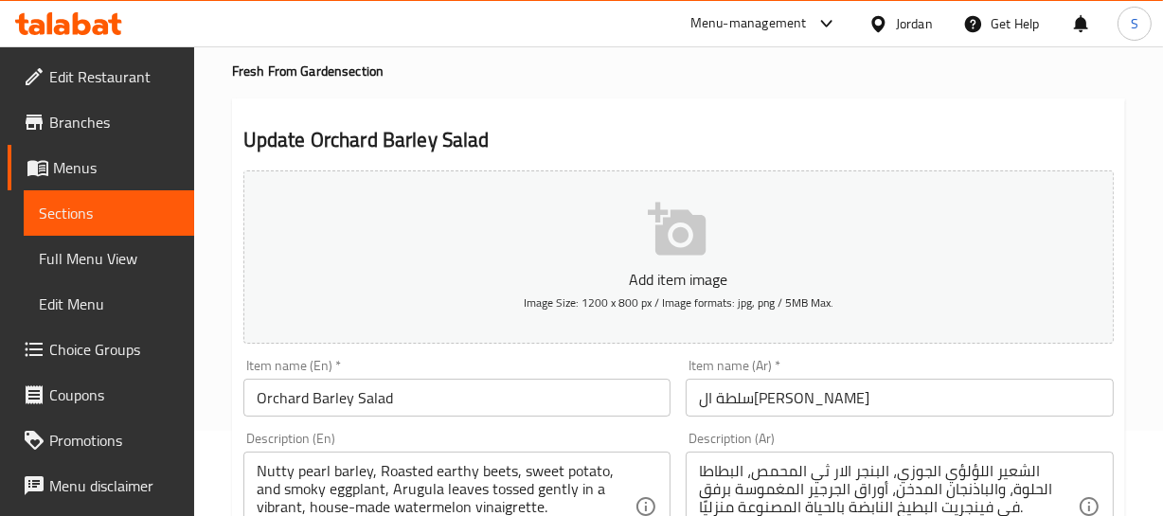
click at [343, 391] on input "Orchard Barley Salad" at bounding box center [457, 398] width 428 height 38
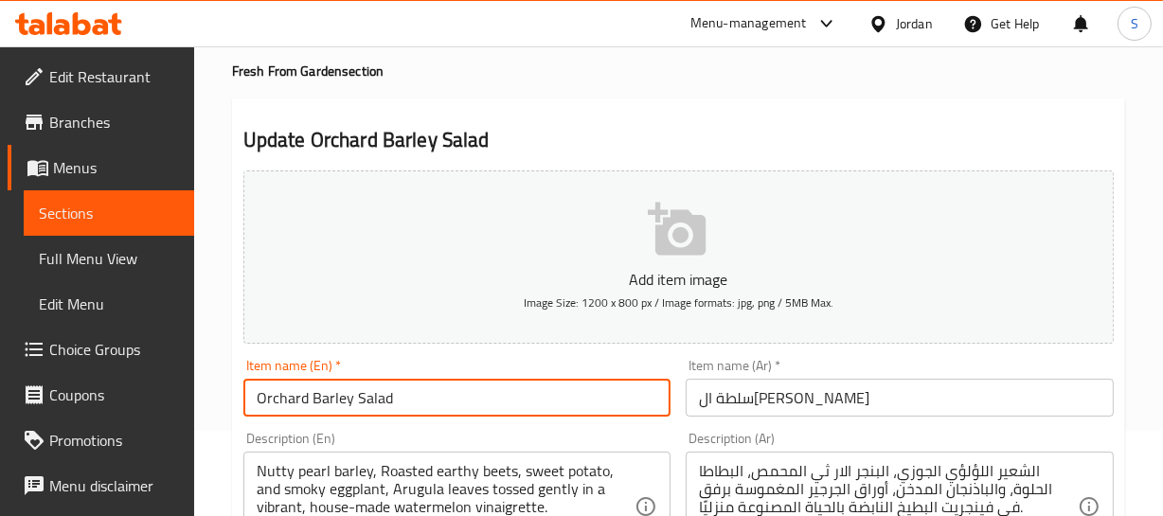
click at [343, 391] on input "Orchard Barley Salad" at bounding box center [457, 398] width 428 height 38
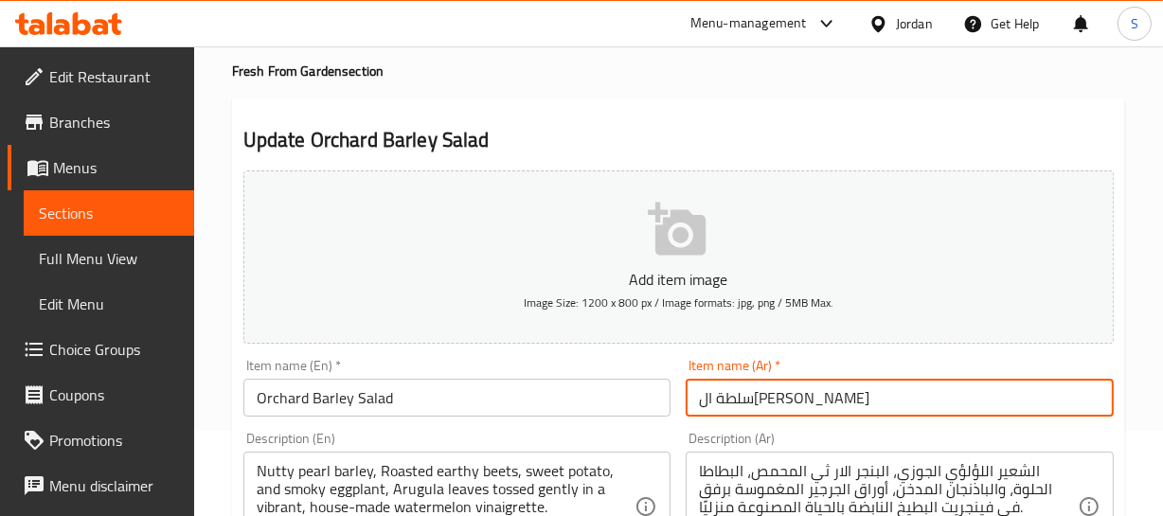
drag, startPoint x: 803, startPoint y: 393, endPoint x: 617, endPoint y: 409, distance: 186.3
paste input "أورتشارد بارلي"
type input "سلطة أورتشارد بارلي"
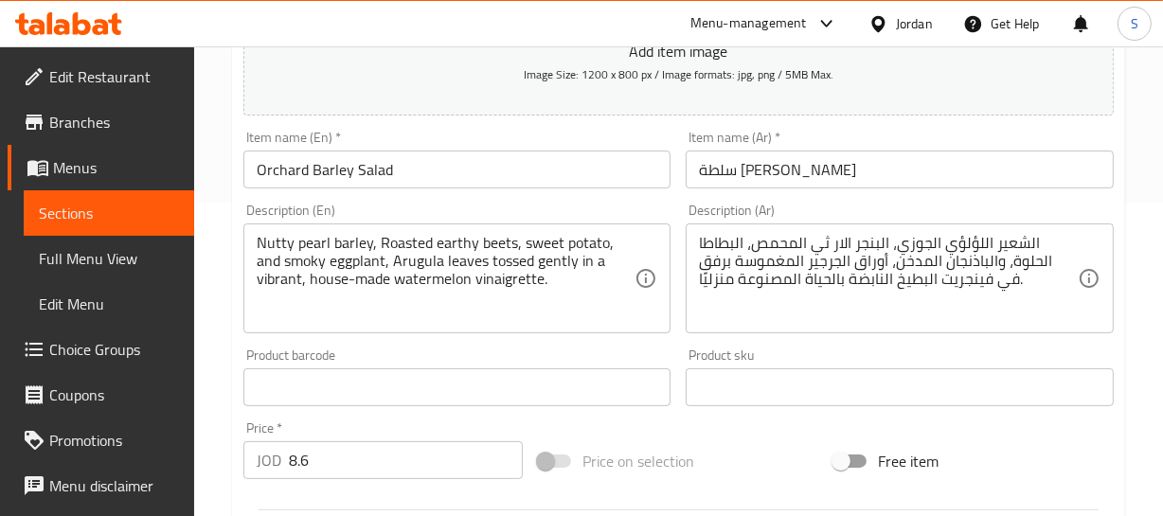
scroll to position [344, 0]
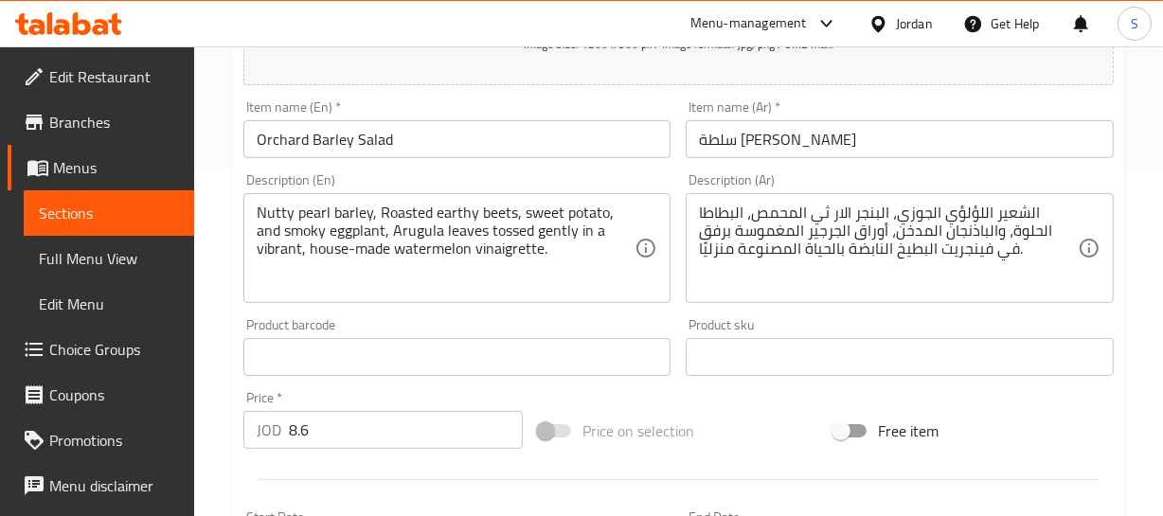
click at [1139, 145] on div "Home / Restaurants management / Menus / Sections / item / update Fresh From Gar…" at bounding box center [678, 348] width 969 height 1291
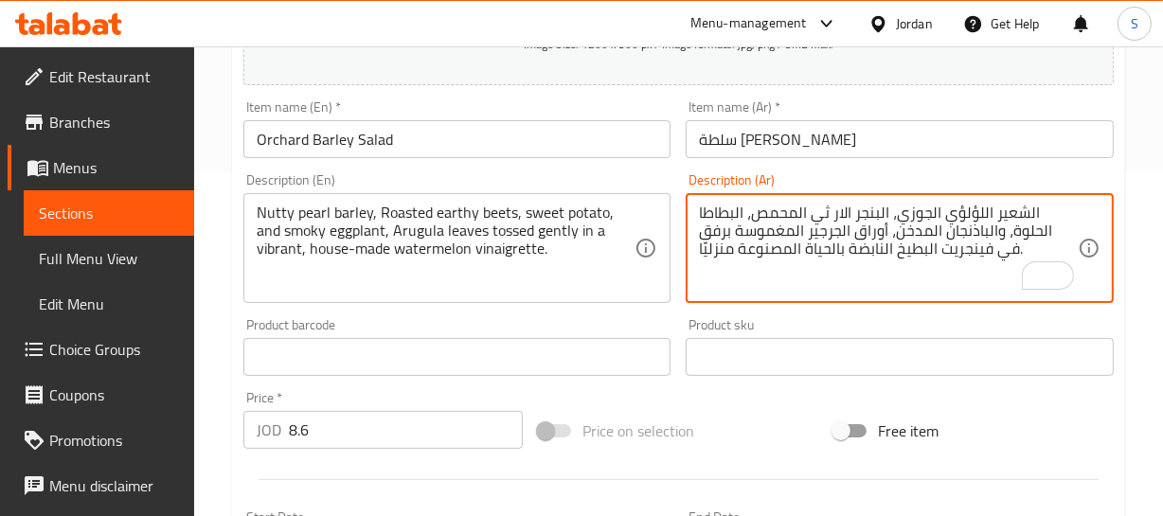
click at [1031, 209] on textarea "الشعير اللؤلؤي الجوزي، البنجر الار ثي المحمص، البطاطا الحلوة، والباذنجان المدخن…" at bounding box center [888, 249] width 379 height 90
click at [1033, 210] on textarea "شعير اللؤلؤي الجوزي، البنجر الار ثي المحمص، البطاطا الحلوة، والباذنجان المدخن، …" at bounding box center [888, 249] width 379 height 90
click at [978, 206] on textarea "شعير لؤلؤي الجوزي، البنجر الار ثي المحمص، البطاطا الحلوة، والباذنجان المدخن، أو…" at bounding box center [888, 249] width 379 height 90
click at [932, 223] on textarea "شعير لؤلؤي جوزي، البنجر الار ثي المحمص، البطاطا الحلوة، والباذنجان المدخن، أورا…" at bounding box center [888, 249] width 379 height 90
click at [878, 246] on textarea "شعير لؤلؤي جوزي، البنجر الار ثي المحمص، البطاطا الحلوة، والباذنجان المدخن، أورا…" at bounding box center [888, 249] width 379 height 90
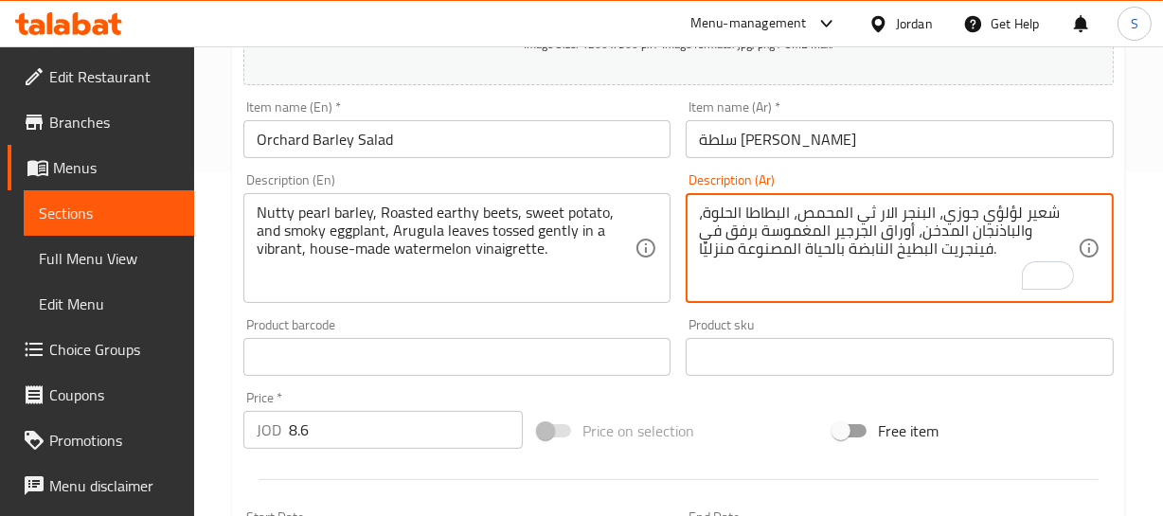
click at [878, 246] on textarea "شعير لؤلؤي جوزي، البنجر الار ثي المحمص، البطاطا الحلوة، والباذنجان المدخن، أورا…" at bounding box center [888, 249] width 379 height 90
click at [832, 254] on textarea "شعير لؤلؤي جوزي، البنجر الار ثي المحمص، البطاطا الحلوة، والباذنجان المدخن، أورا…" at bounding box center [888, 249] width 379 height 90
type textarea "شعير لؤلؤي جوزي، البنجر الار ثي المحمص، البطاطا الحلوة، والباذنجان المدخن، أورا…"
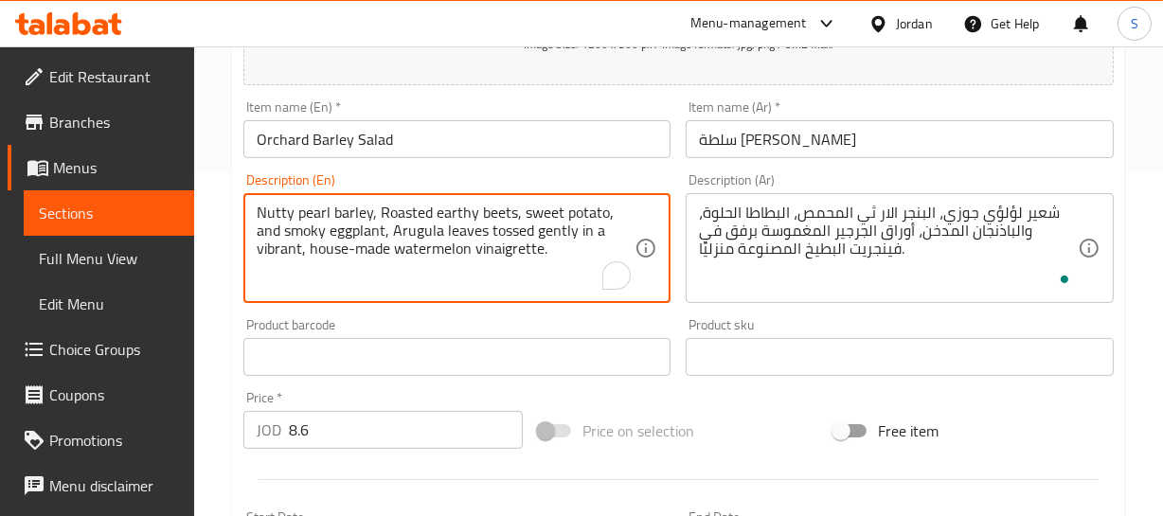
click at [581, 228] on textarea "Nutty pearl barley, Roasted earthy beets, sweet potato, and smoky eggplant, Aru…" at bounding box center [446, 249] width 379 height 90
type textarea "Nutty pearl barley, Roasted earthy beets, sweet potato, and smoky eggplant, Aru…"
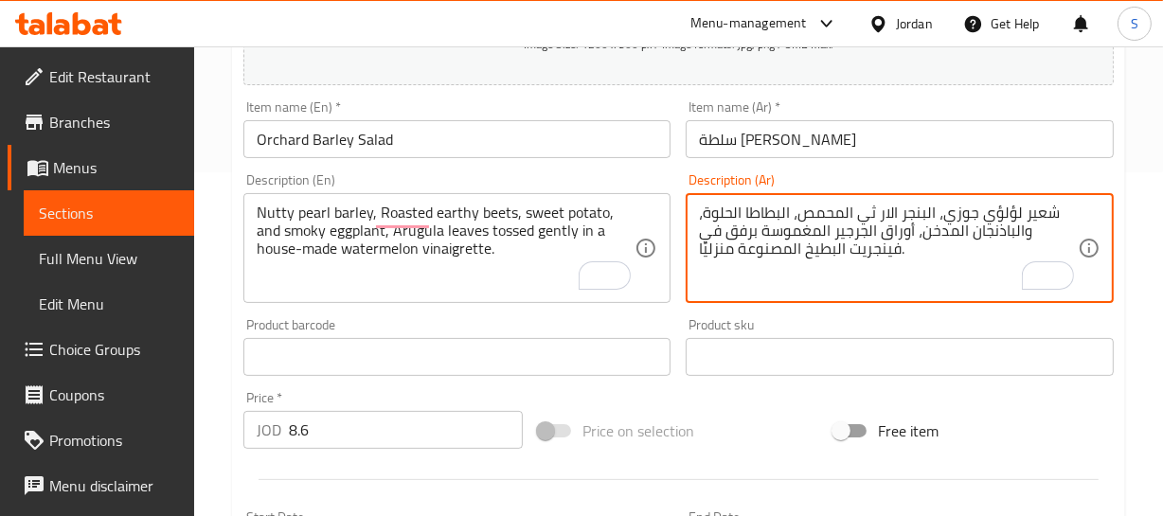
click at [762, 250] on textarea "شعير لؤلؤي جوزي، البنجر الار ثي المحمص، البطاطا الحلوة، والباذنجان المدخن، أورا…" at bounding box center [888, 249] width 379 height 90
click at [721, 247] on textarea "شعير لؤلؤي جوزي، البنجر الار ثي المحمص، البطاطا الحلوة، والباذنجان المدخن، أورا…" at bounding box center [888, 249] width 379 height 90
type textarea "شعير لؤلؤي جوزي، البنجر الار ثي المحمص، البطاطا الحلوة، والباذنجان المدخن، أورا…"
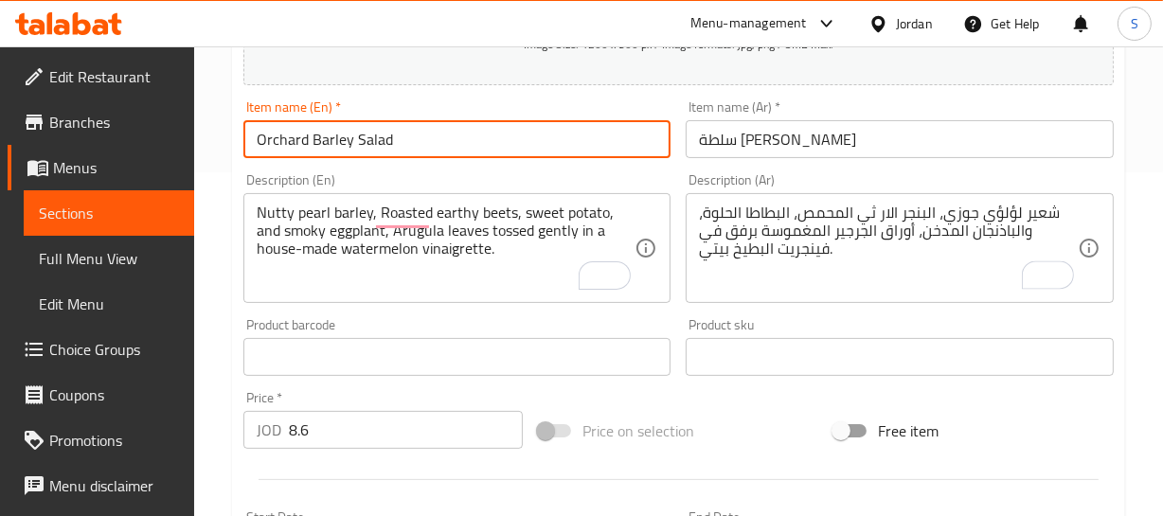
click at [451, 127] on input "Orchard Barley Salad" at bounding box center [457, 139] width 428 height 38
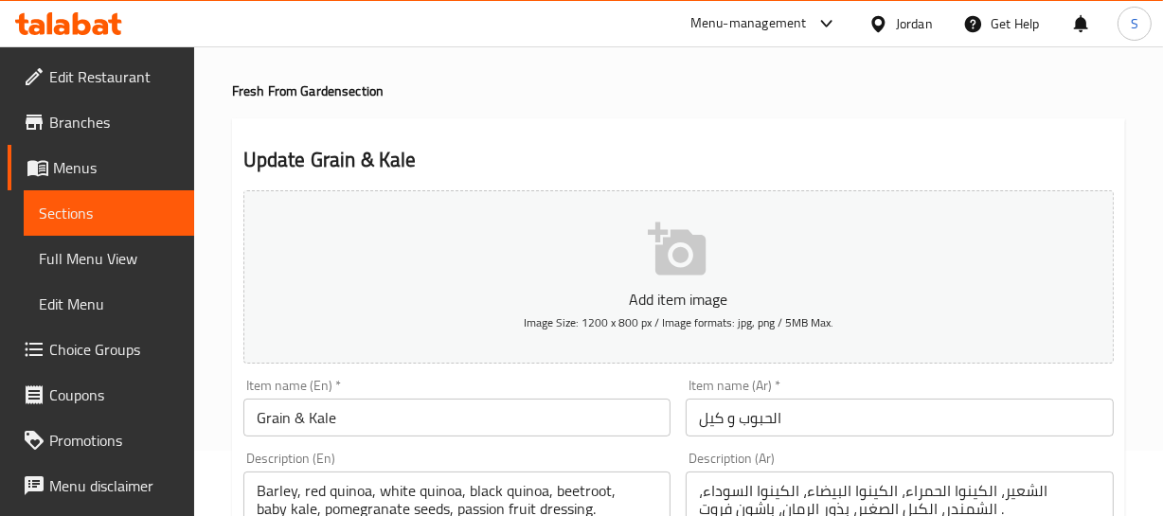
scroll to position [171, 0]
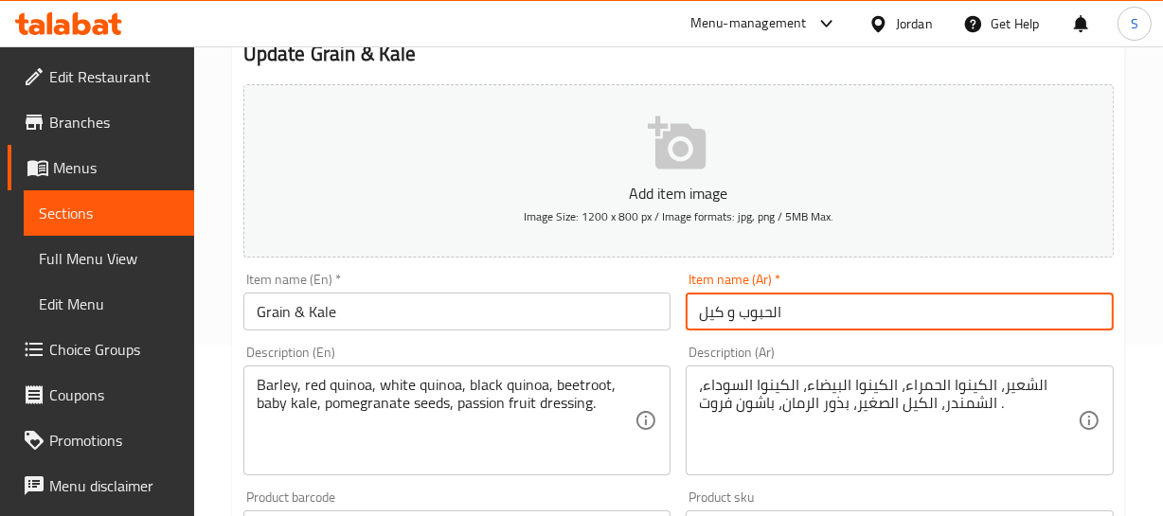
click at [760, 311] on input "الحبوب و كيل" at bounding box center [899, 312] width 428 height 38
click at [784, 315] on input "الحبوب و كيل" at bounding box center [899, 312] width 428 height 38
click at [776, 314] on input "الحبوب و كيل" at bounding box center [899, 312] width 428 height 38
click at [760, 307] on input "حبوب و كيل" at bounding box center [899, 312] width 428 height 38
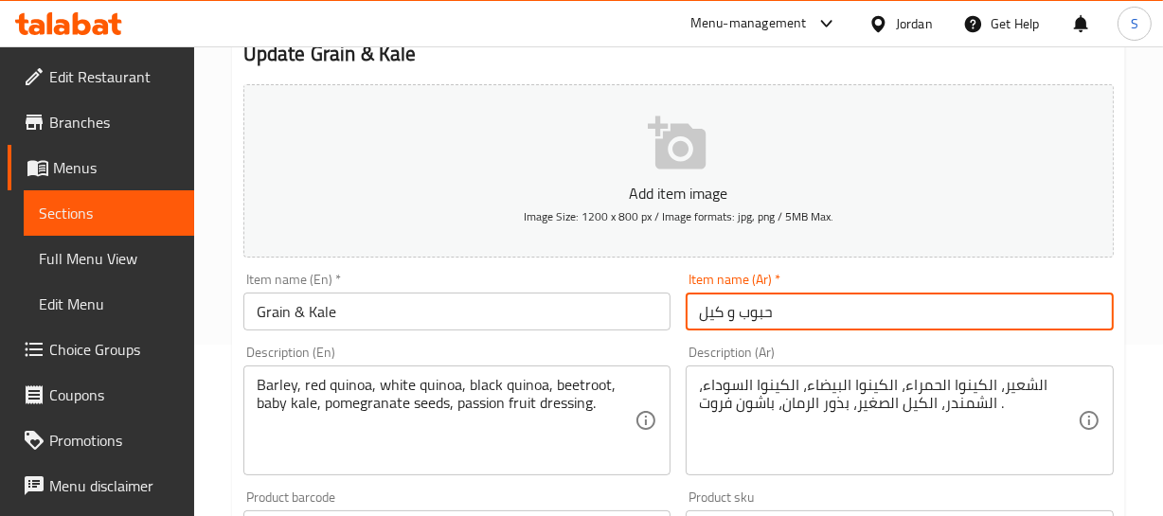
click at [760, 307] on input "حبوب و كيل" at bounding box center [899, 312] width 428 height 38
click at [789, 313] on input "حبوب و كيل" at bounding box center [899, 312] width 428 height 38
type input "حبوب و كيل"
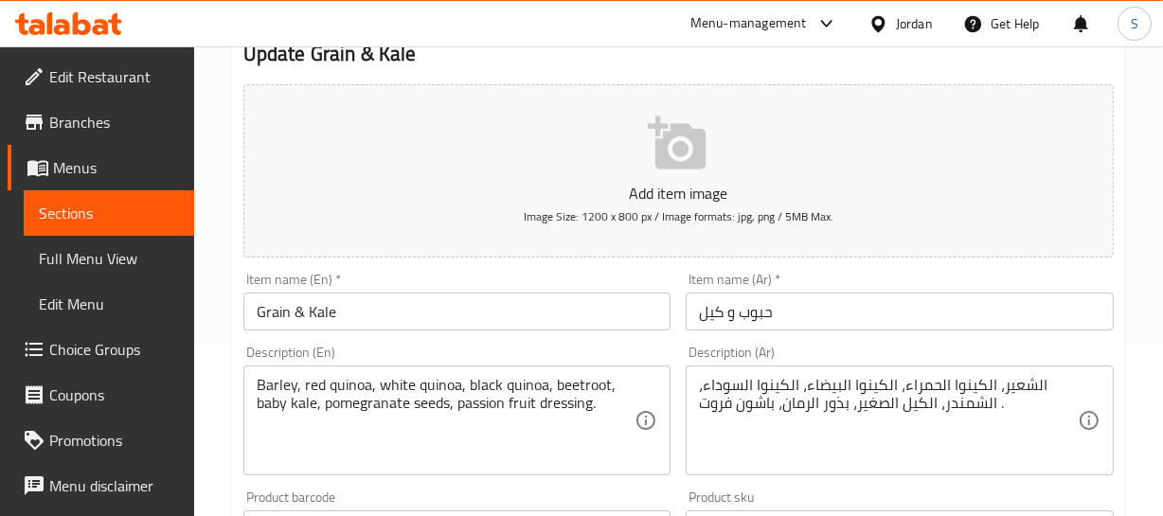
click at [1130, 282] on div "Home / Restaurants management / Menus / Sections / item / update Fresh From Gar…" at bounding box center [678, 520] width 969 height 1291
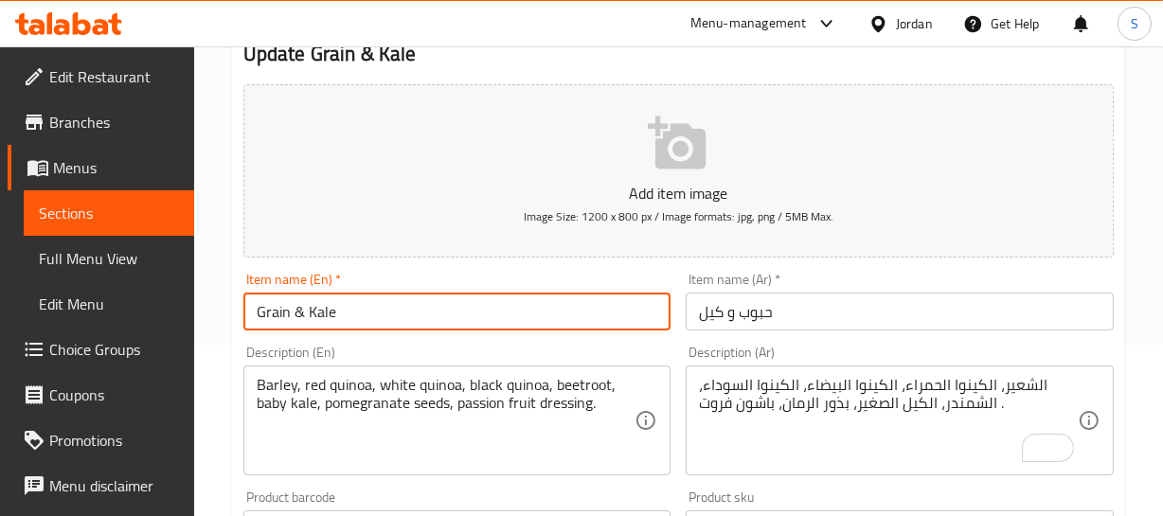
click at [311, 322] on input "Grain & Kale" at bounding box center [457, 312] width 428 height 38
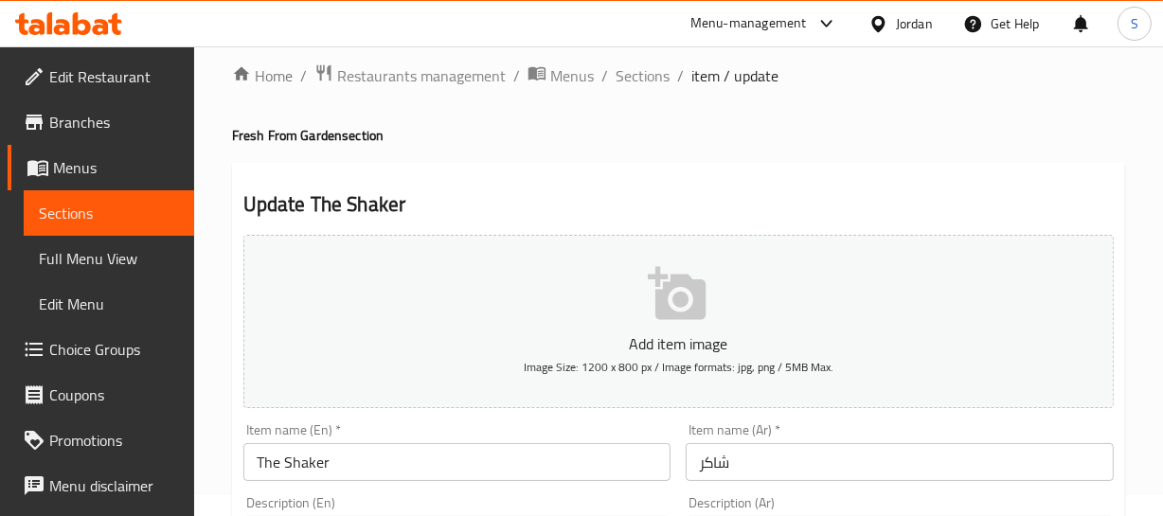
scroll to position [85, 0]
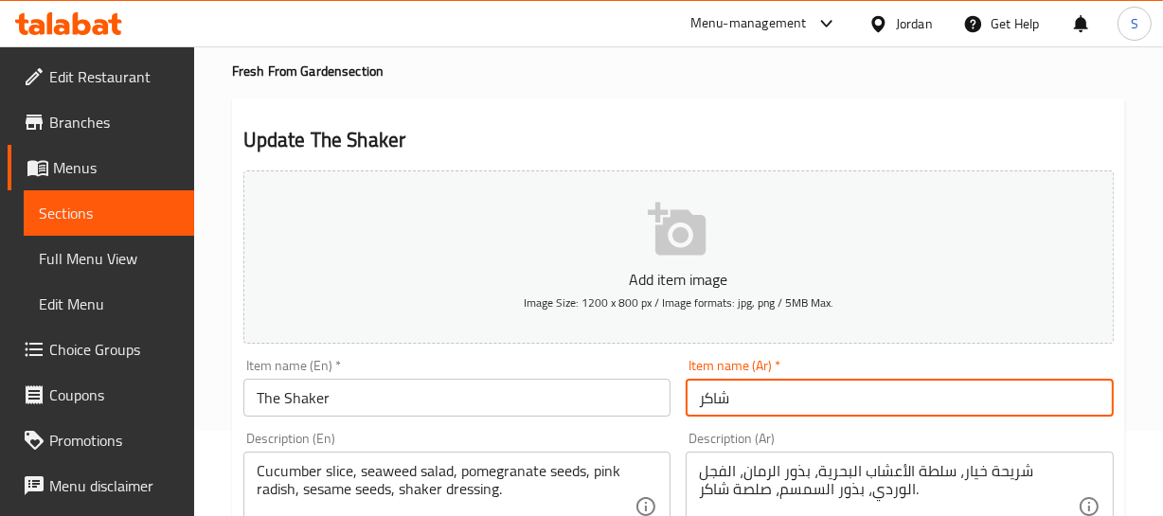
click at [691, 400] on input "شاكر" at bounding box center [899, 398] width 428 height 38
click at [718, 383] on input "ذا شاكر" at bounding box center [899, 398] width 428 height 38
click at [718, 398] on input "ذا شاكر" at bounding box center [899, 398] width 428 height 38
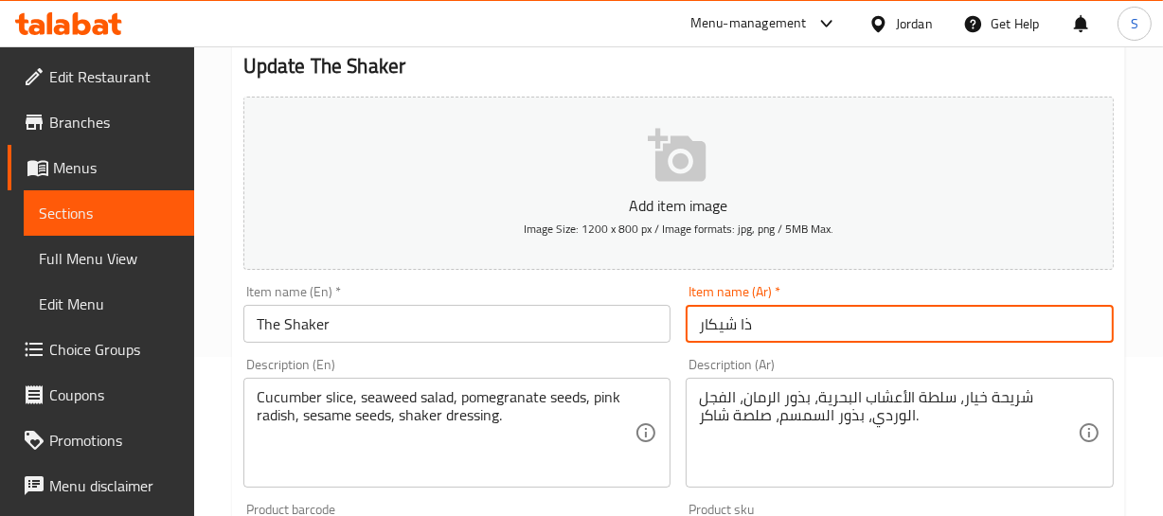
scroll to position [258, 0]
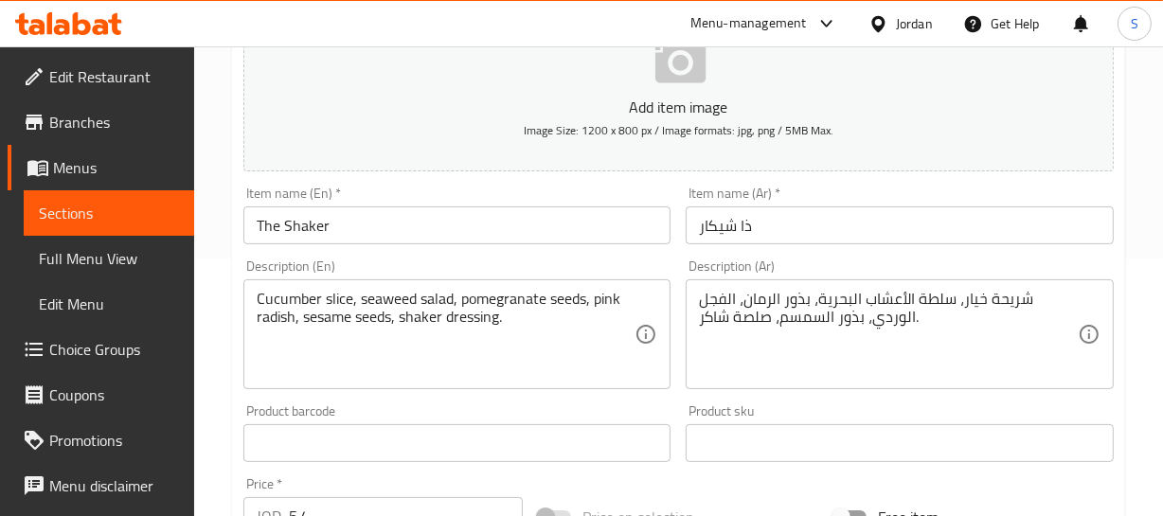
click at [1153, 336] on div "Home / Restaurants management / Menus / Sections / item / update Fresh From Gar…" at bounding box center [678, 434] width 969 height 1291
click at [445, 259] on div "Description (En) Cucumber slice, seaweed salad, pomegranate seeds, pink radish,…" at bounding box center [457, 324] width 428 height 130
click at [701, 236] on input "ذا شيكار" at bounding box center [899, 225] width 428 height 38
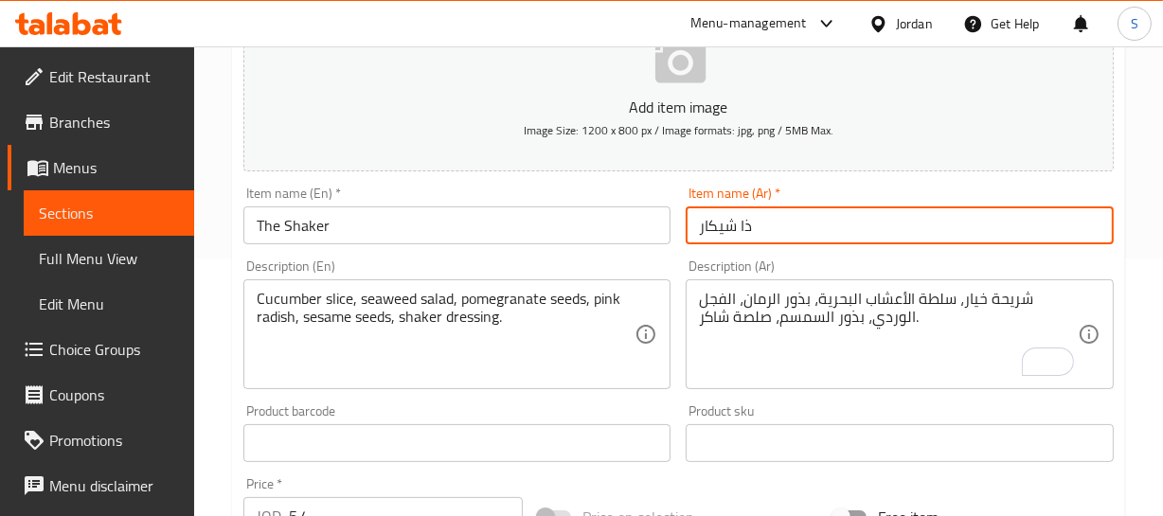
click at [710, 221] on input "ذا شيكار" at bounding box center [899, 225] width 428 height 38
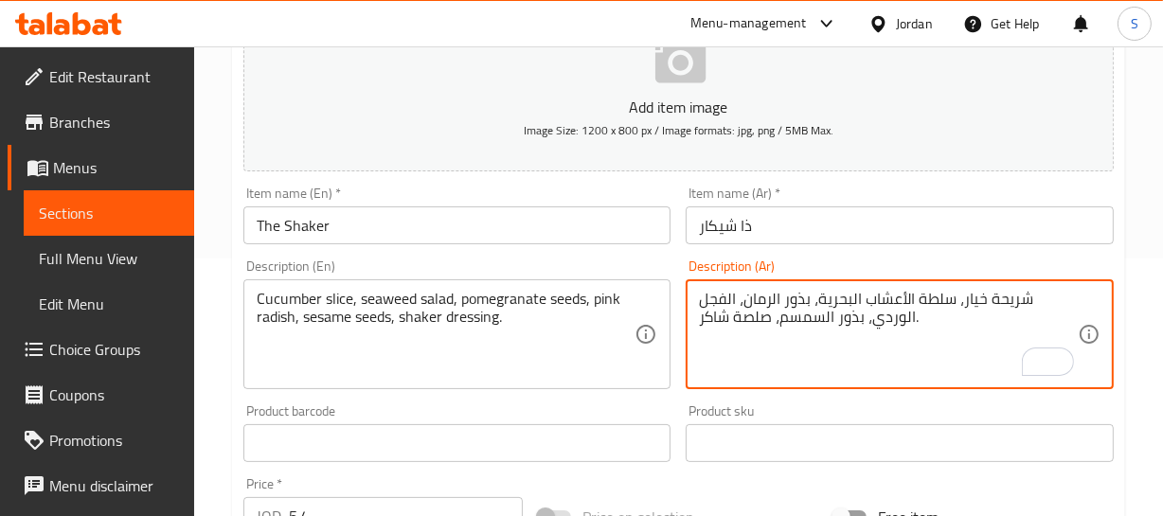
click at [709, 315] on textarea "شريحة خيار، سلطة الأعشاب البحرية، بذور الرمان، الفجل الوردي، بذور السمسم، صلصة …" at bounding box center [888, 335] width 379 height 90
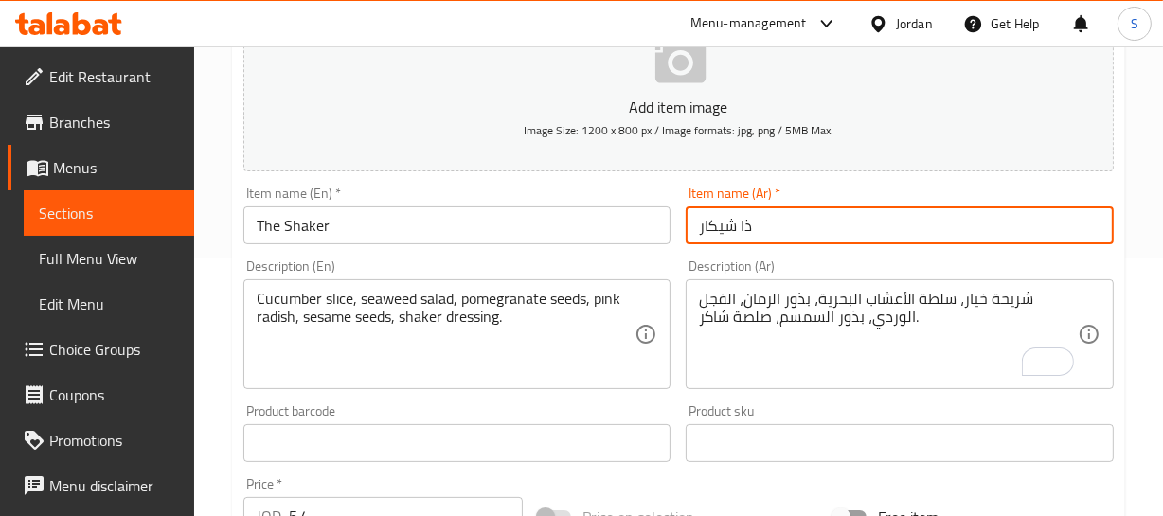
click at [716, 224] on input "ذا شيكار" at bounding box center [899, 225] width 428 height 38
paste input "اك"
type input "ذا شاكر"
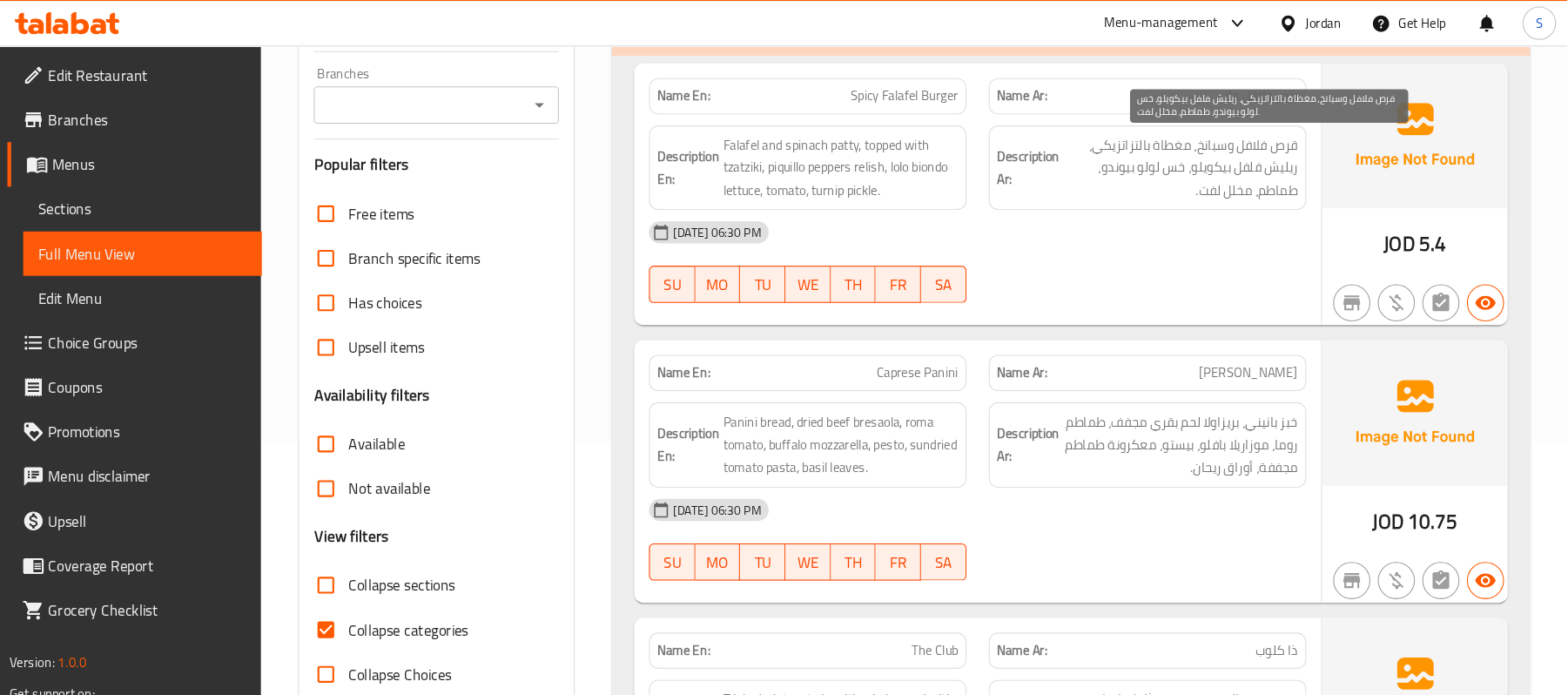
scroll to position [237, 0]
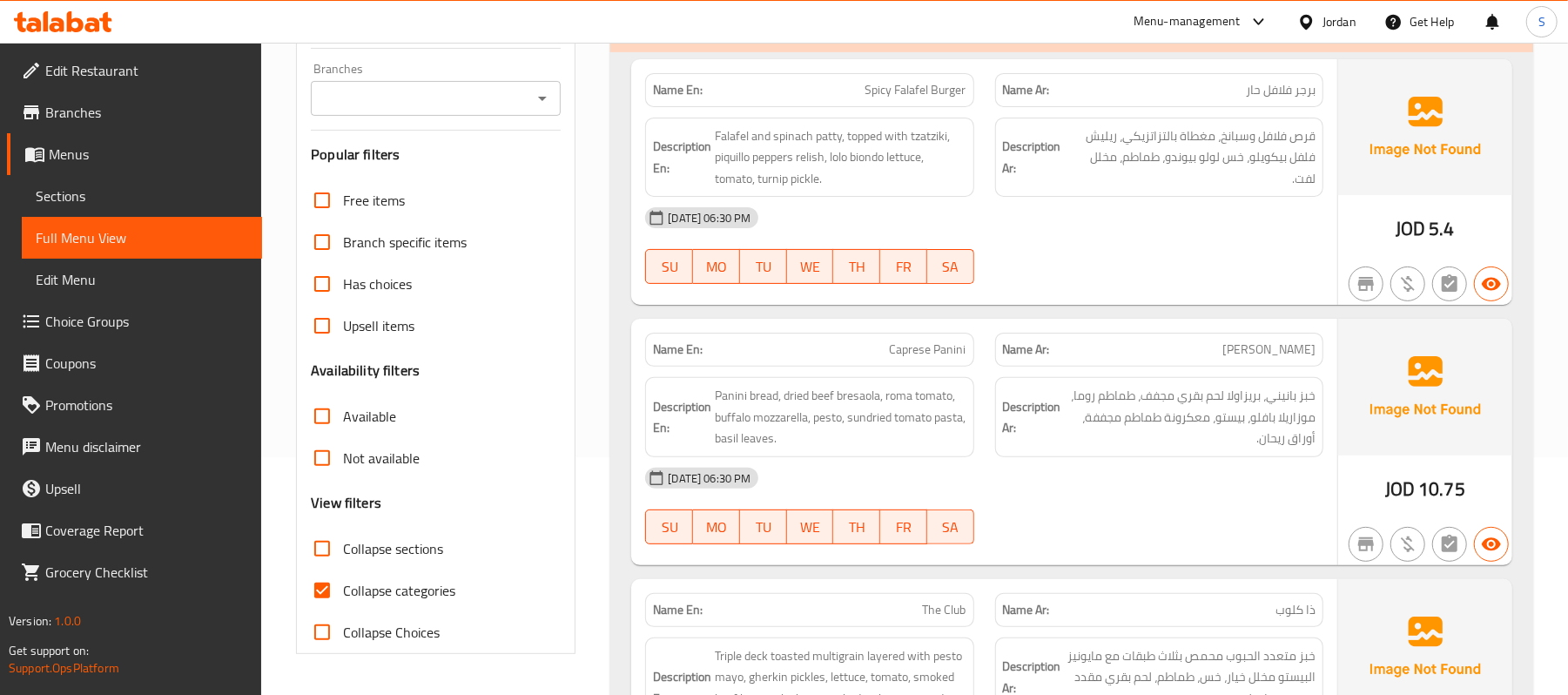
click at [1035, 301] on div "Name En: Spicy Falafel Burger Name Ar: برجر فلافل حار Description En: Falafel a…" at bounding box center [984, 182] width 706 height 246
click at [405, 473] on span "Collapse categories" at bounding box center [399, 590] width 112 height 21
click at [343, 473] on input "Collapse categories" at bounding box center [322, 589] width 41 height 41
checkbox input "false"
click at [1023, 390] on h6 "Description Ar: خبز بانيني، بريزاولا لحم بقري مجفف، طماطم روما، موزاريلا بافلو،…" at bounding box center [1160, 416] width 313 height 64
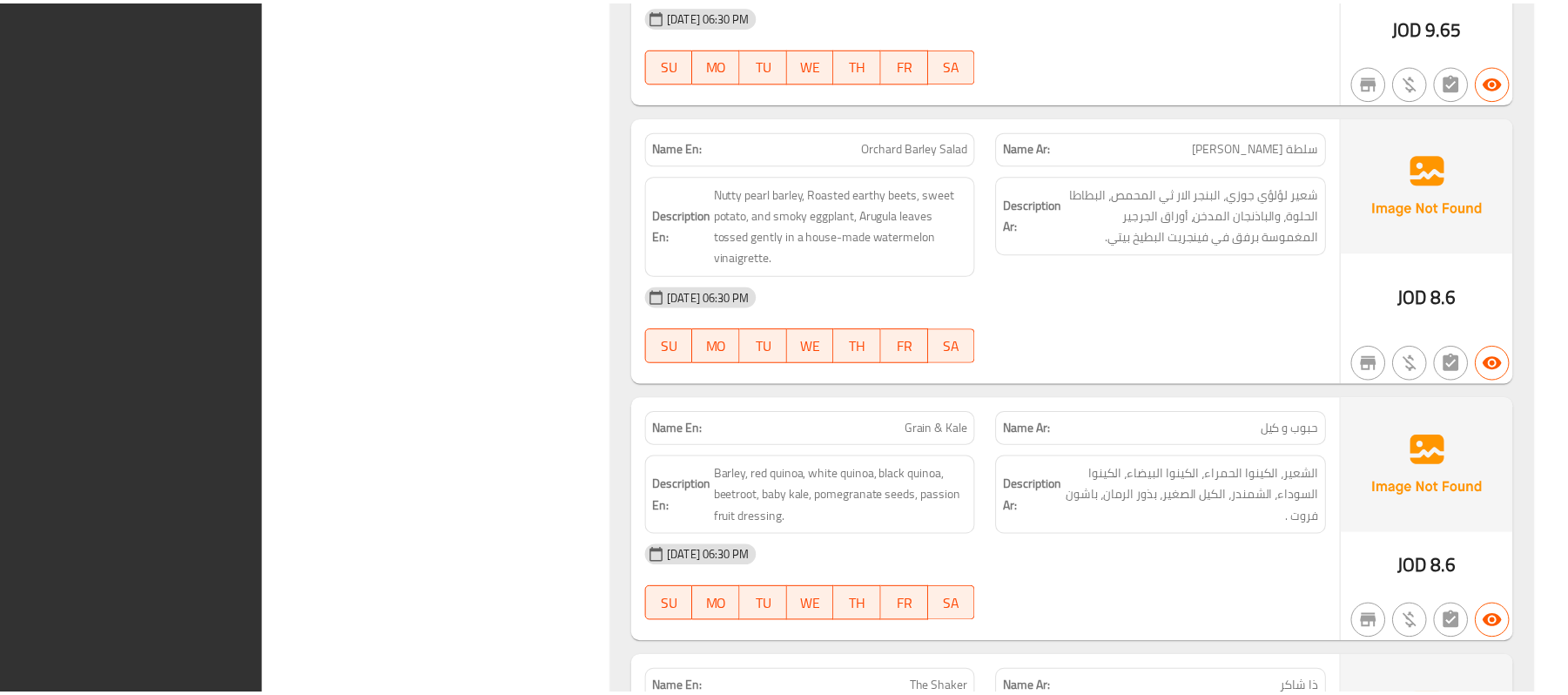
scroll to position [2364, 0]
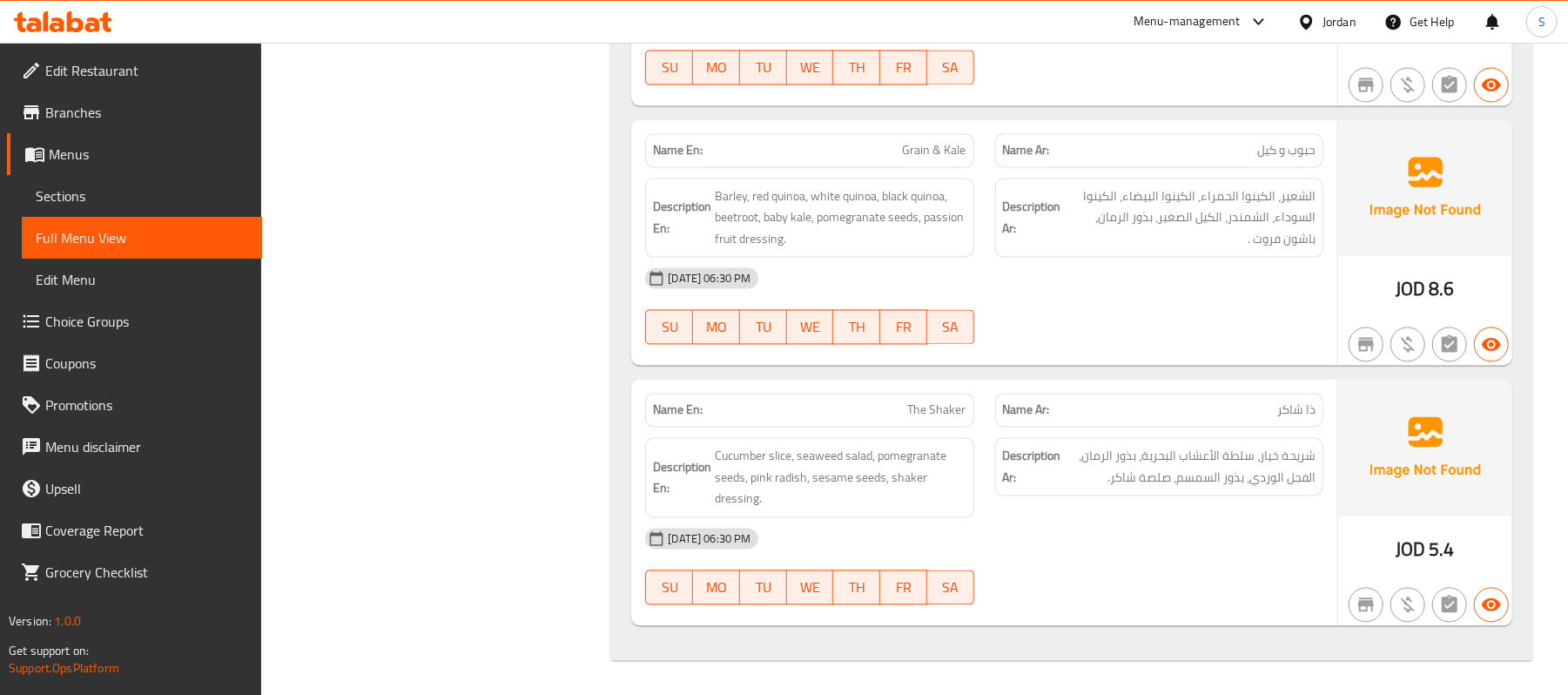
drag, startPoint x: 616, startPoint y: 516, endPoint x: 617, endPoint y: 450, distance: 66.0
